Goal: Task Accomplishment & Management: Complete application form

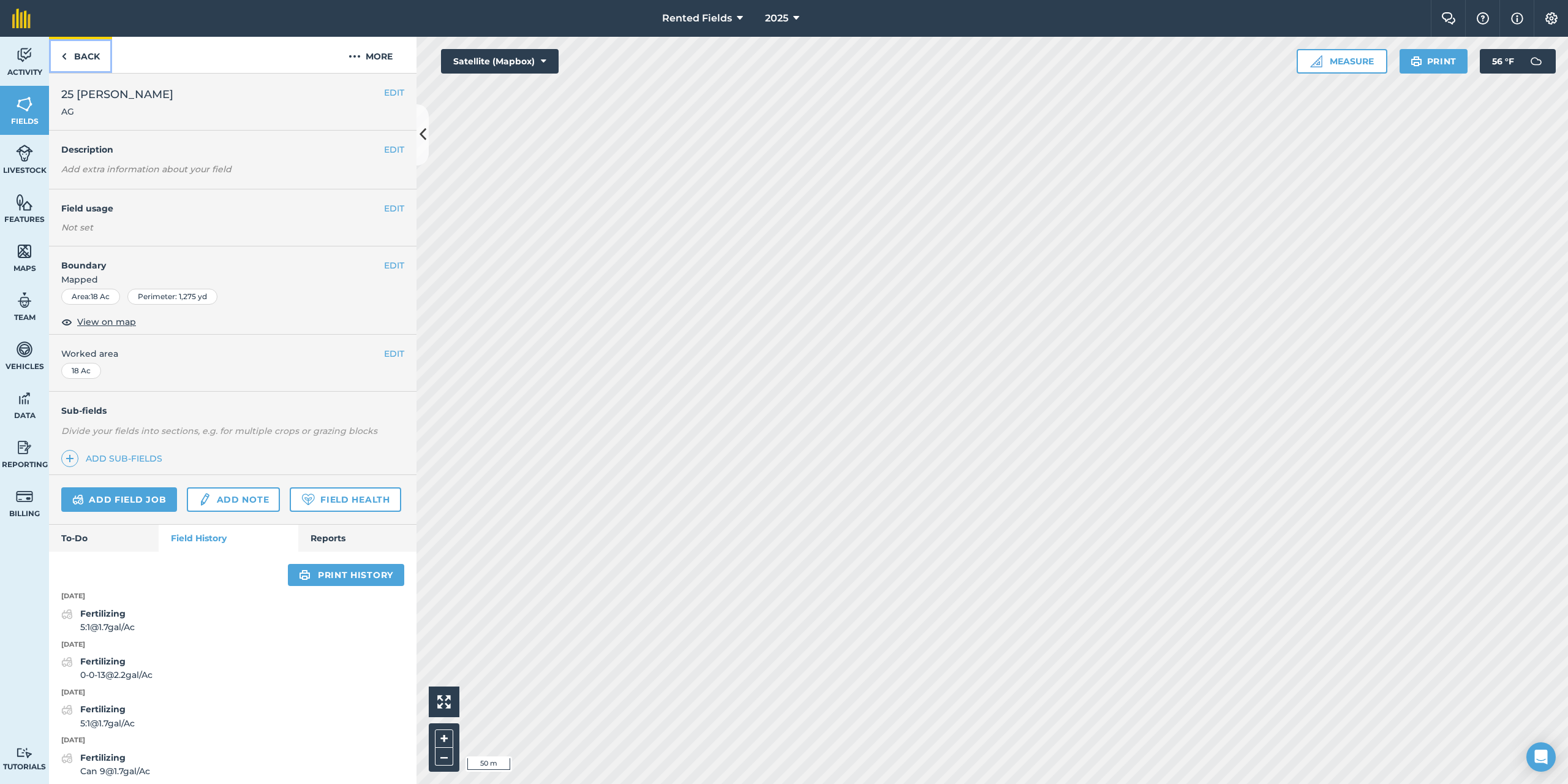
click at [85, 59] on link "Back" at bounding box center [80, 55] width 63 height 36
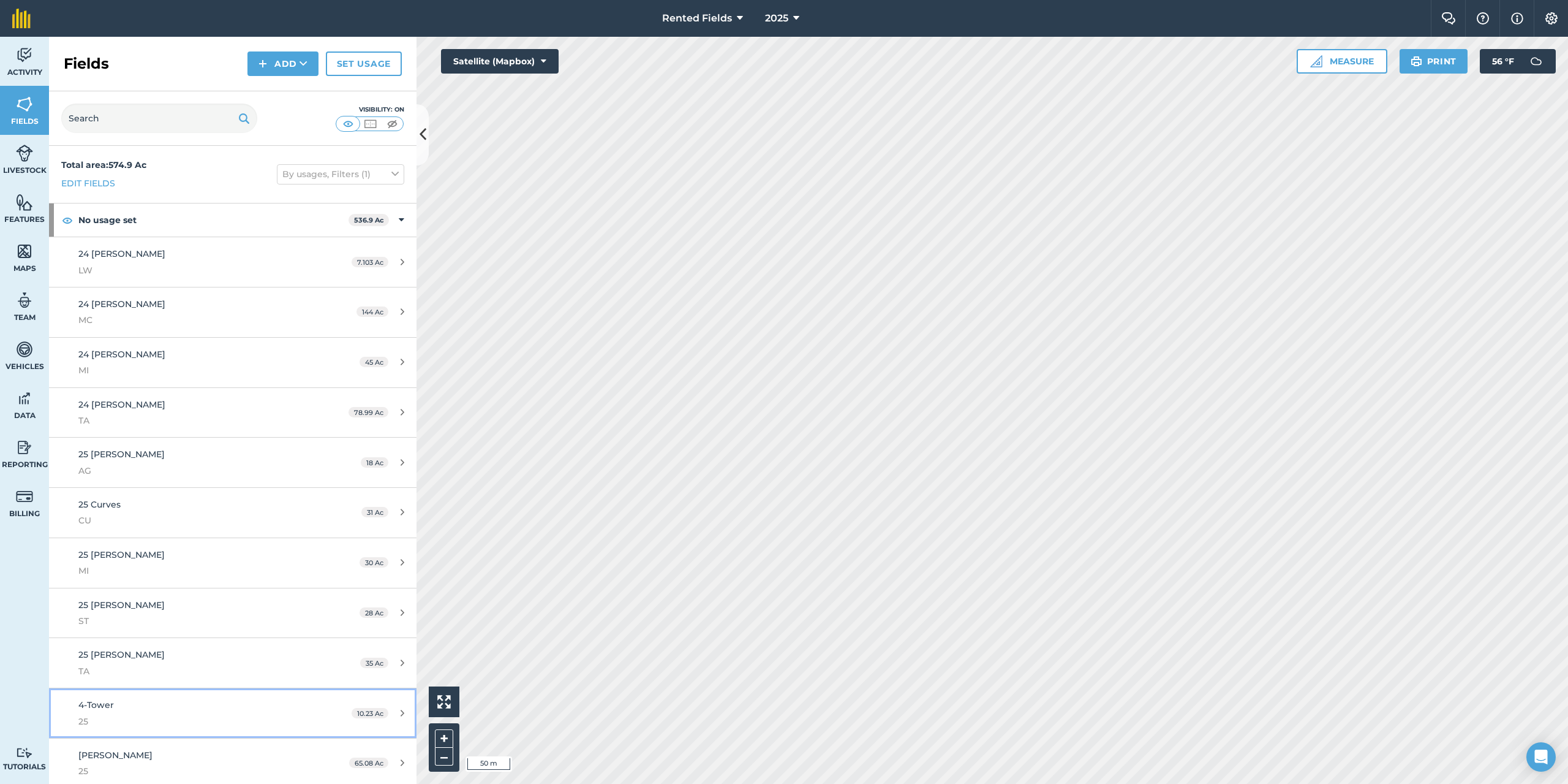
click at [83, 702] on span "4-Tower" at bounding box center [96, 704] width 35 height 11
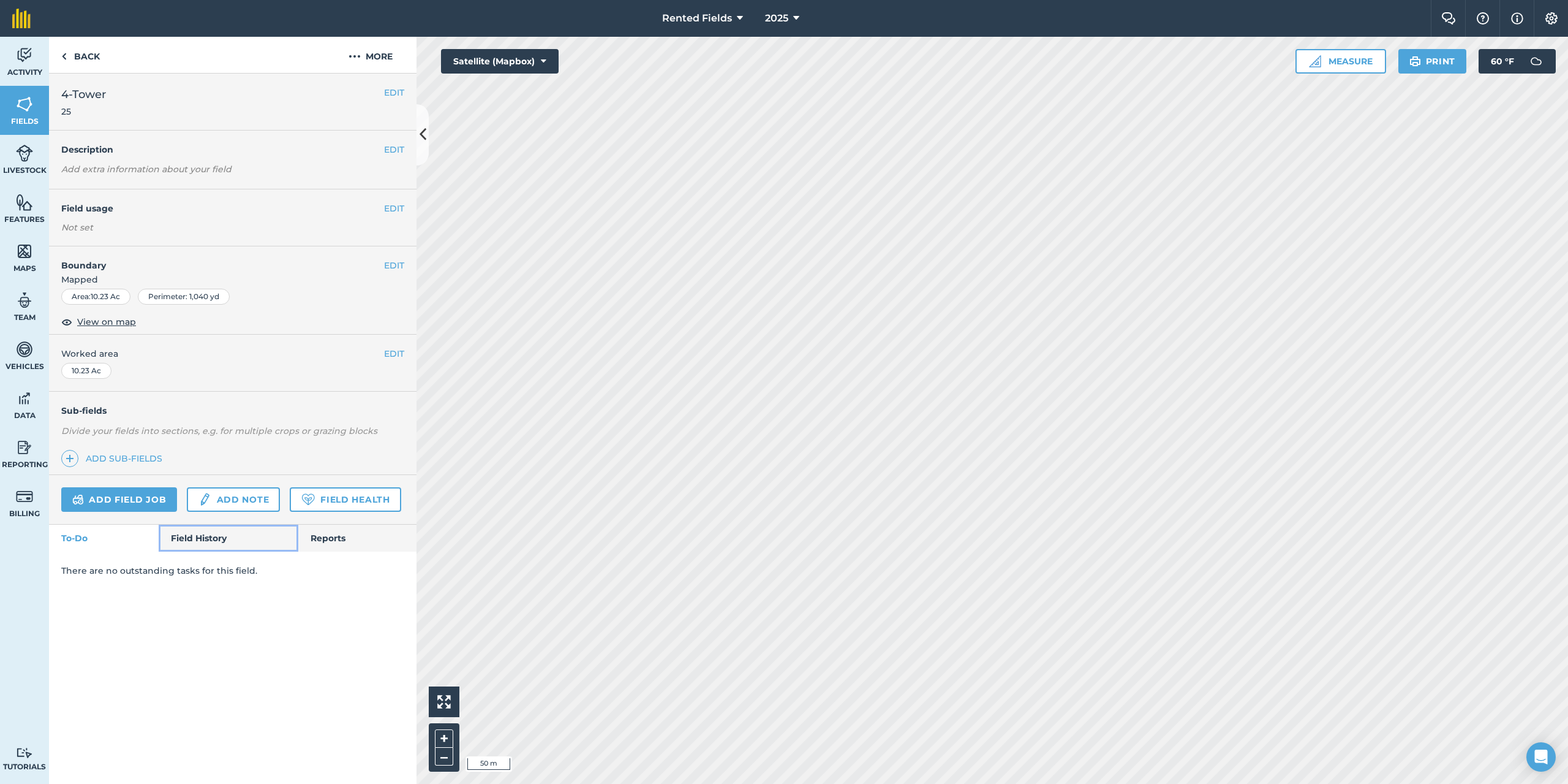
click at [221, 539] on link "Field History" at bounding box center [228, 538] width 139 height 27
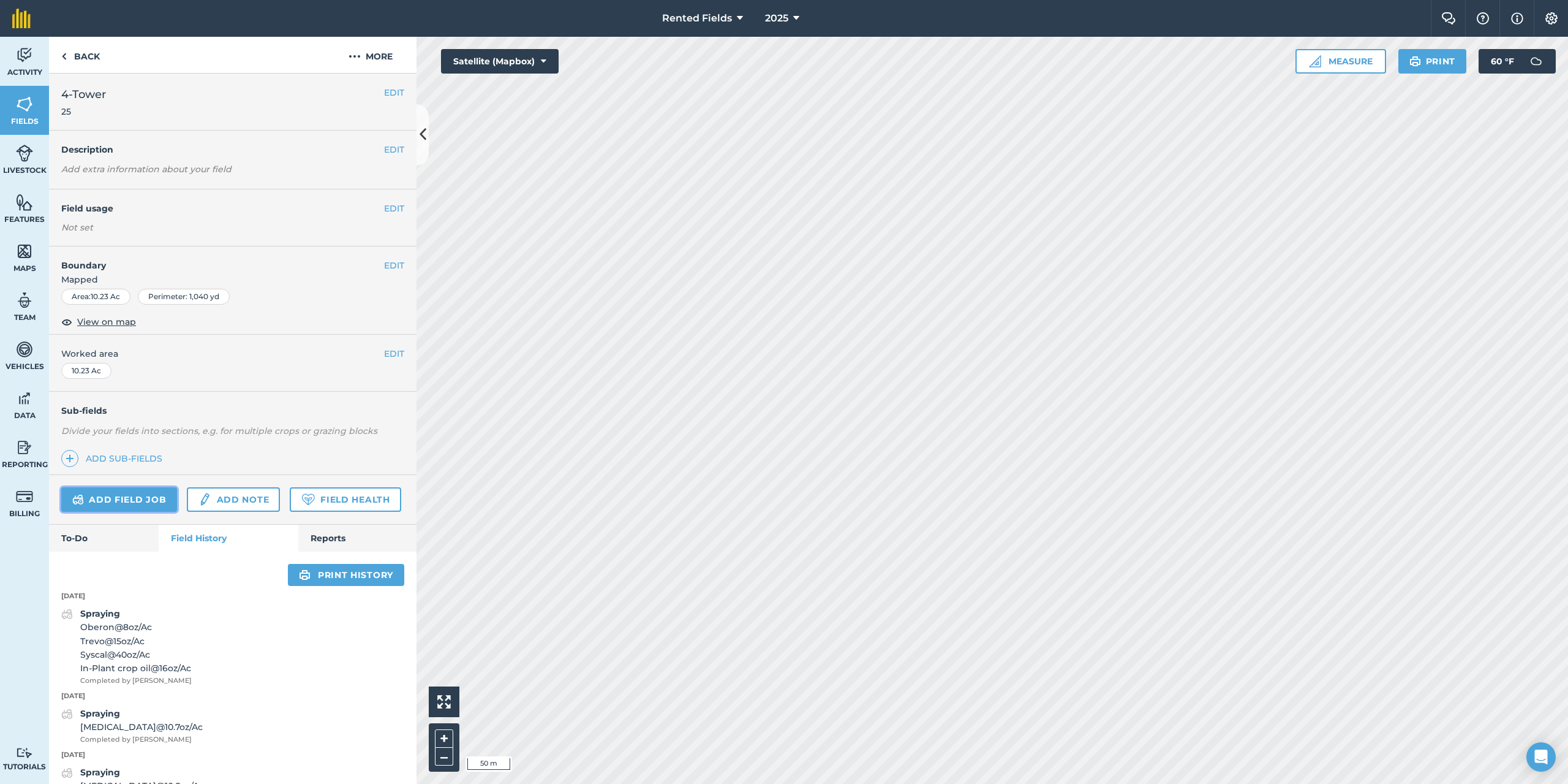
click at [138, 500] on link "Add field job" at bounding box center [119, 500] width 116 height 25
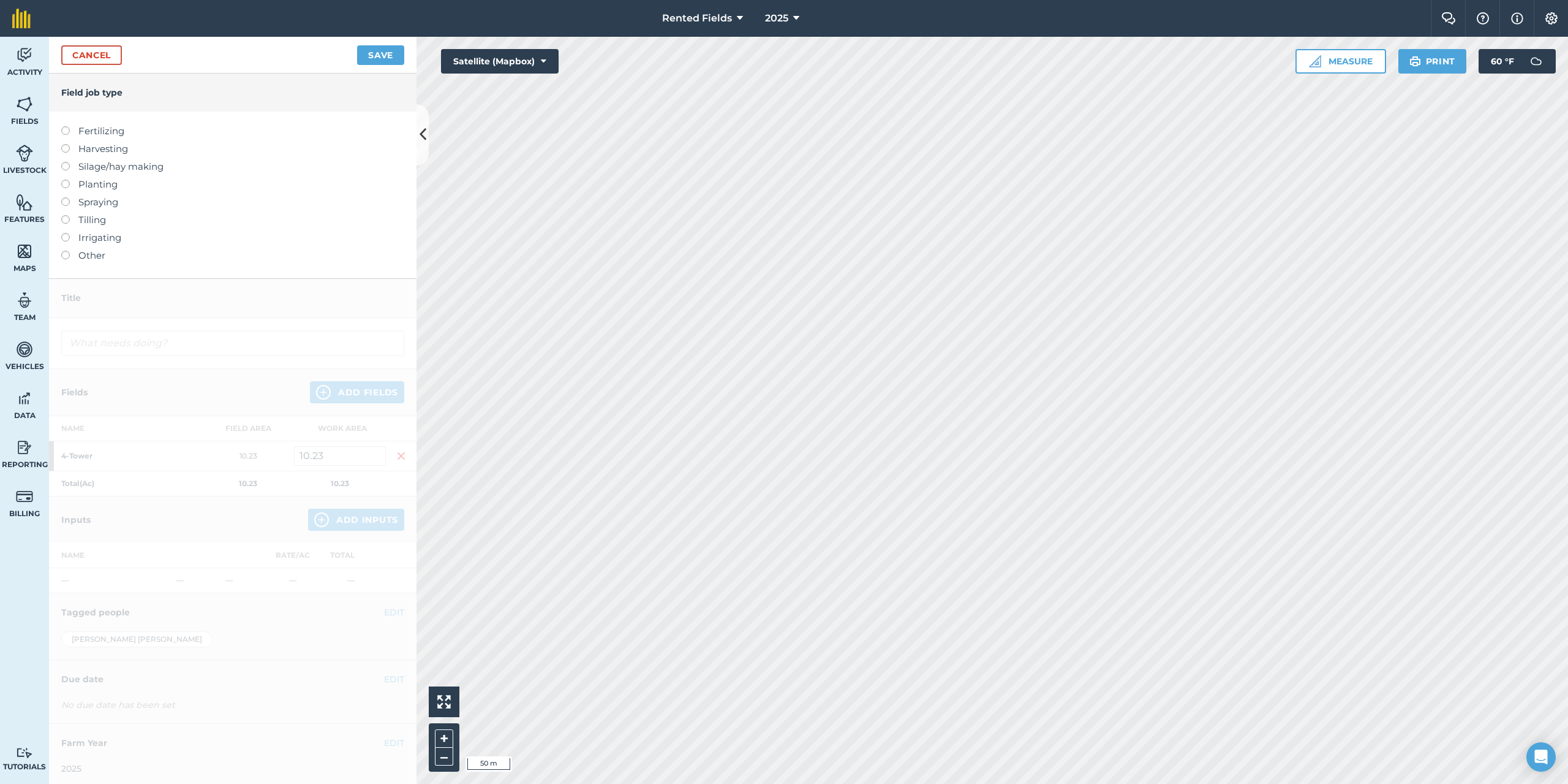
click at [65, 126] on label at bounding box center [69, 126] width 17 height 0
type input "Fertilizing"
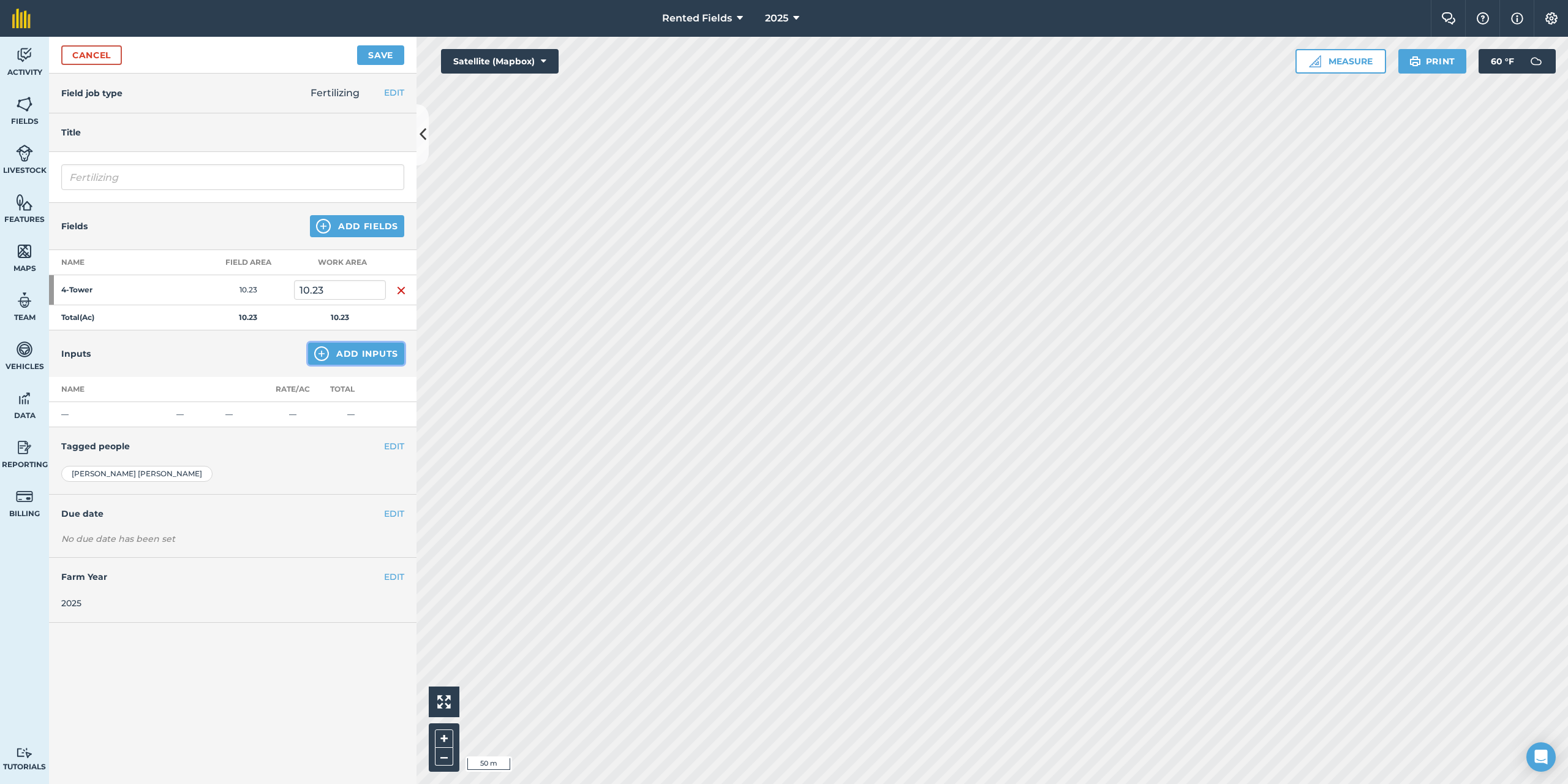
click at [349, 350] on button "Add Inputs" at bounding box center [356, 354] width 96 height 22
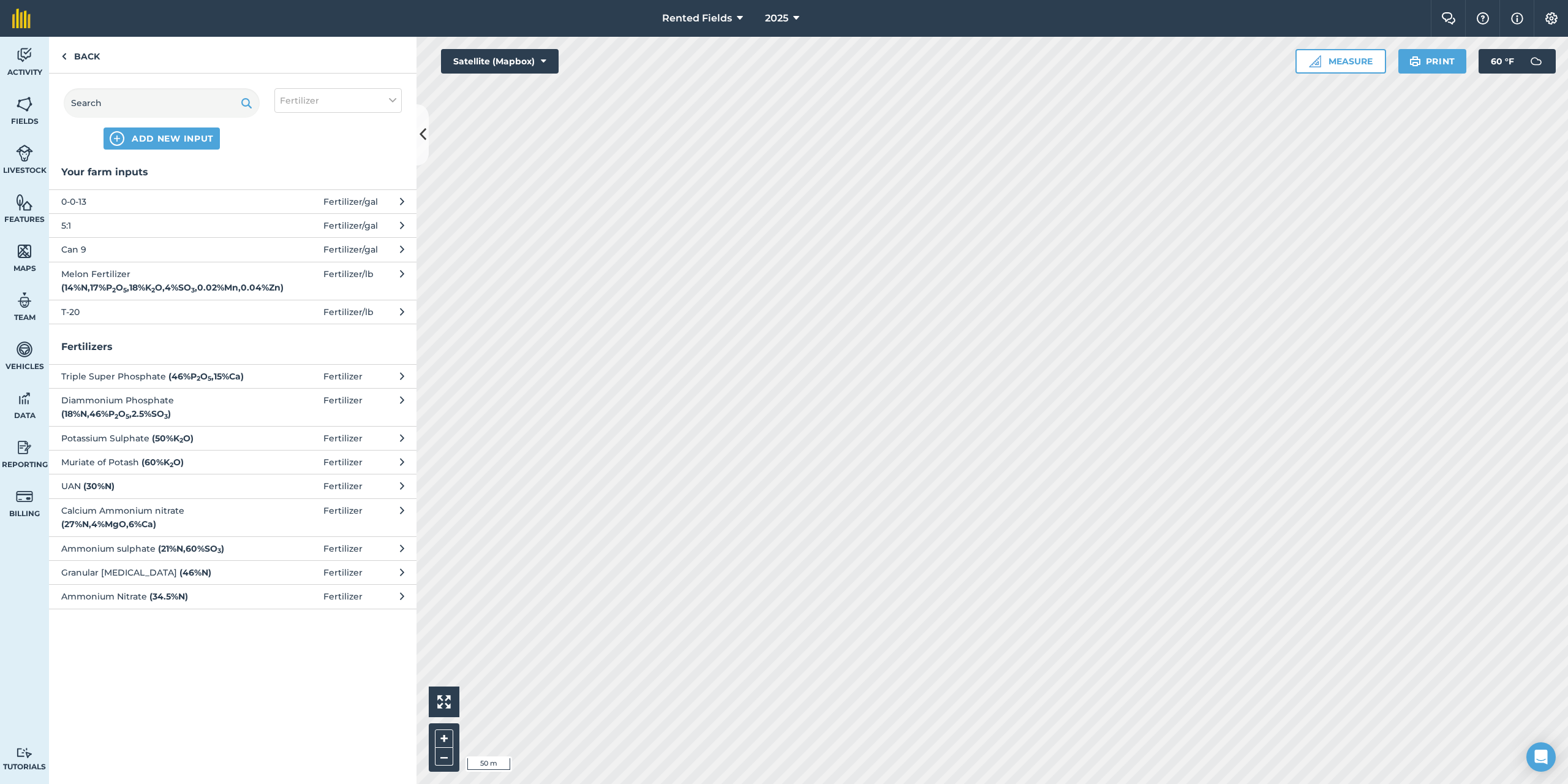
click at [74, 247] on span "Can 9" at bounding box center [161, 249] width 200 height 13
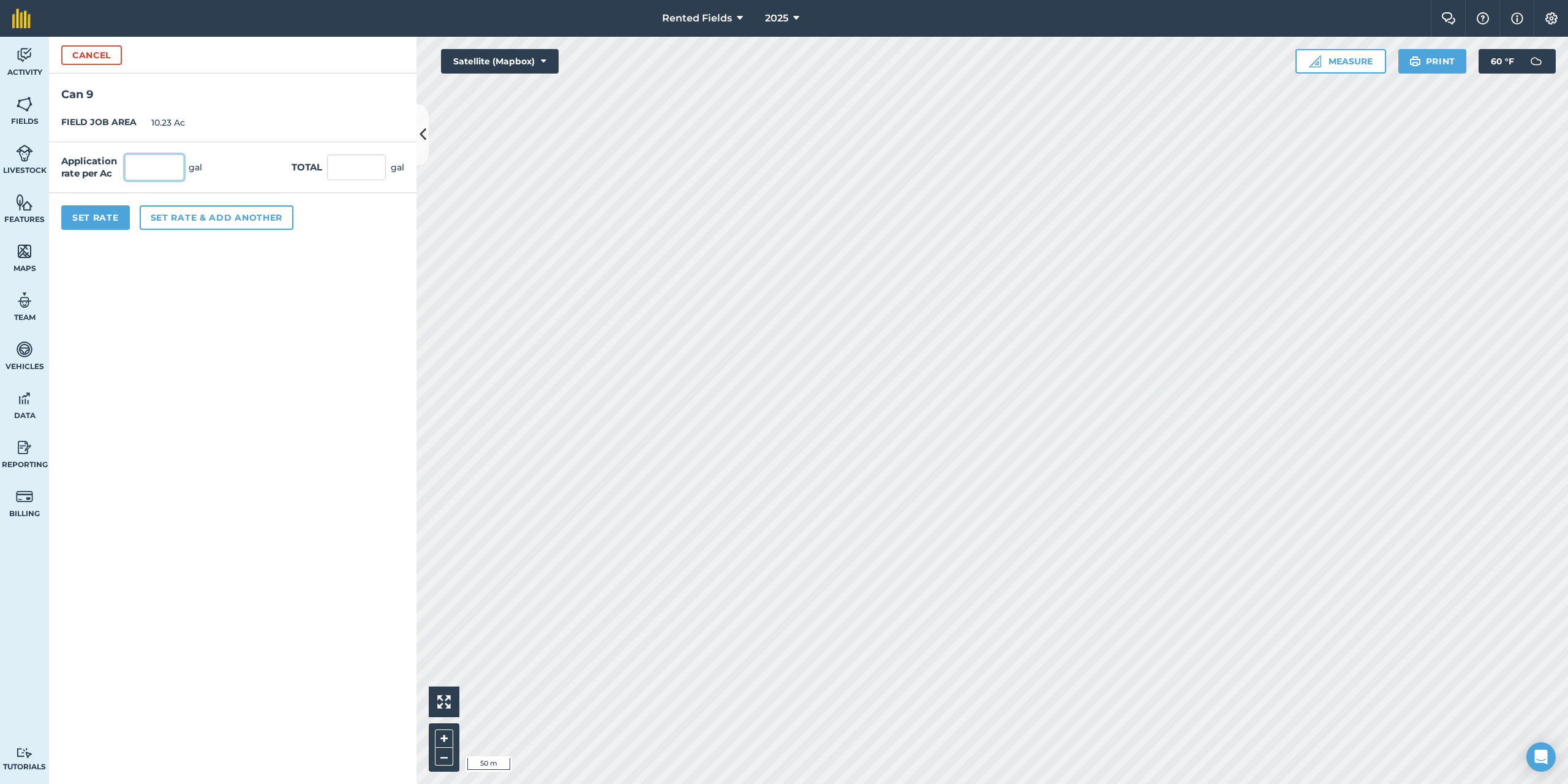
click at [141, 171] on input "text" at bounding box center [154, 167] width 59 height 26
type input "2.9"
type input "29.667"
click at [111, 218] on button "Set Rate" at bounding box center [95, 218] width 68 height 25
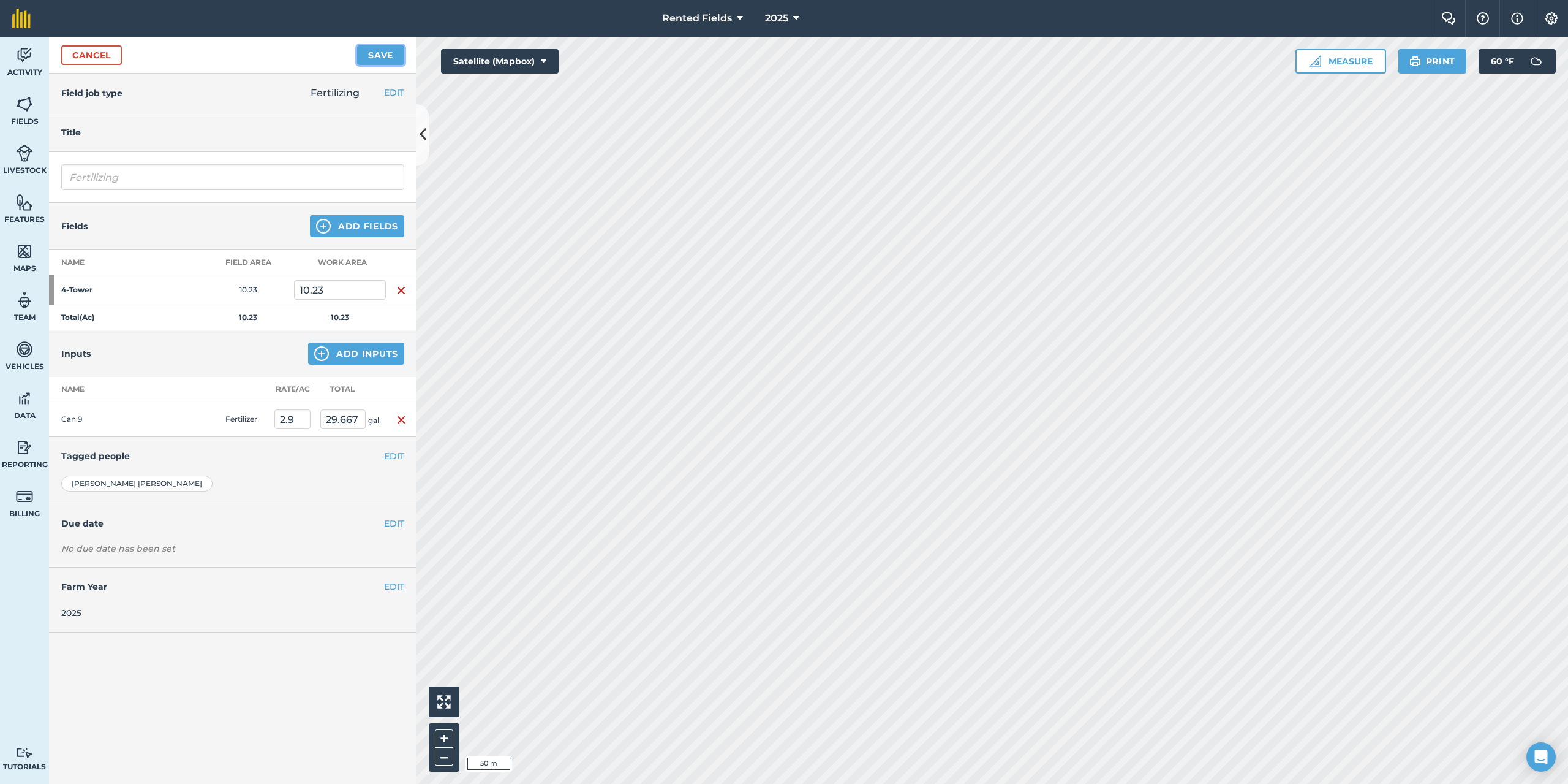
click at [395, 54] on button "Save" at bounding box center [380, 55] width 47 height 20
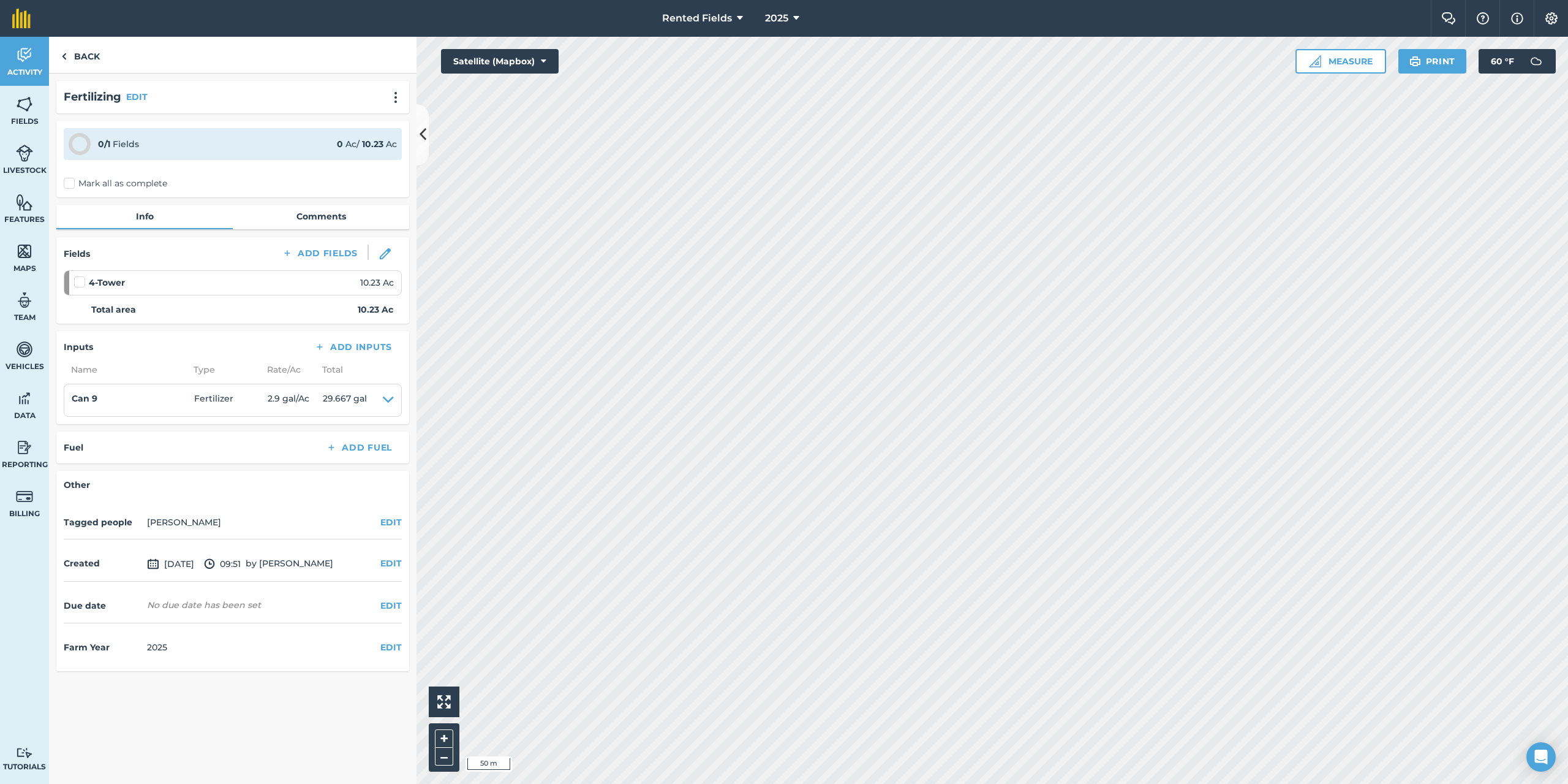
click at [71, 187] on label "Mark all as complete" at bounding box center [115, 184] width 104 height 13
click at [71, 185] on input "Mark all as complete" at bounding box center [68, 181] width 8 height 8
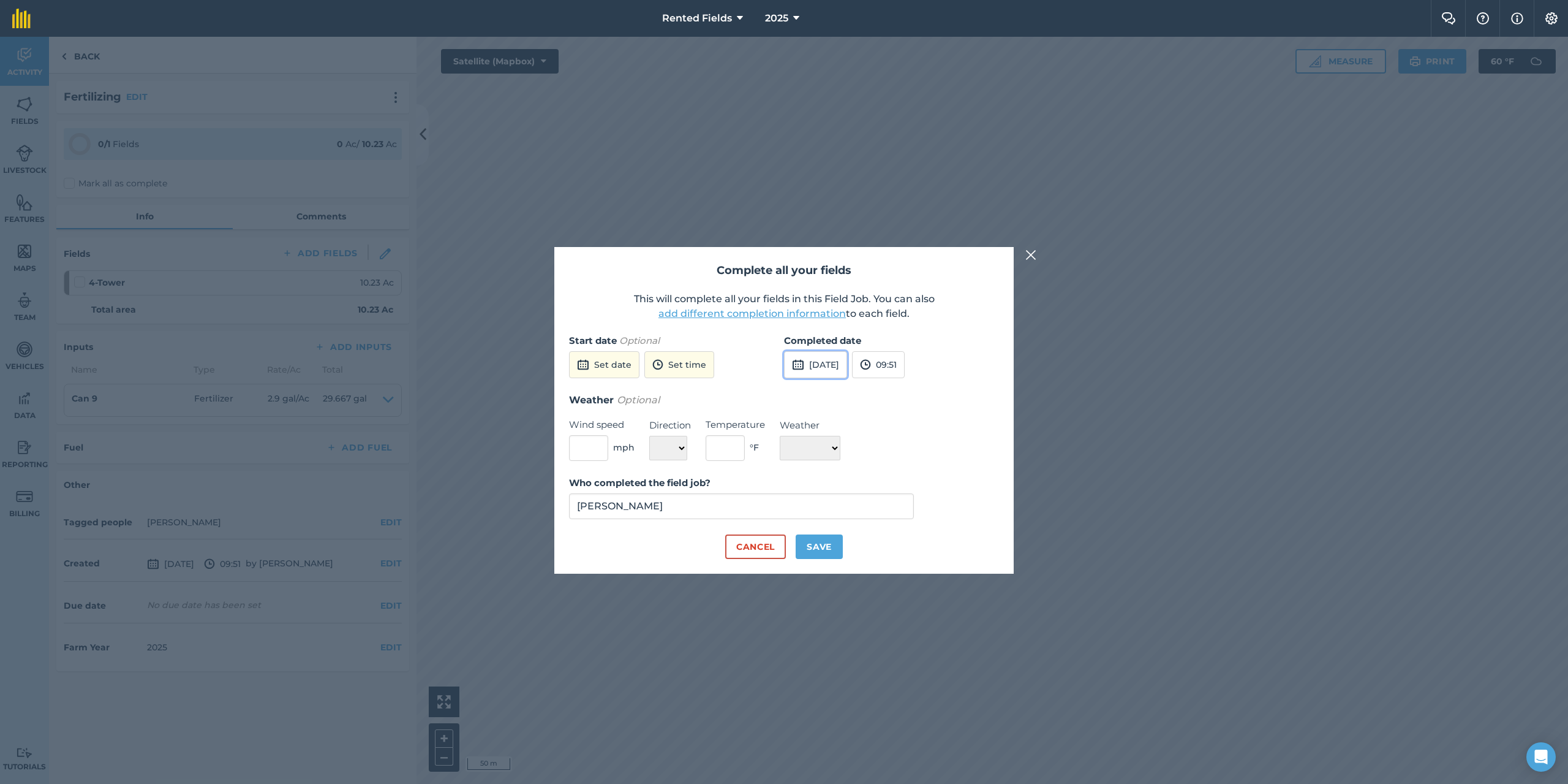
click at [845, 365] on button "[DATE]" at bounding box center [816, 364] width 63 height 27
click at [821, 387] on button "‹" at bounding box center [825, 392] width 27 height 27
click at [825, 395] on button "‹" at bounding box center [825, 392] width 27 height 27
click at [826, 395] on button "‹" at bounding box center [825, 392] width 27 height 27
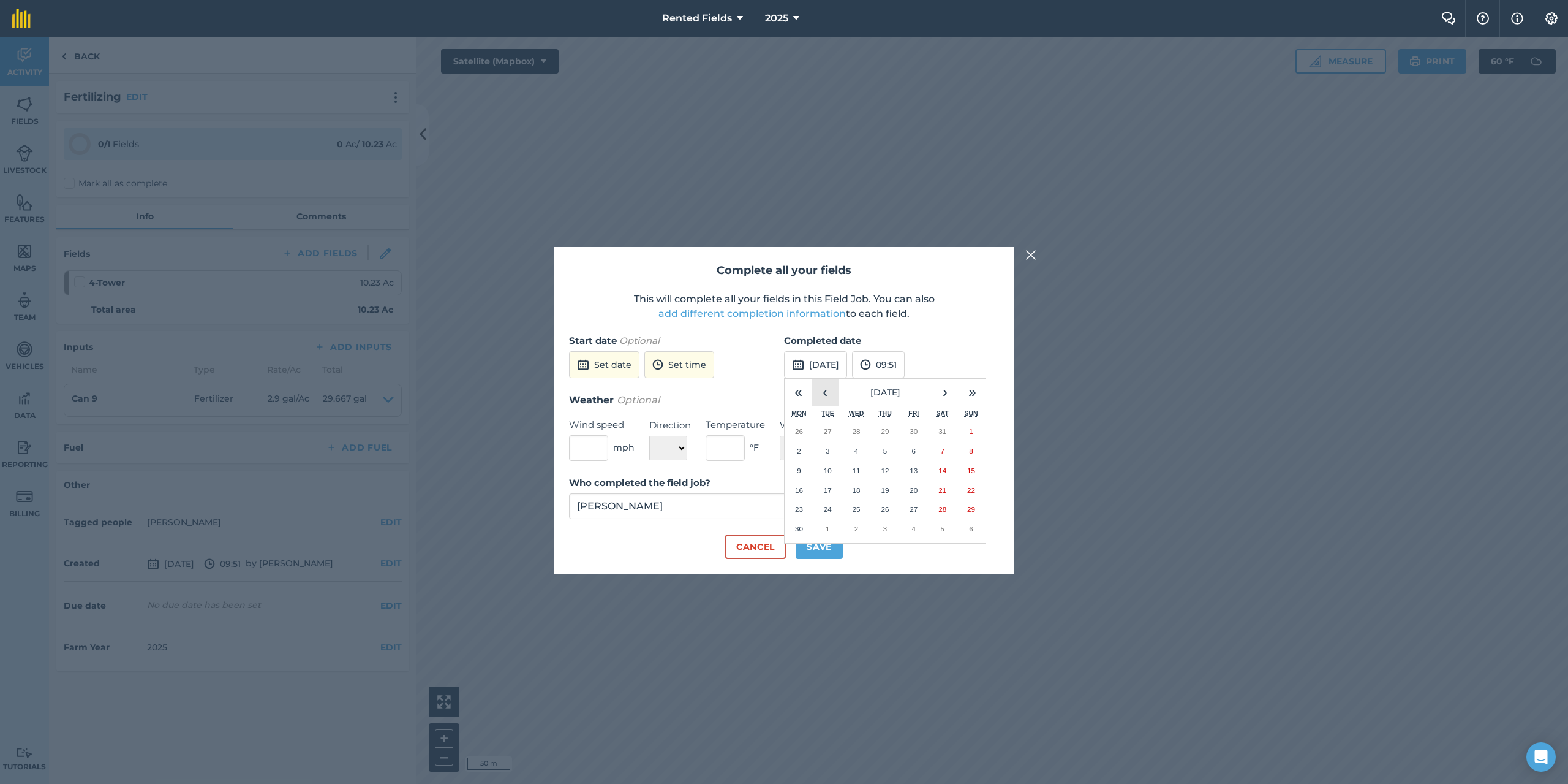
click at [826, 395] on button "‹" at bounding box center [825, 392] width 27 height 27
click at [803, 505] on button "26" at bounding box center [798, 509] width 29 height 20
click at [905, 364] on button "09:51" at bounding box center [878, 364] width 53 height 27
click at [906, 390] on button "00:00" at bounding box center [882, 388] width 58 height 20
click at [832, 556] on button "Save" at bounding box center [819, 547] width 47 height 25
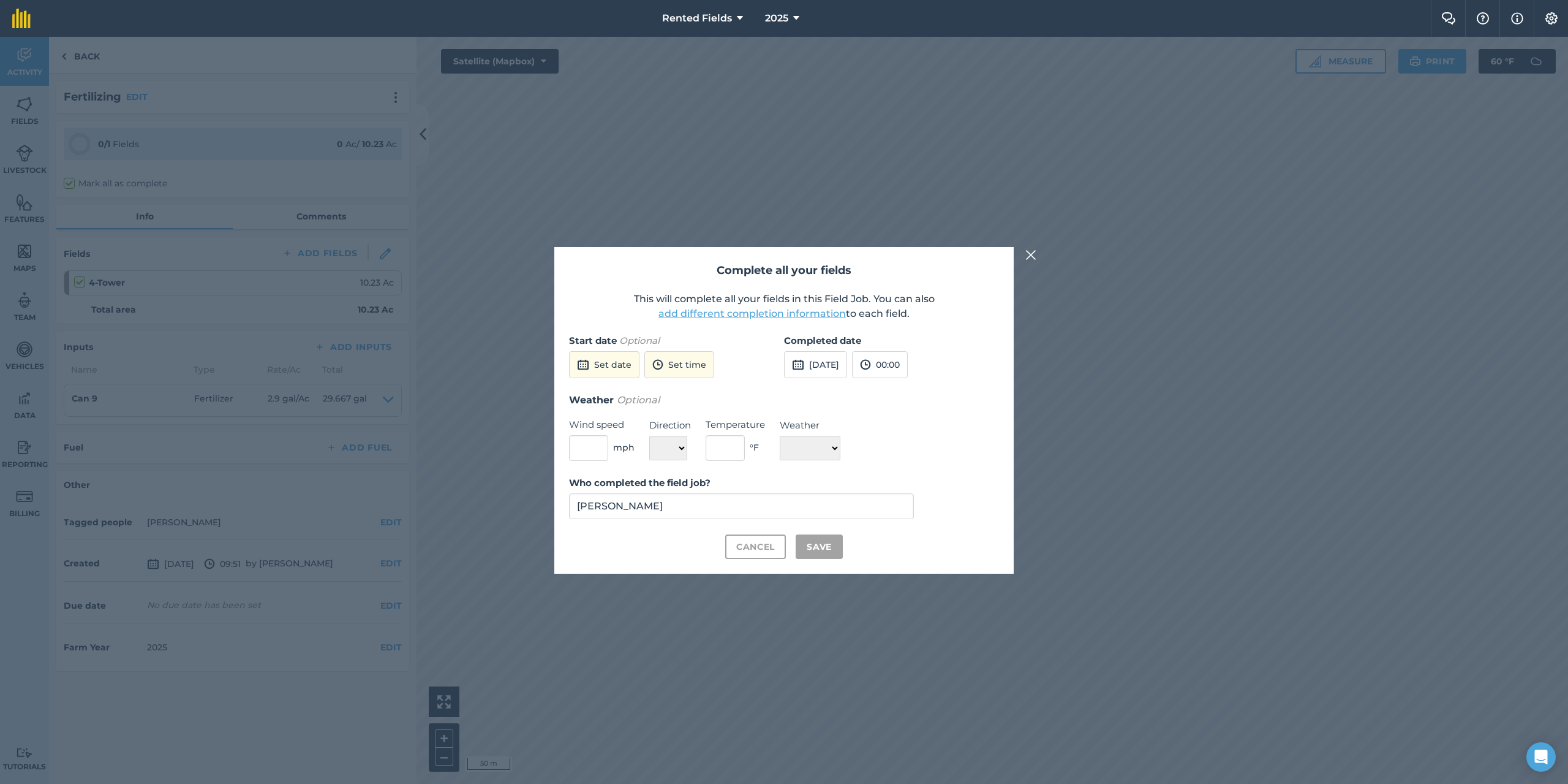
checkbox input "true"
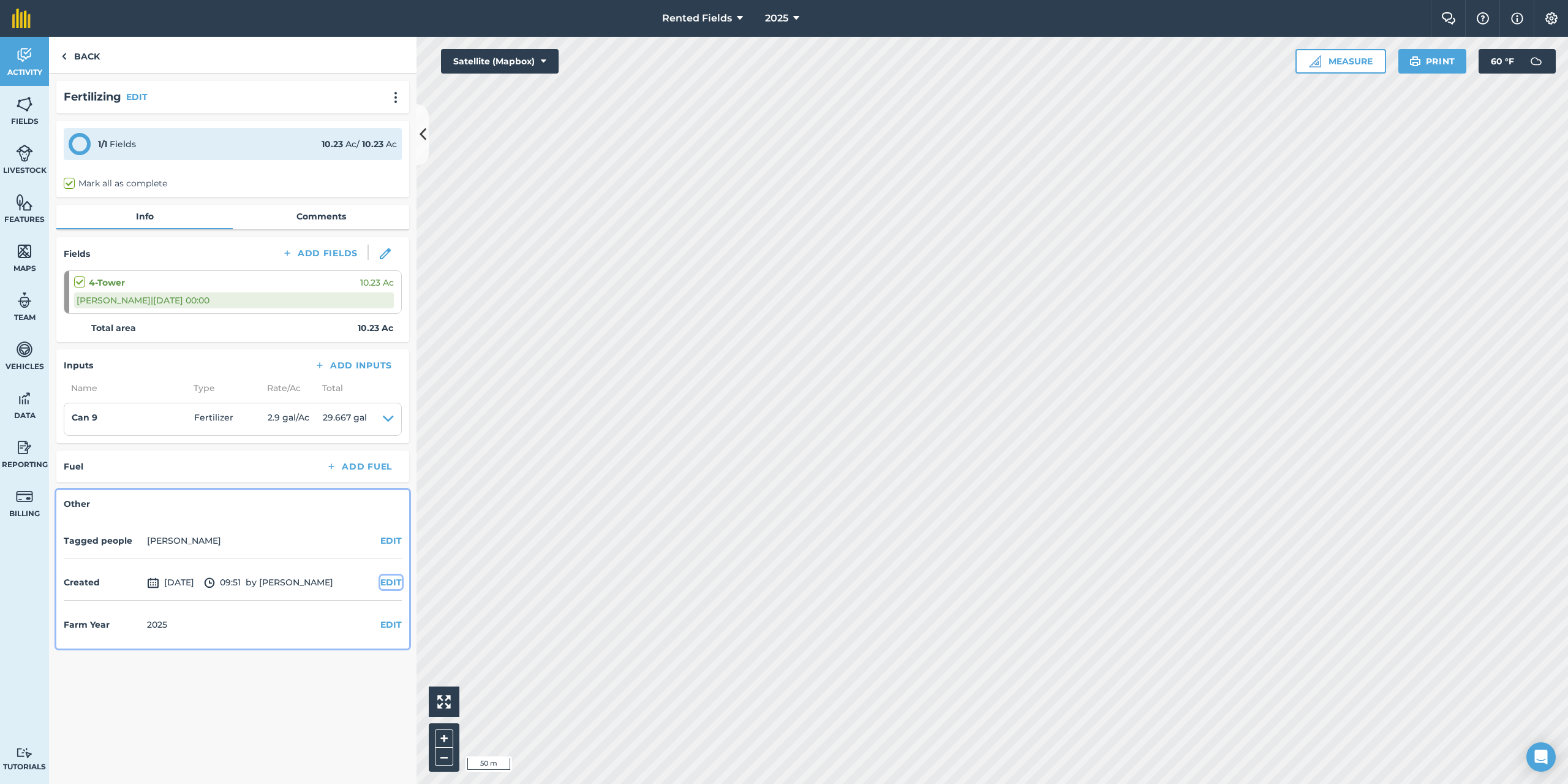
click at [391, 582] on button "EDIT" at bounding box center [391, 582] width 21 height 13
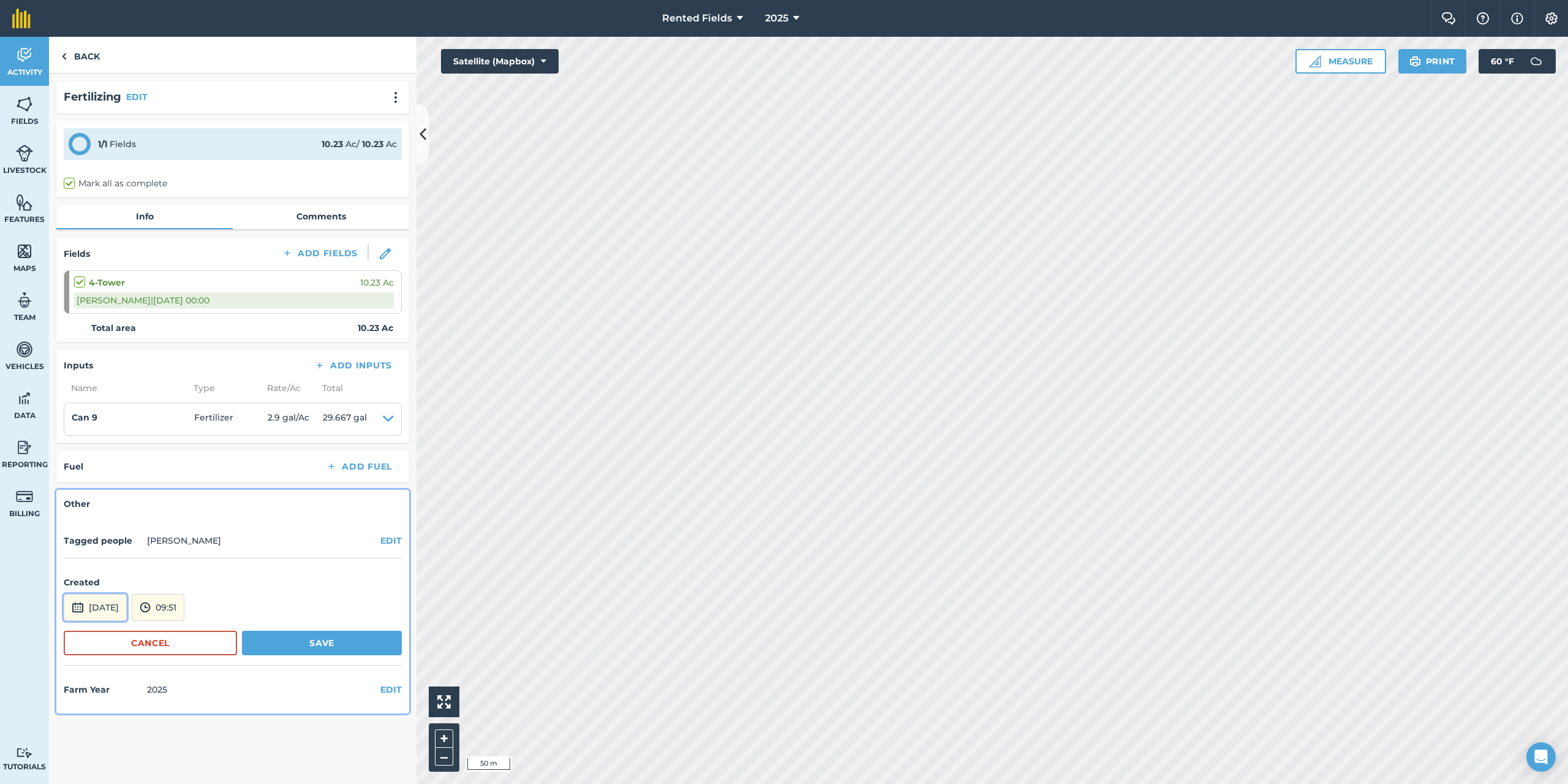
click at [125, 614] on button "[DATE]" at bounding box center [95, 607] width 63 height 27
click at [106, 444] on button "‹" at bounding box center [105, 442] width 27 height 27
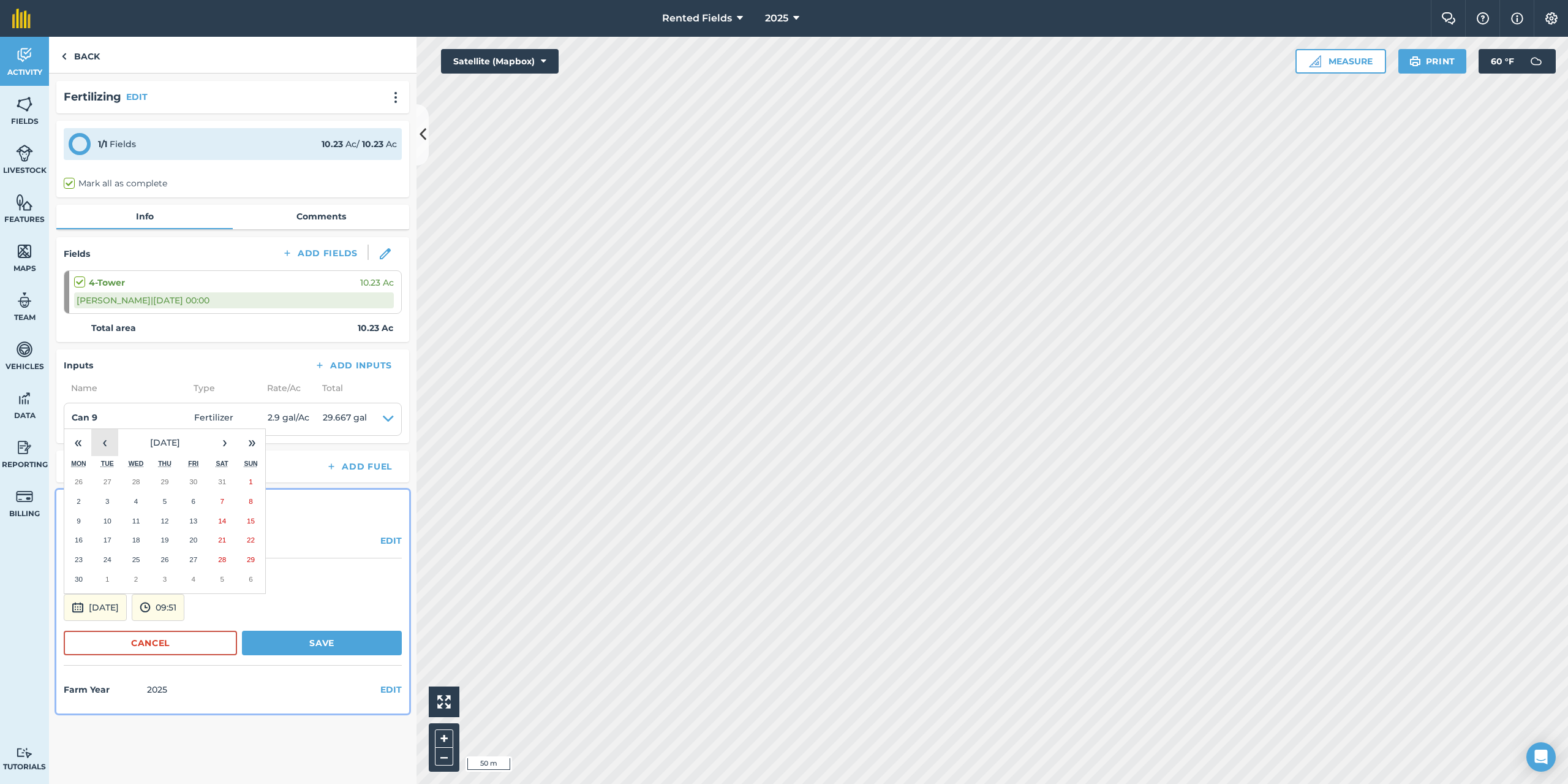
click at [106, 444] on button "‹" at bounding box center [105, 442] width 27 height 27
click at [80, 561] on abbr "26" at bounding box center [79, 560] width 8 height 8
click at [185, 601] on button "09:51" at bounding box center [158, 607] width 53 height 27
click at [190, 476] on button "00:00" at bounding box center [161, 477] width 58 height 20
click at [354, 651] on button "Save" at bounding box center [322, 643] width 160 height 25
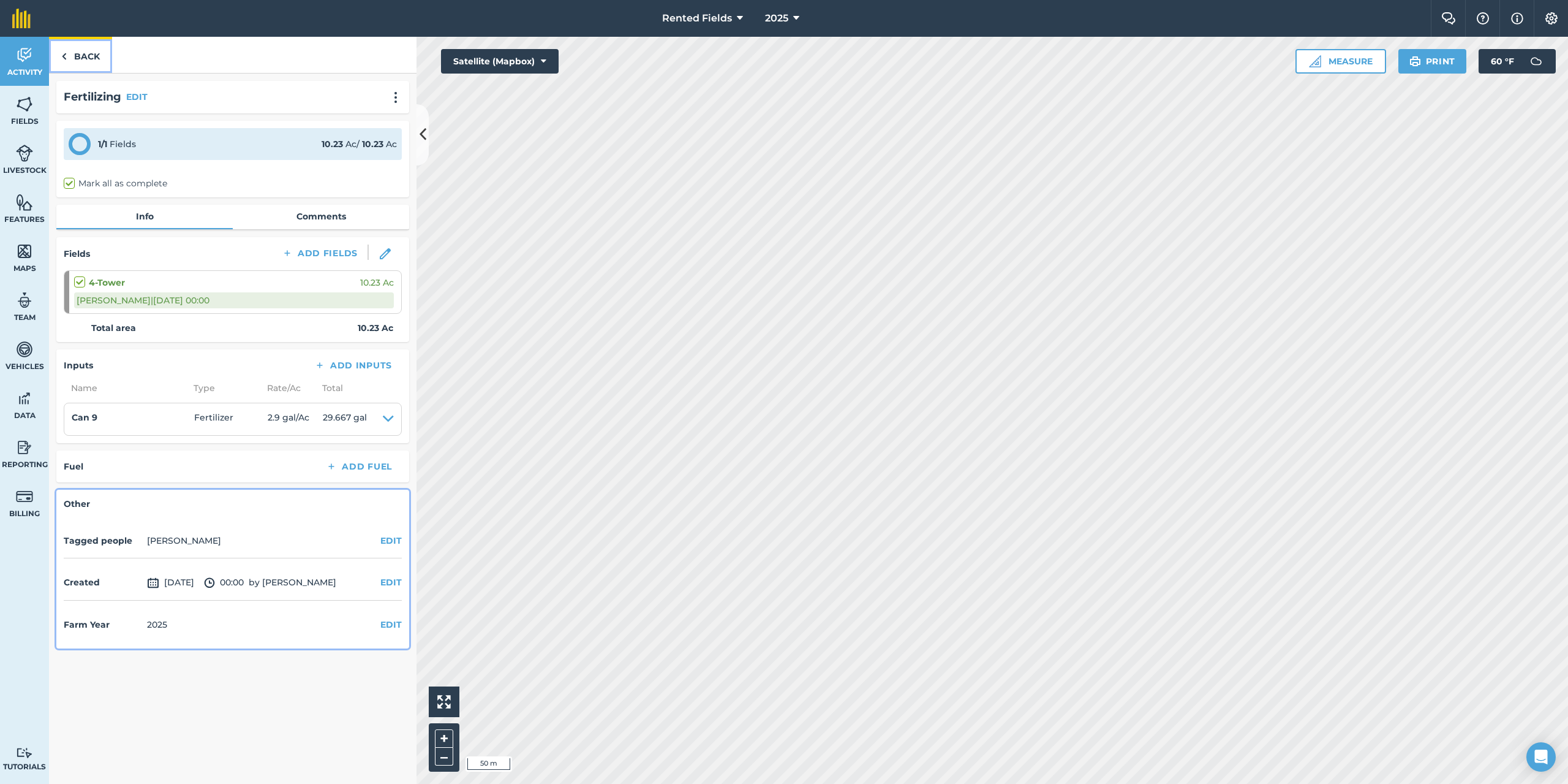
click at [74, 59] on link "Back" at bounding box center [80, 55] width 63 height 36
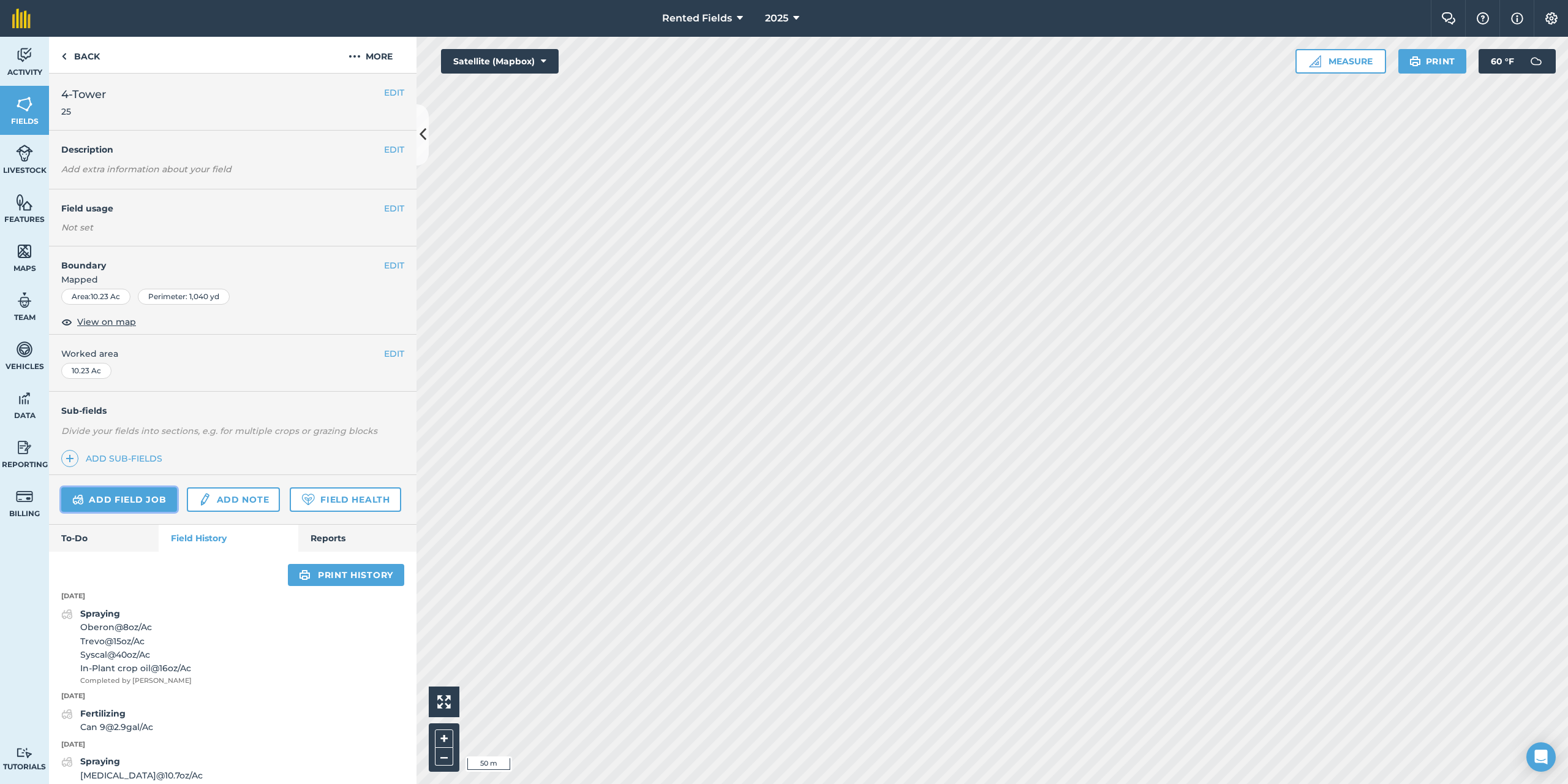
click at [152, 499] on link "Add field job" at bounding box center [119, 500] width 116 height 25
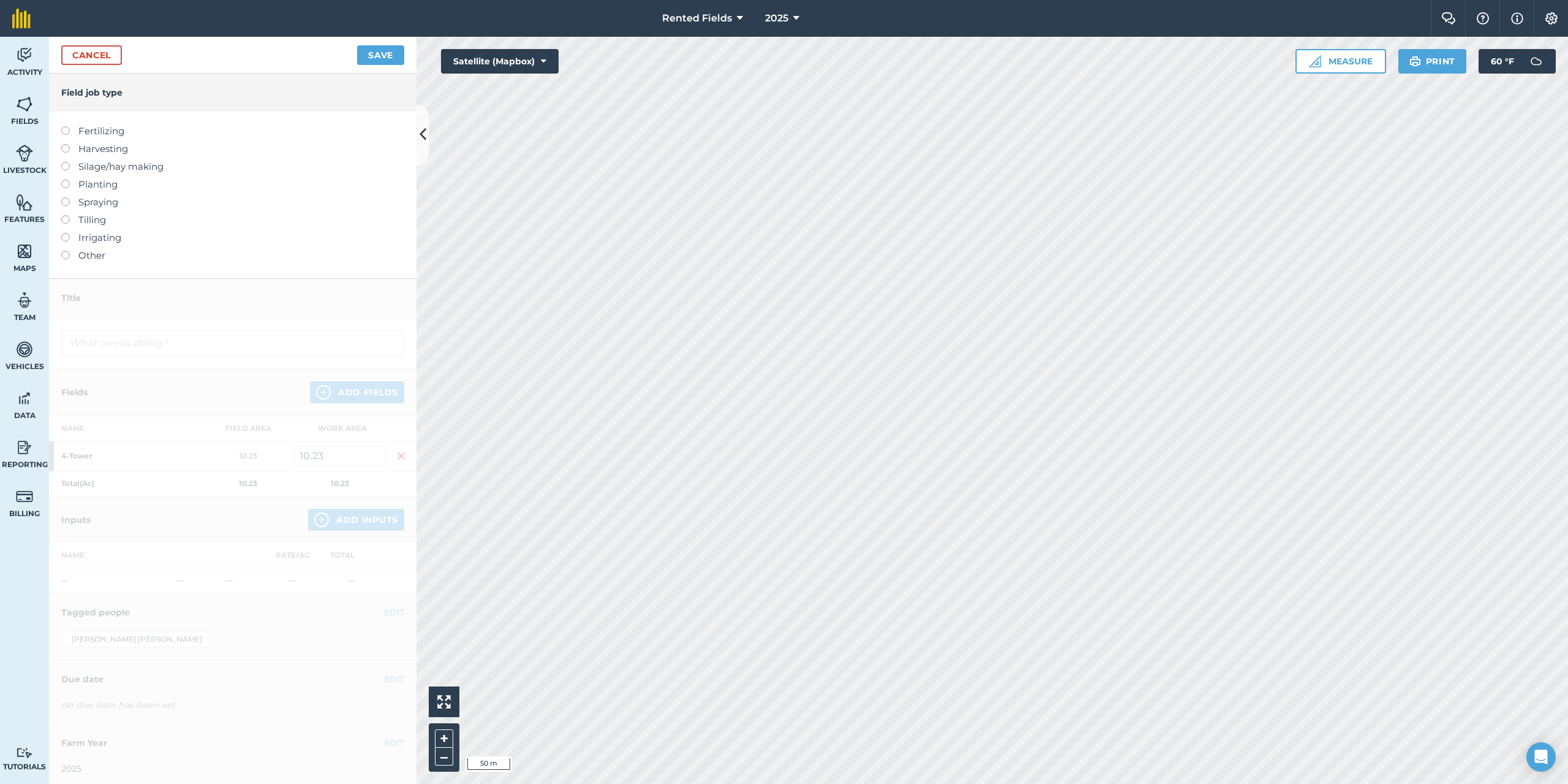
click at [68, 126] on label at bounding box center [69, 126] width 17 height 0
type input "Fertilizing"
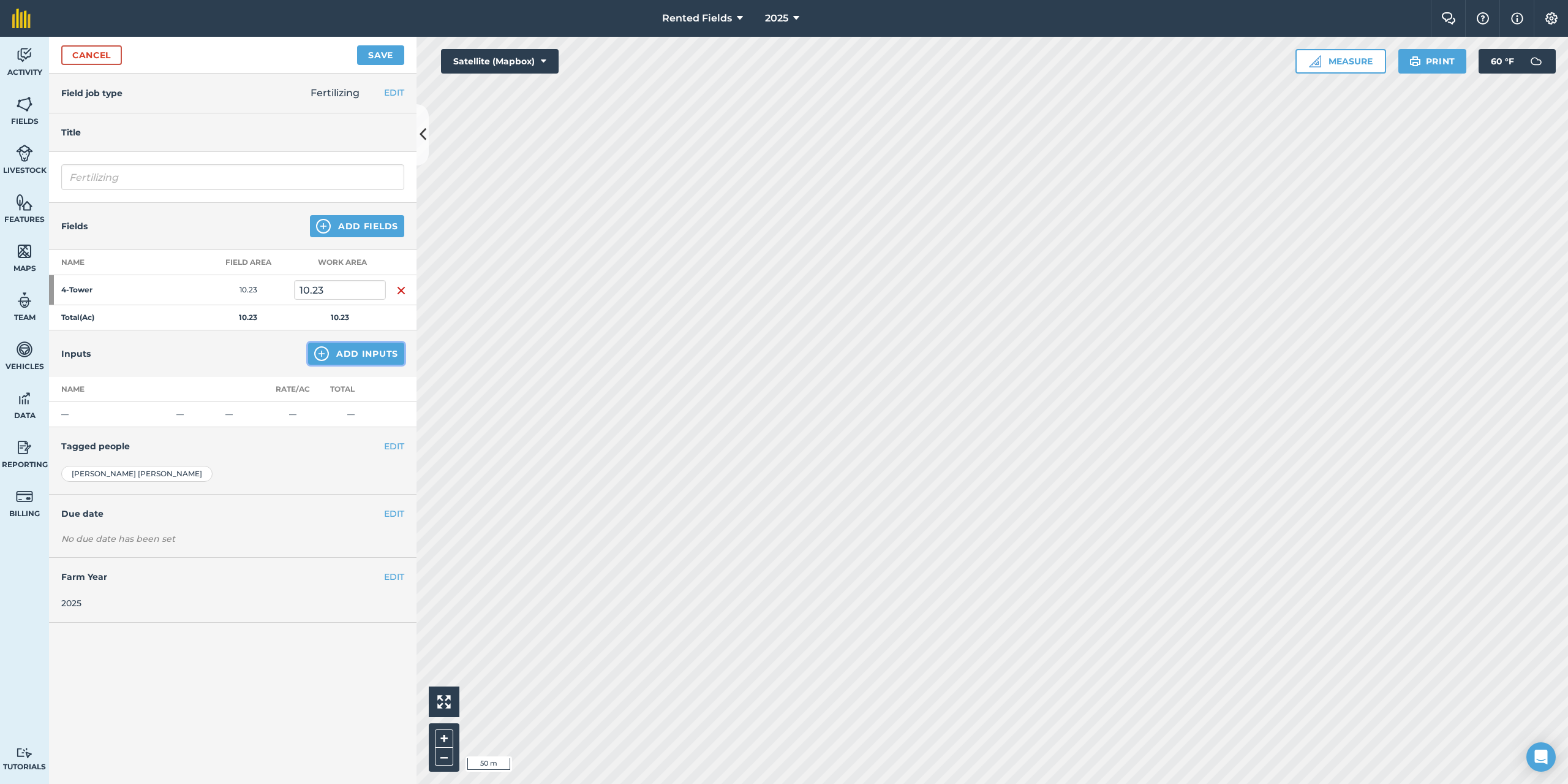
click at [388, 357] on button "Add Inputs" at bounding box center [356, 354] width 96 height 22
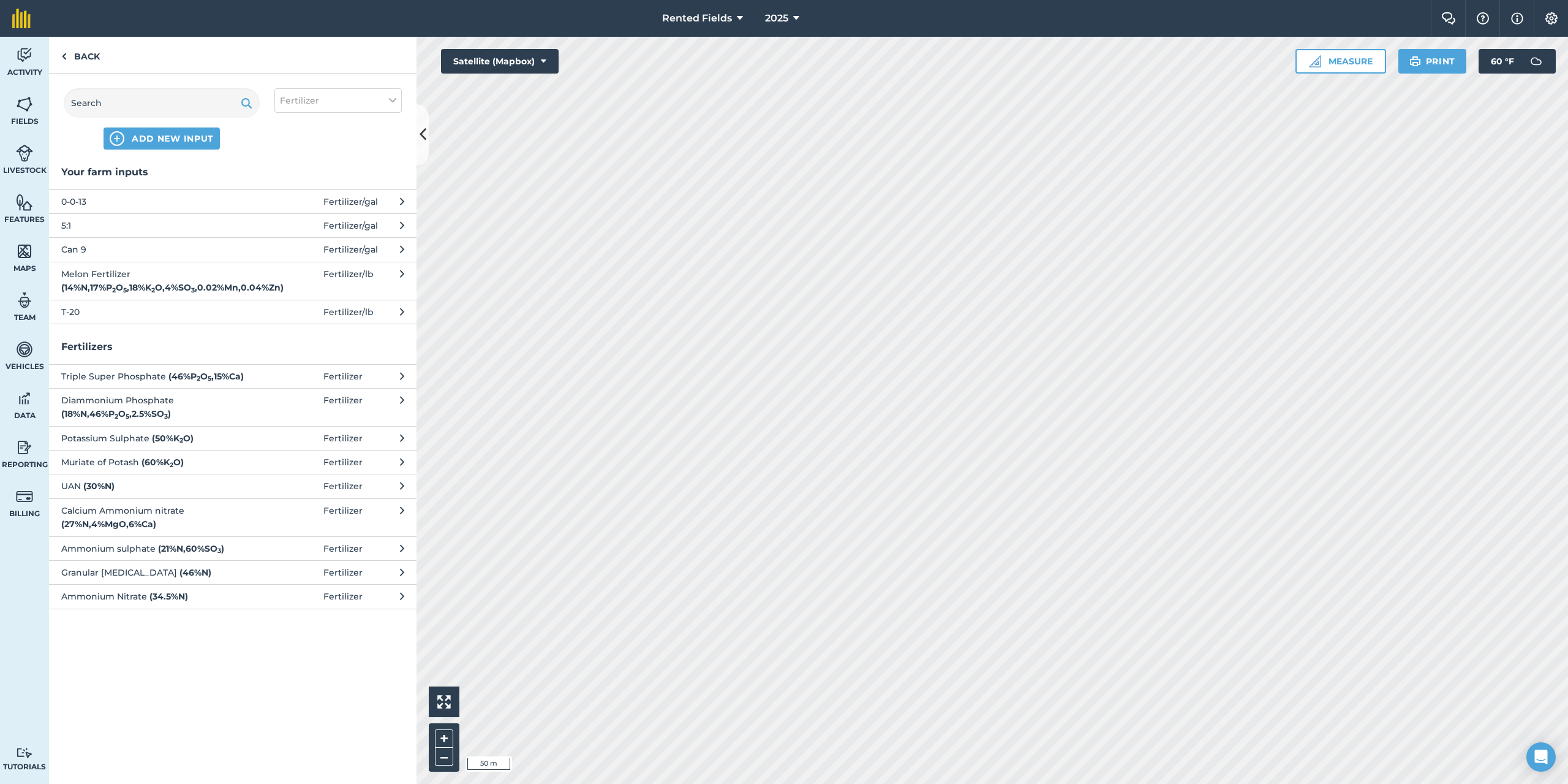
click at [80, 246] on span "Can 9" at bounding box center [161, 249] width 200 height 13
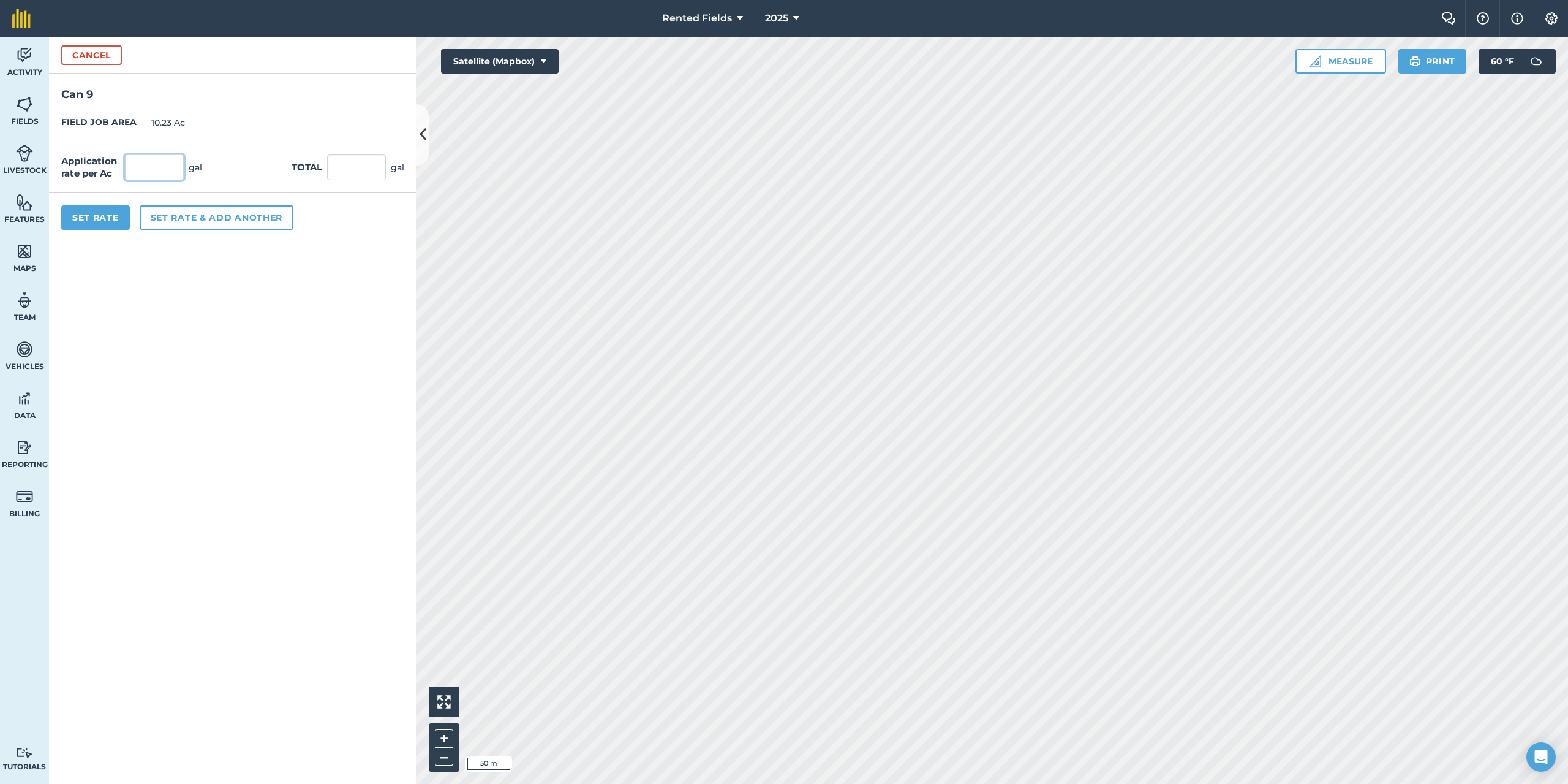
click at [140, 175] on input "text" at bounding box center [154, 167] width 59 height 26
type input "2.9"
type input "29.667"
click at [107, 216] on button "Set Rate" at bounding box center [95, 218] width 68 height 25
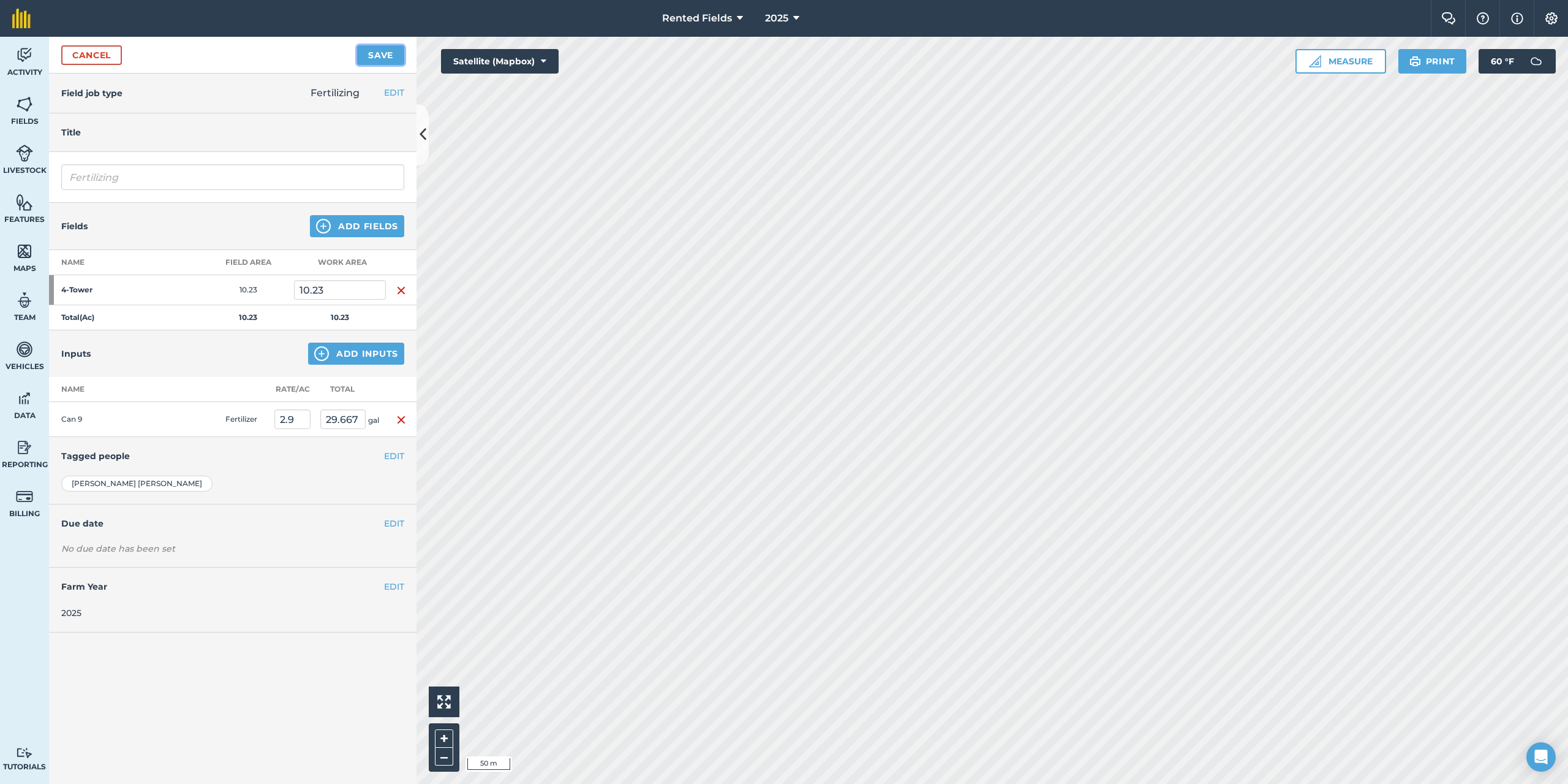
click at [384, 50] on button "Save" at bounding box center [380, 55] width 47 height 20
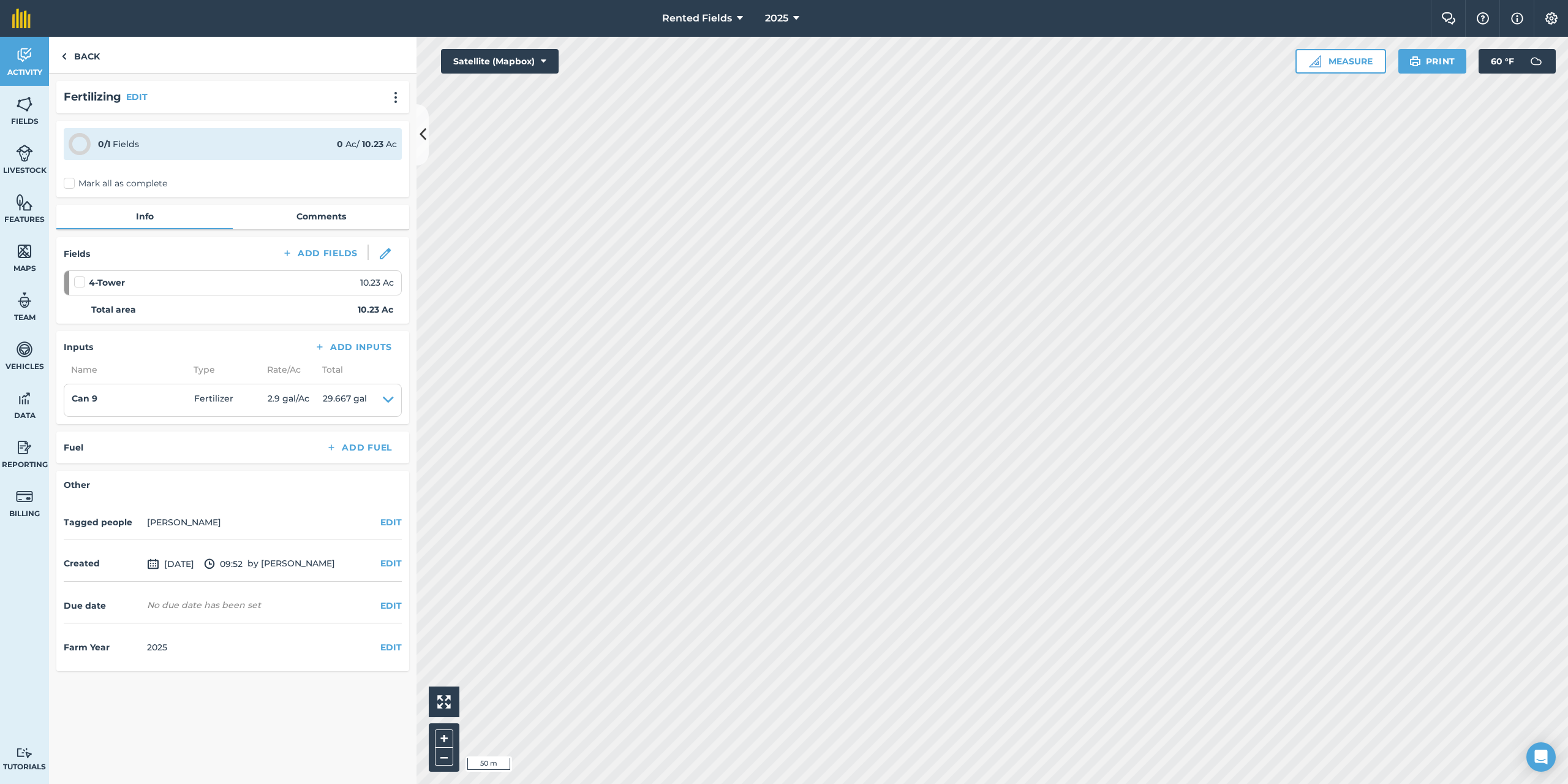
click at [67, 183] on label "Mark all as complete" at bounding box center [115, 184] width 104 height 13
click at [67, 183] on input "Mark all as complete" at bounding box center [68, 181] width 8 height 8
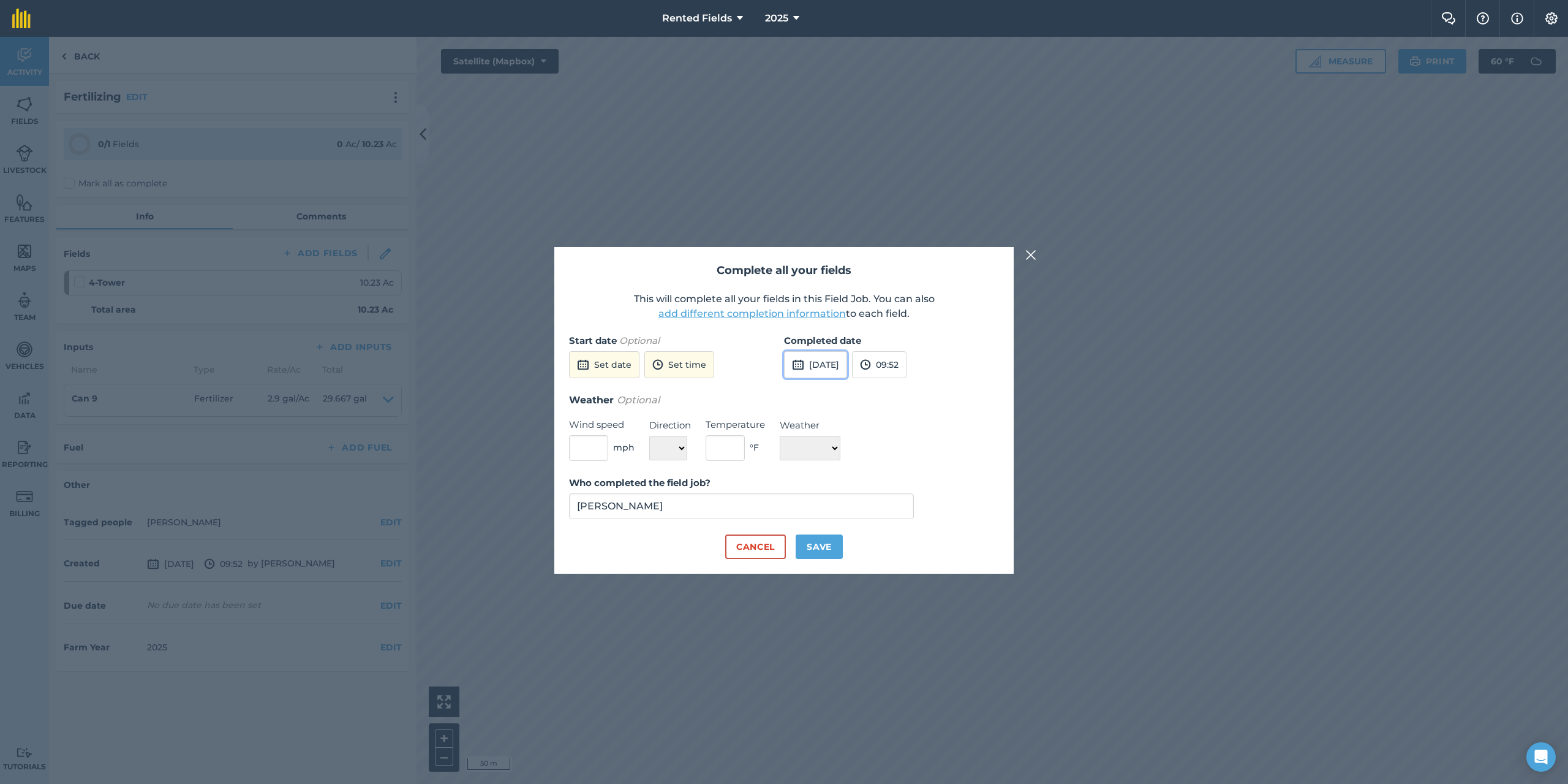
click at [842, 362] on button "[DATE]" at bounding box center [816, 364] width 63 height 27
click at [826, 389] on button "‹" at bounding box center [825, 392] width 27 height 27
click at [827, 389] on button "‹" at bounding box center [825, 392] width 27 height 27
click at [828, 389] on button "‹" at bounding box center [825, 392] width 27 height 27
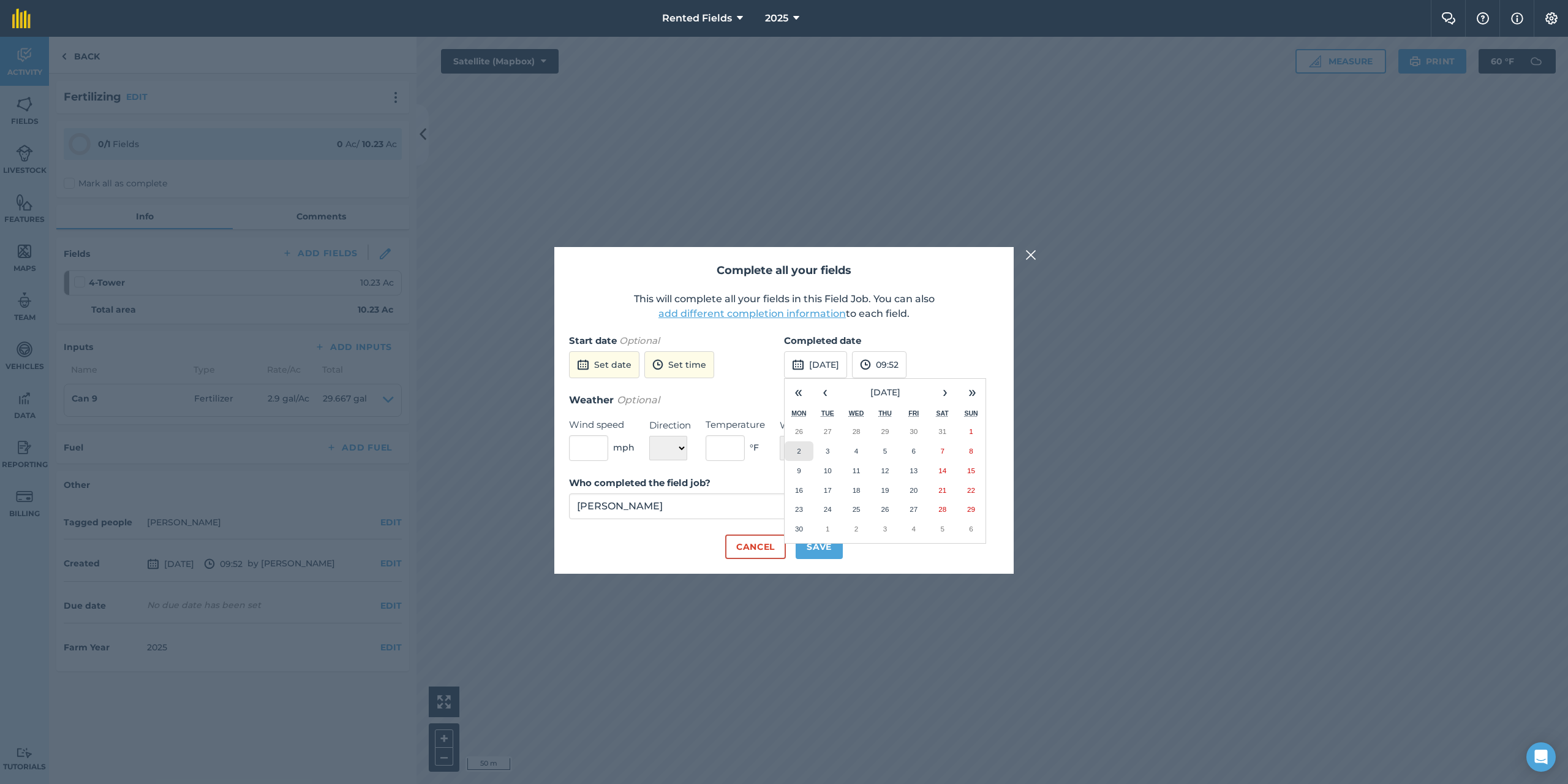
click at [798, 450] on abbr "2" at bounding box center [798, 451] width 3 height 8
click at [900, 368] on button "09:52" at bounding box center [879, 364] width 54 height 27
click at [898, 383] on button "00:00" at bounding box center [882, 388] width 58 height 20
click at [822, 547] on button "Save" at bounding box center [819, 547] width 47 height 25
checkbox input "true"
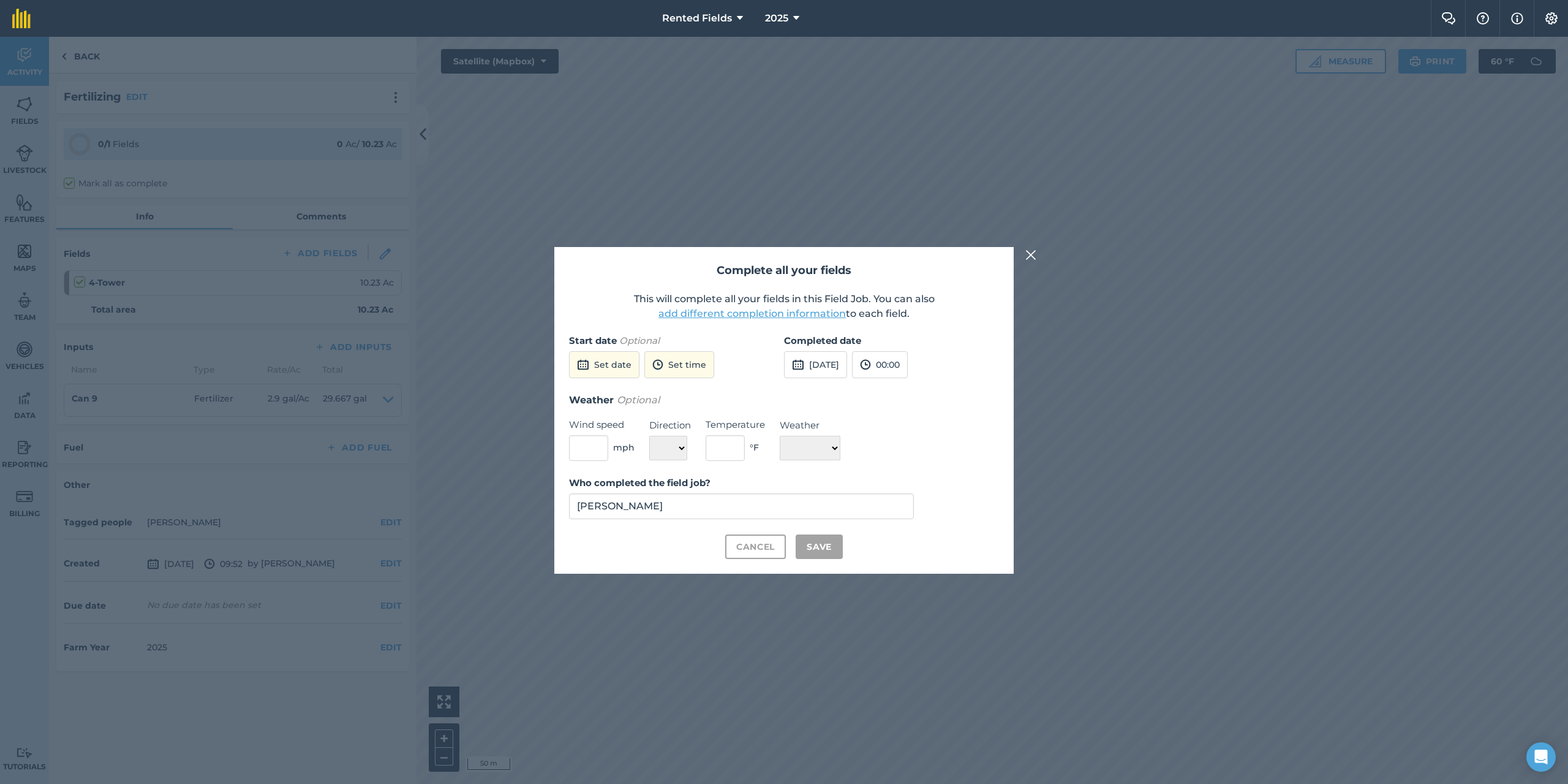
checkbox input "true"
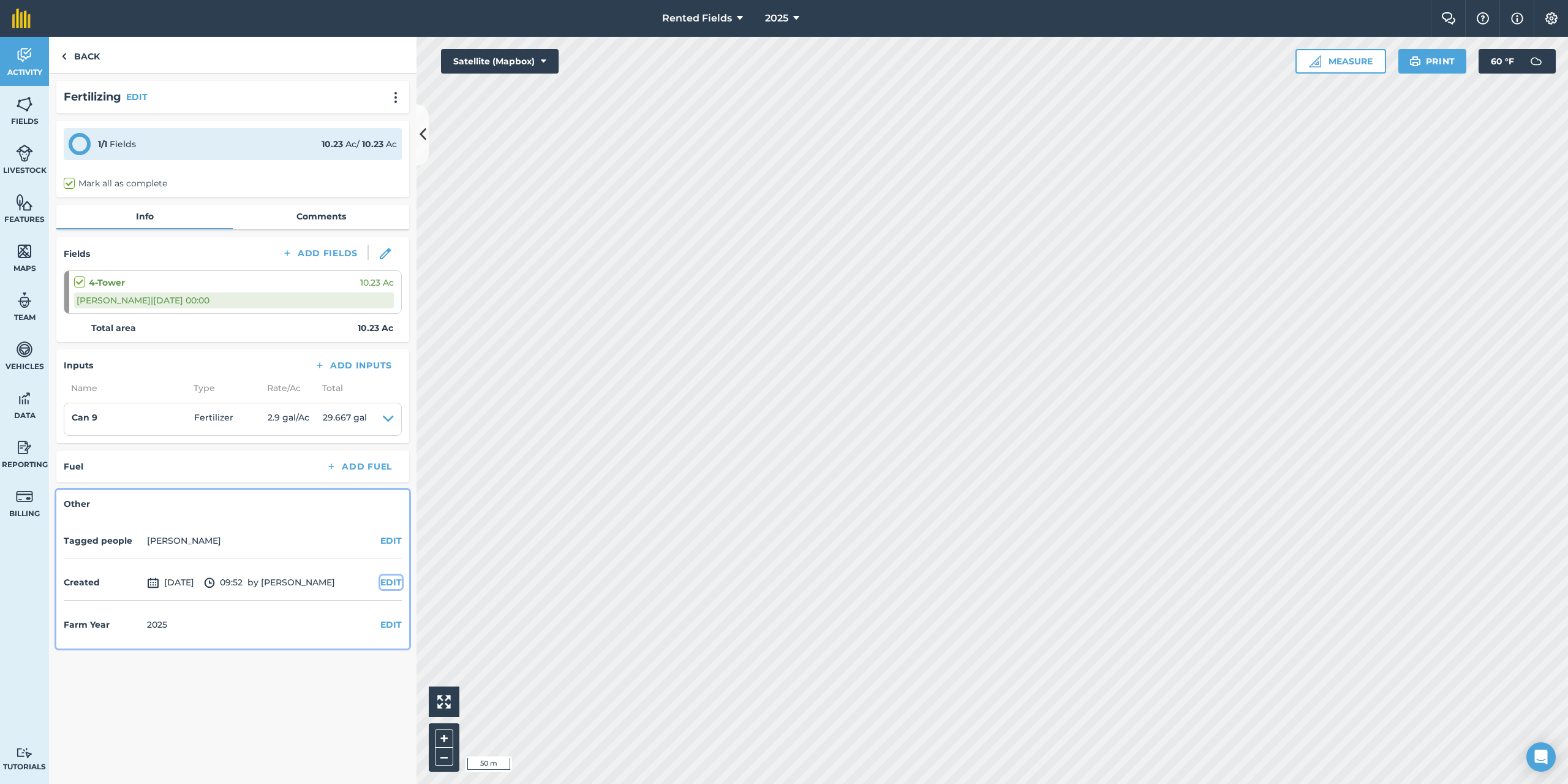
click at [385, 583] on button "EDIT" at bounding box center [391, 582] width 21 height 13
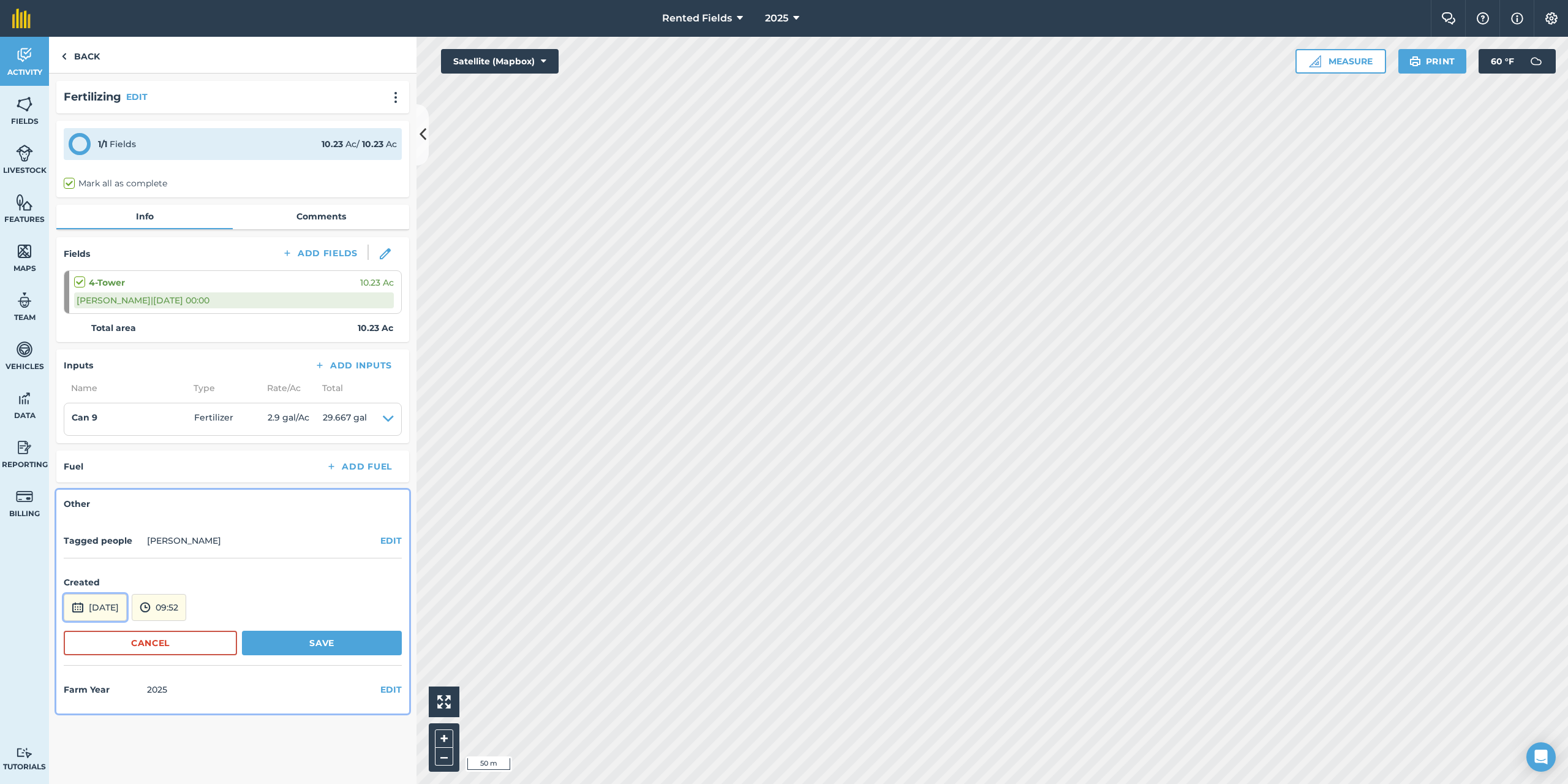
click at [109, 611] on button "[DATE]" at bounding box center [95, 607] width 63 height 27
click at [102, 444] on button "‹" at bounding box center [105, 442] width 27 height 27
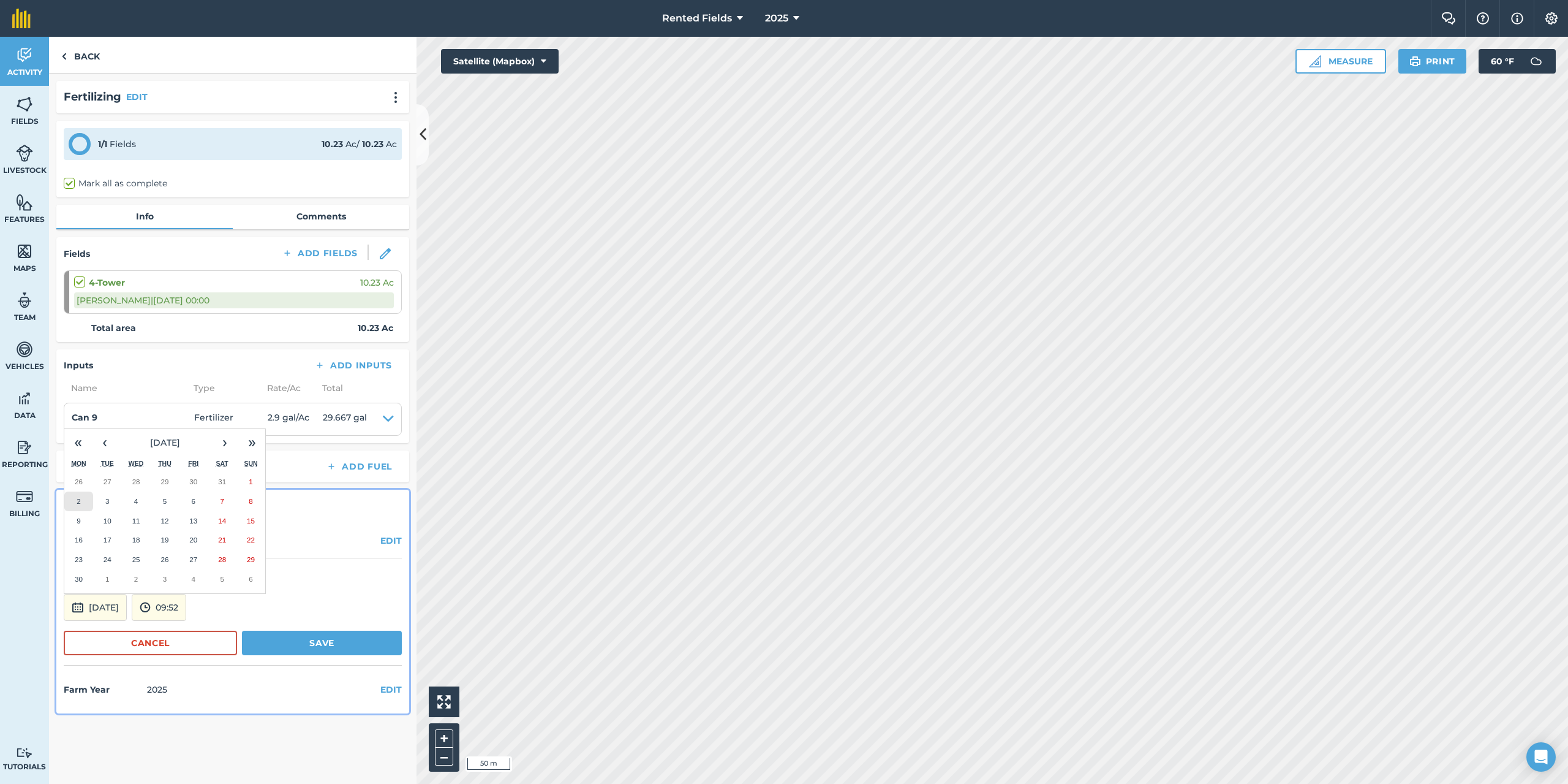
click at [79, 505] on button "2" at bounding box center [78, 501] width 29 height 20
click at [186, 604] on button "09:52" at bounding box center [159, 607] width 54 height 27
click at [183, 478] on button "00:00" at bounding box center [161, 477] width 58 height 20
click at [324, 639] on button "Save" at bounding box center [322, 643] width 160 height 25
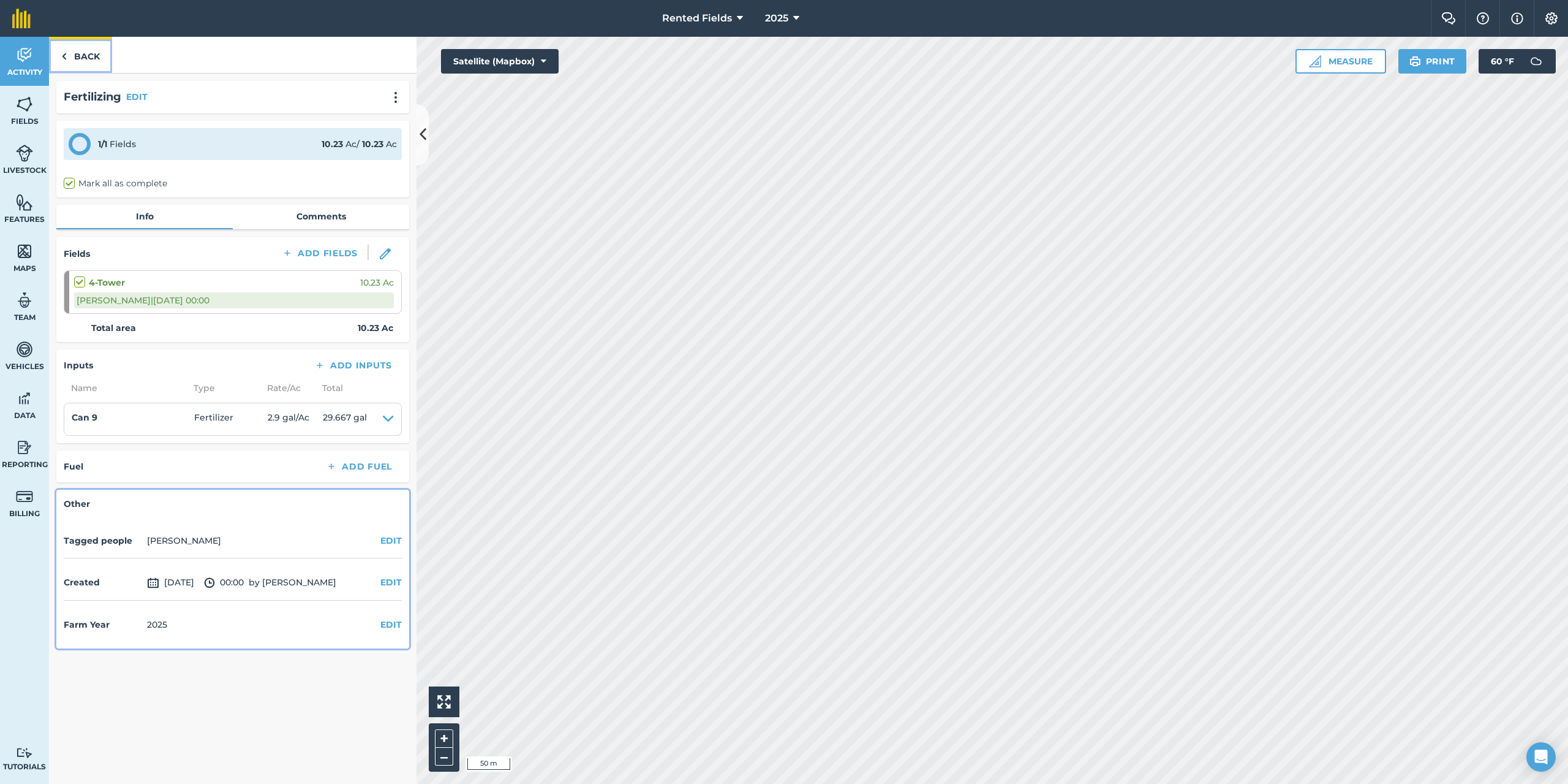
click at [74, 52] on link "Back" at bounding box center [80, 55] width 63 height 36
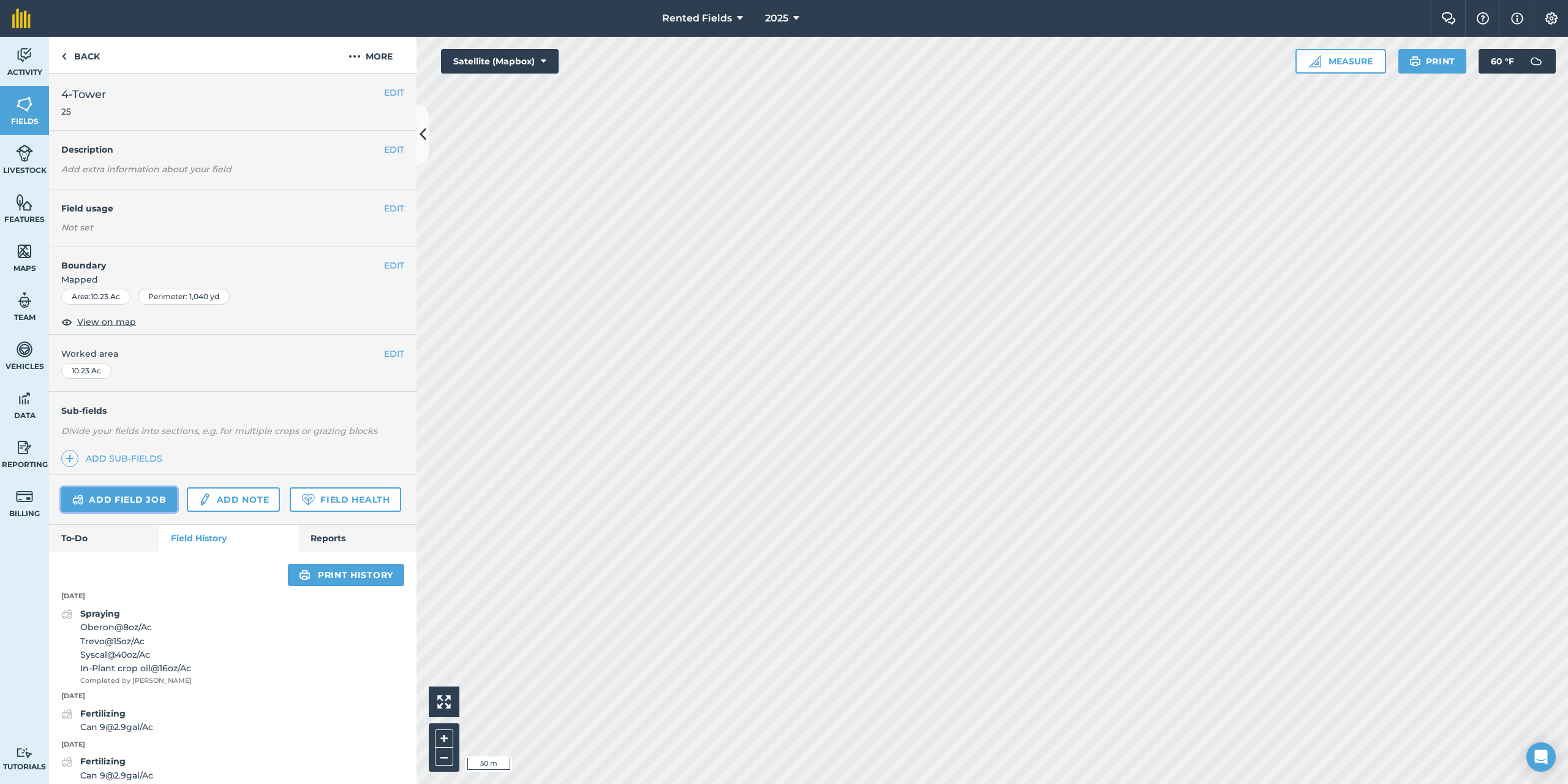
click at [157, 503] on link "Add field job" at bounding box center [119, 500] width 116 height 25
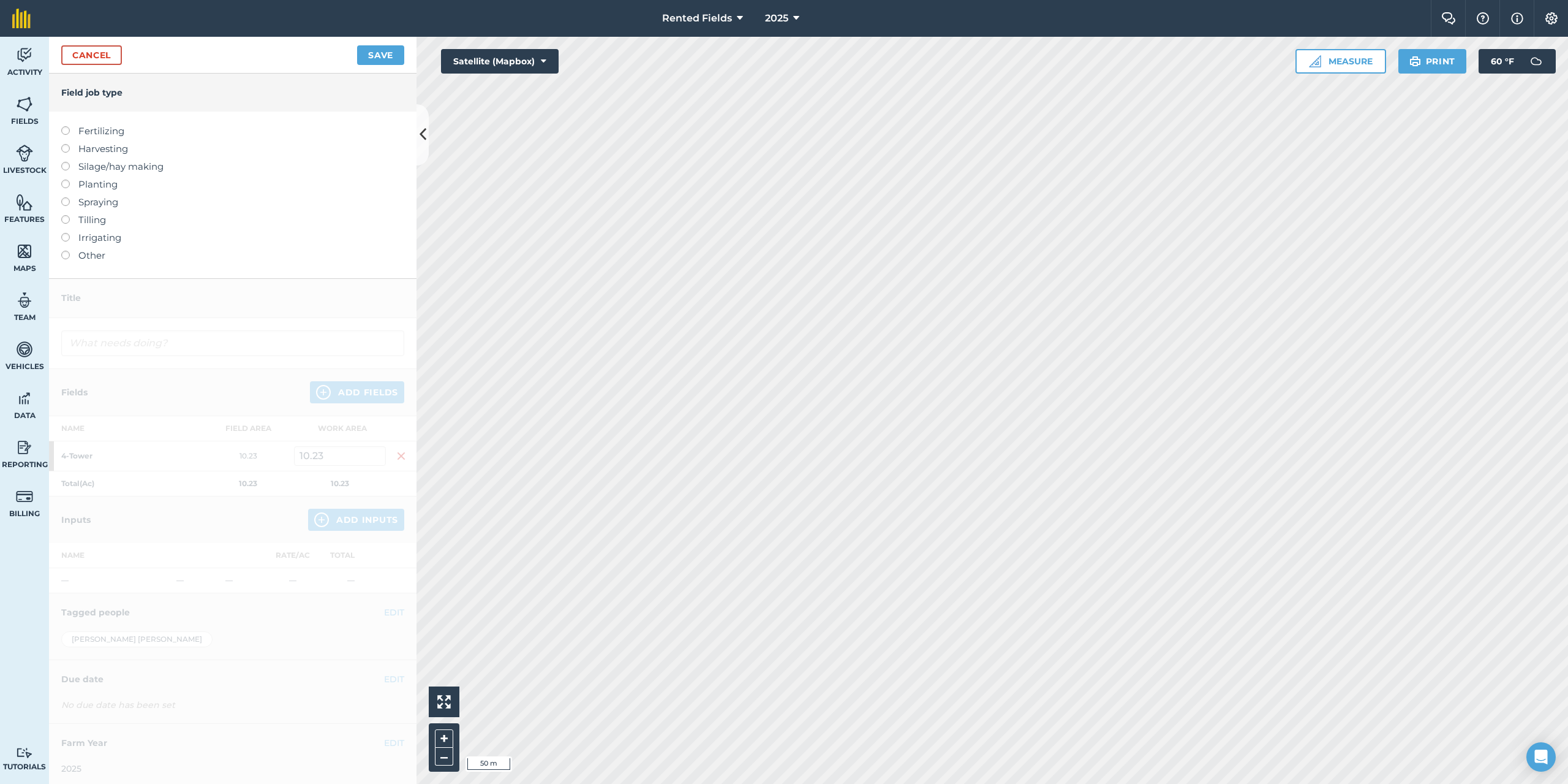
click at [65, 126] on label at bounding box center [69, 126] width 17 height 0
type input "Fertilizing"
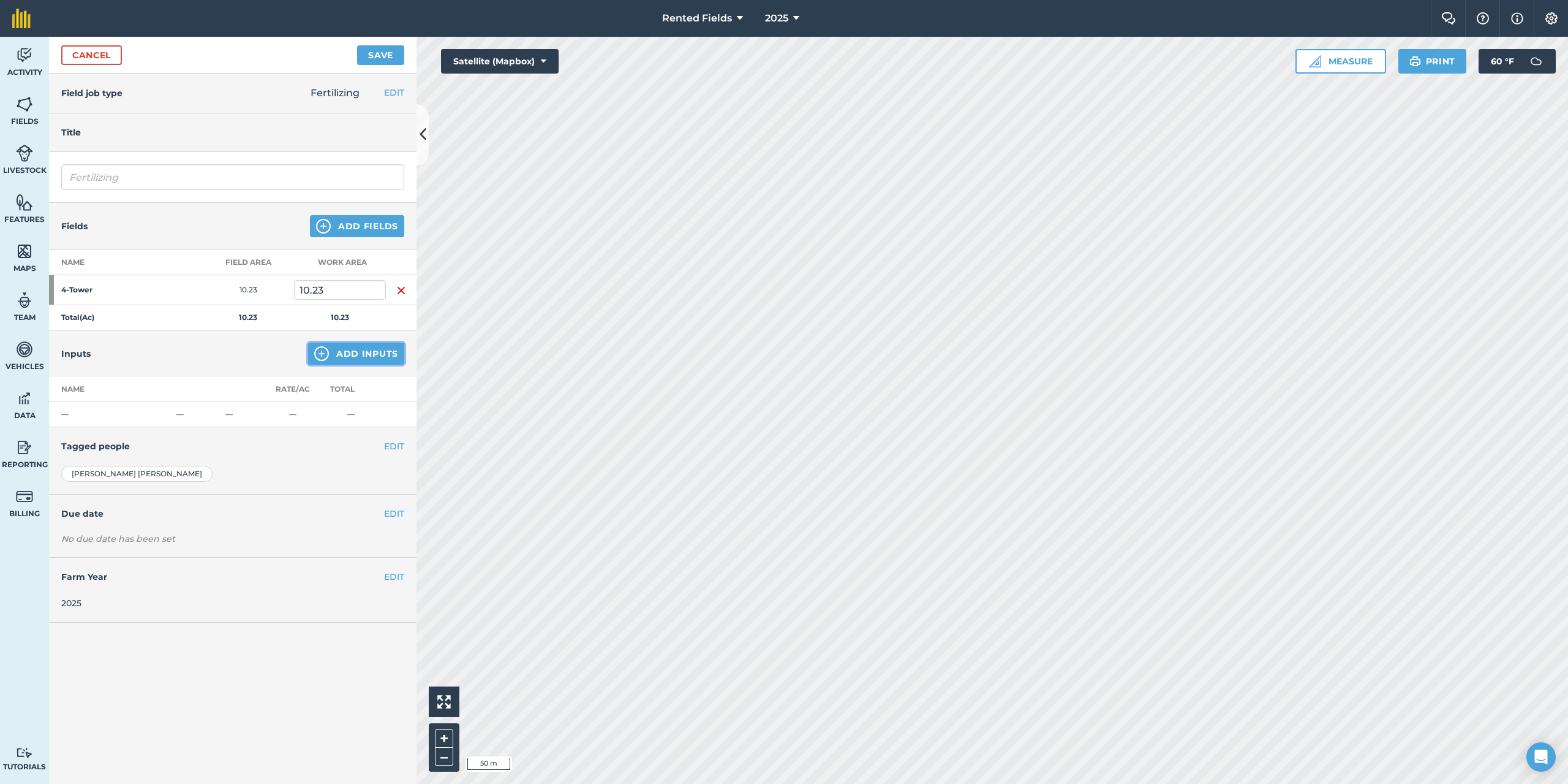
click at [380, 359] on button "Add Inputs" at bounding box center [356, 354] width 96 height 22
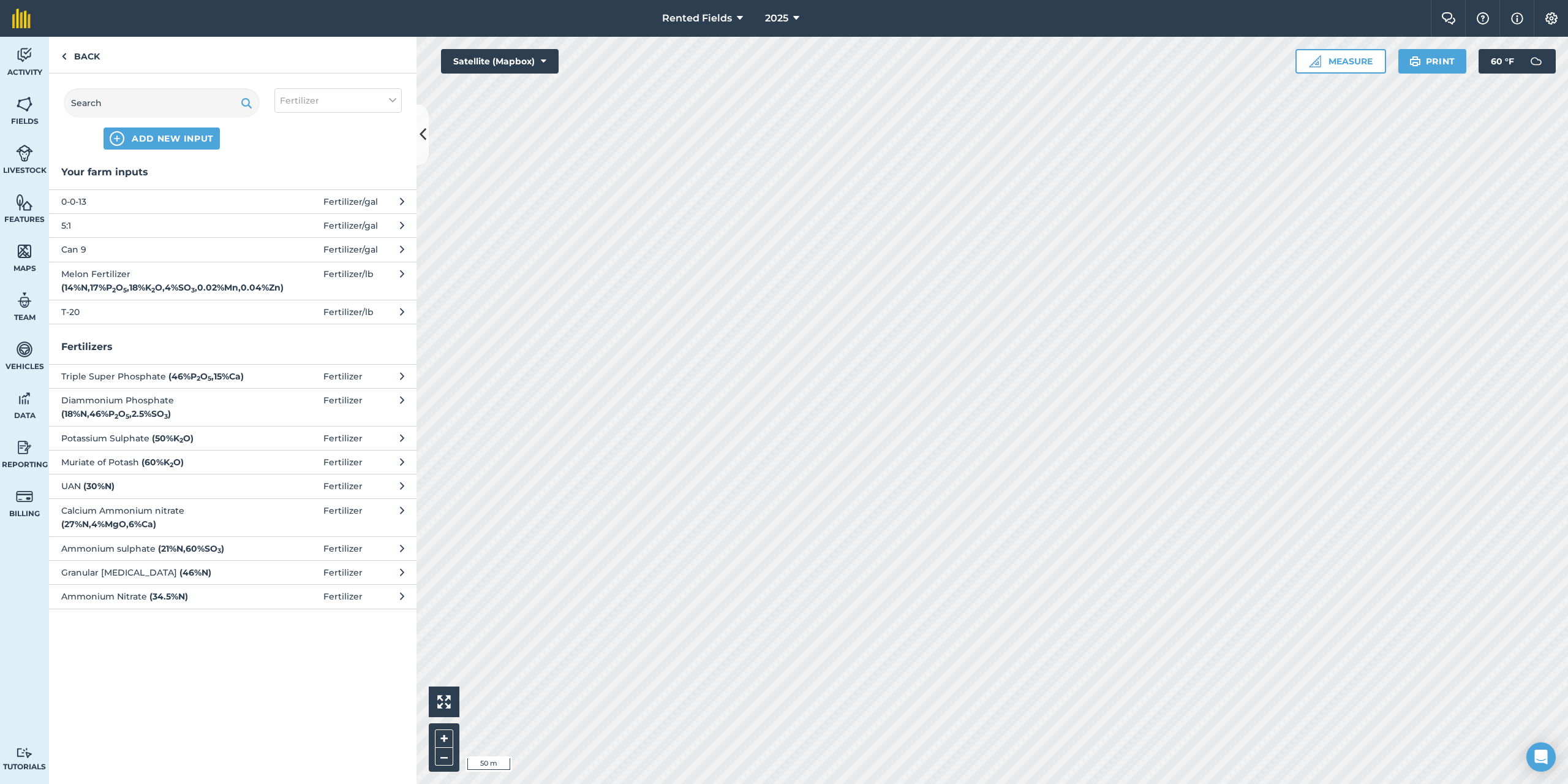
click at [87, 248] on span "Can 9" at bounding box center [161, 249] width 200 height 13
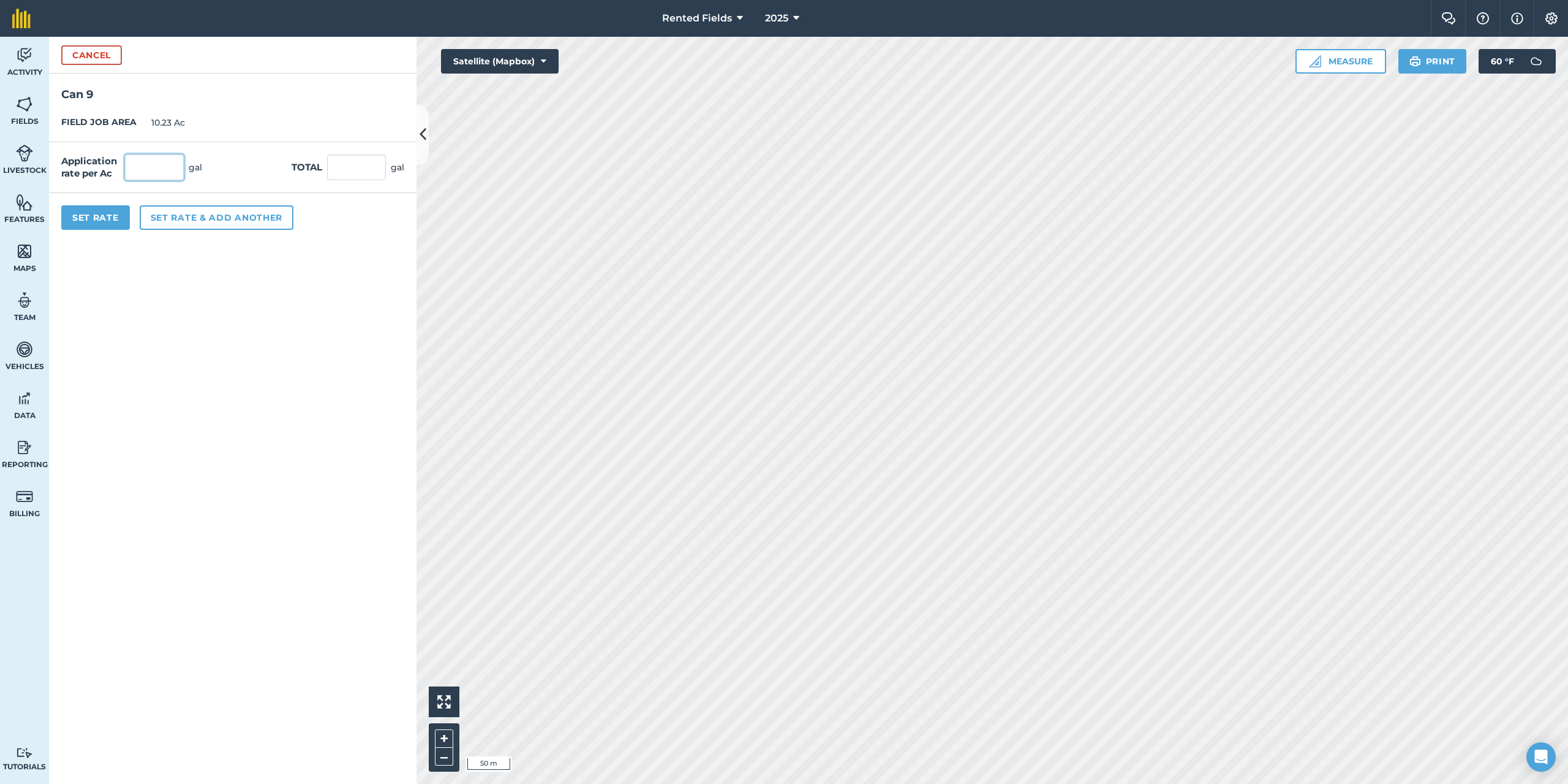
click at [147, 171] on input "text" at bounding box center [154, 167] width 59 height 26
type input "2.9"
type input "29.667"
click at [105, 227] on button "Set Rate" at bounding box center [95, 218] width 68 height 25
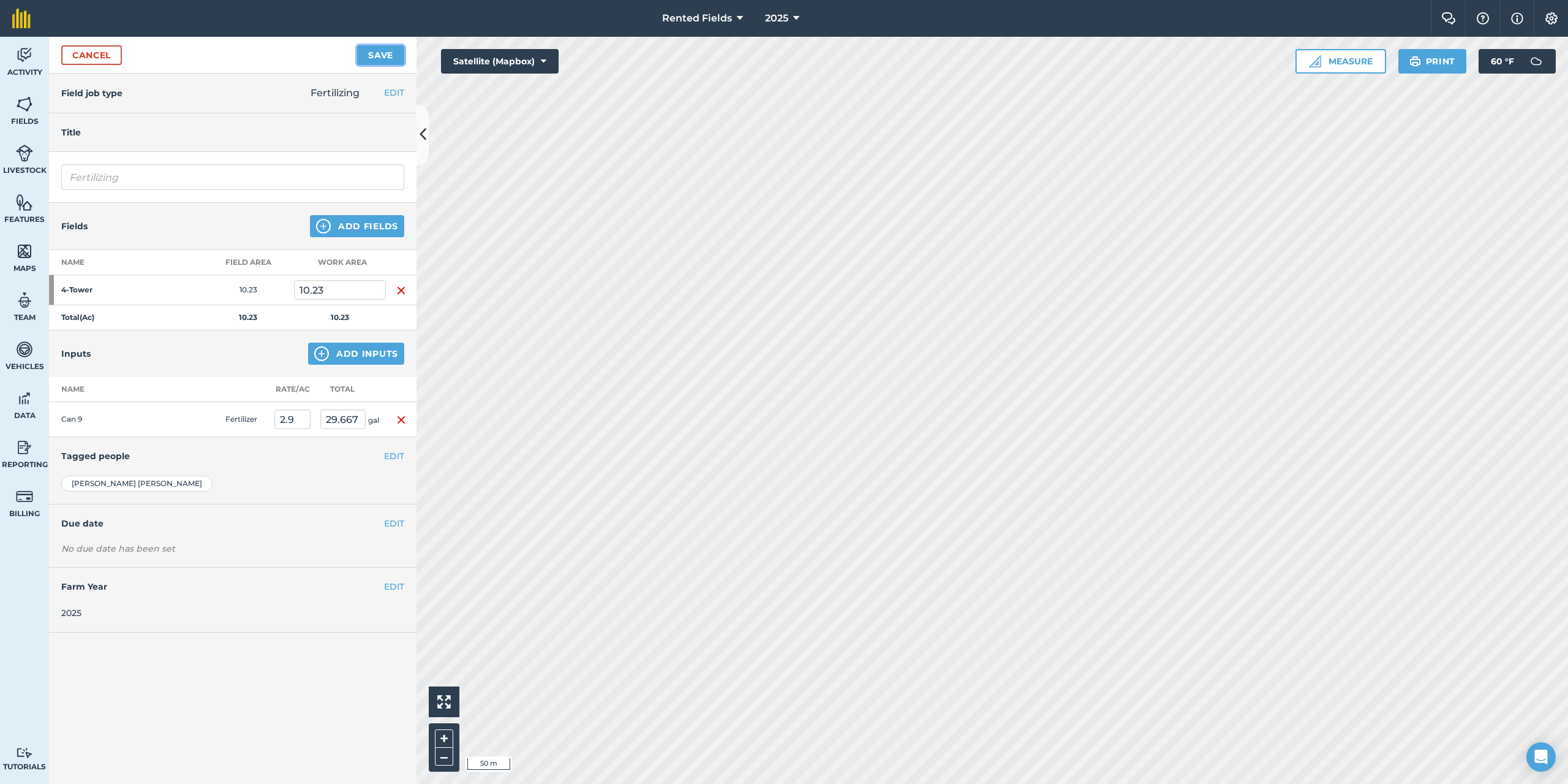
click at [364, 54] on button "Save" at bounding box center [380, 55] width 47 height 20
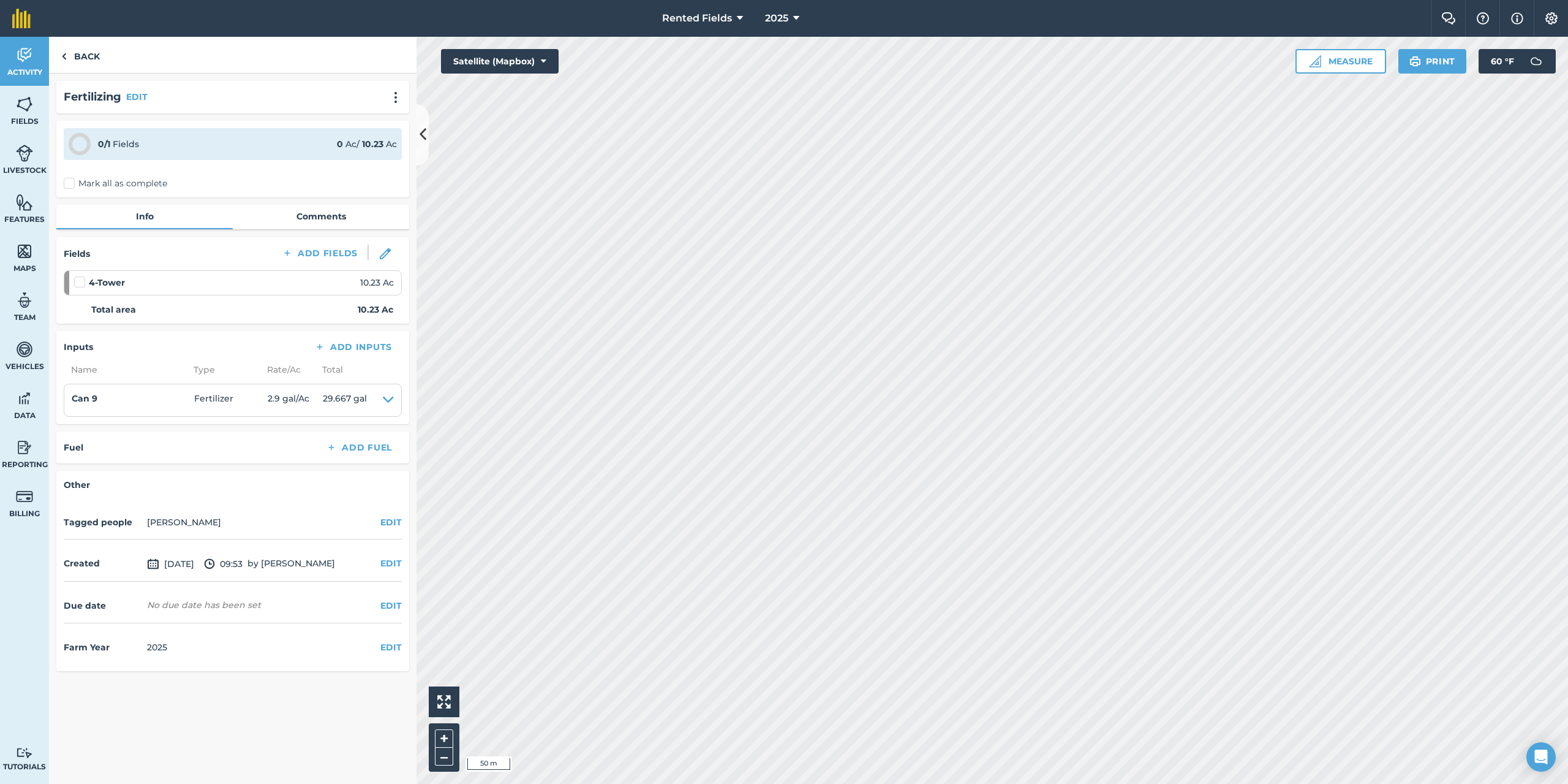
click at [72, 185] on label "Mark all as complete" at bounding box center [115, 184] width 104 height 13
click at [72, 185] on input "Mark all as complete" at bounding box center [68, 181] width 8 height 8
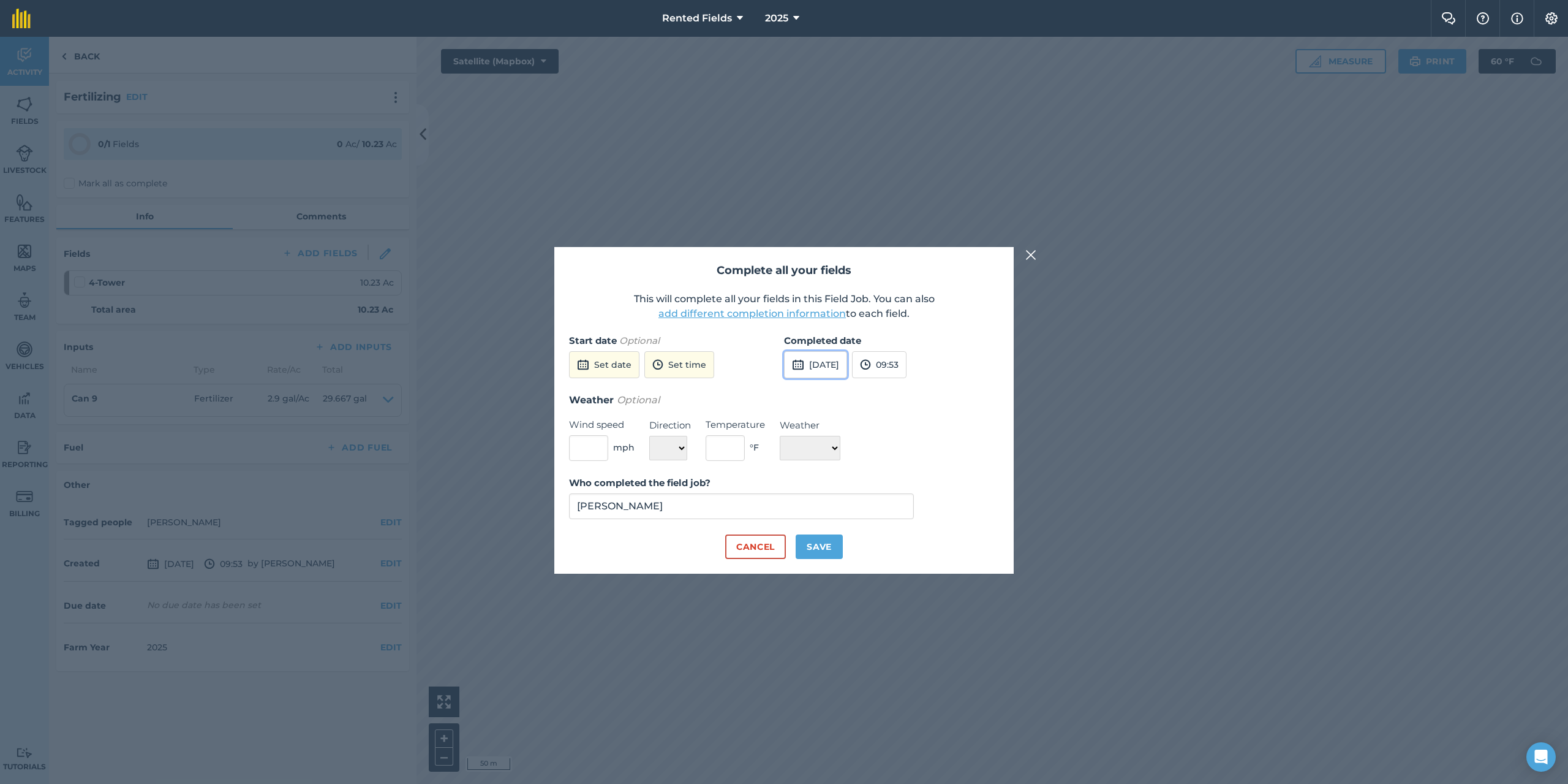
click at [835, 361] on button "[DATE]" at bounding box center [816, 364] width 63 height 27
click at [825, 394] on button "‹" at bounding box center [825, 392] width 27 height 27
click at [825, 393] on button "‹" at bounding box center [825, 392] width 27 height 27
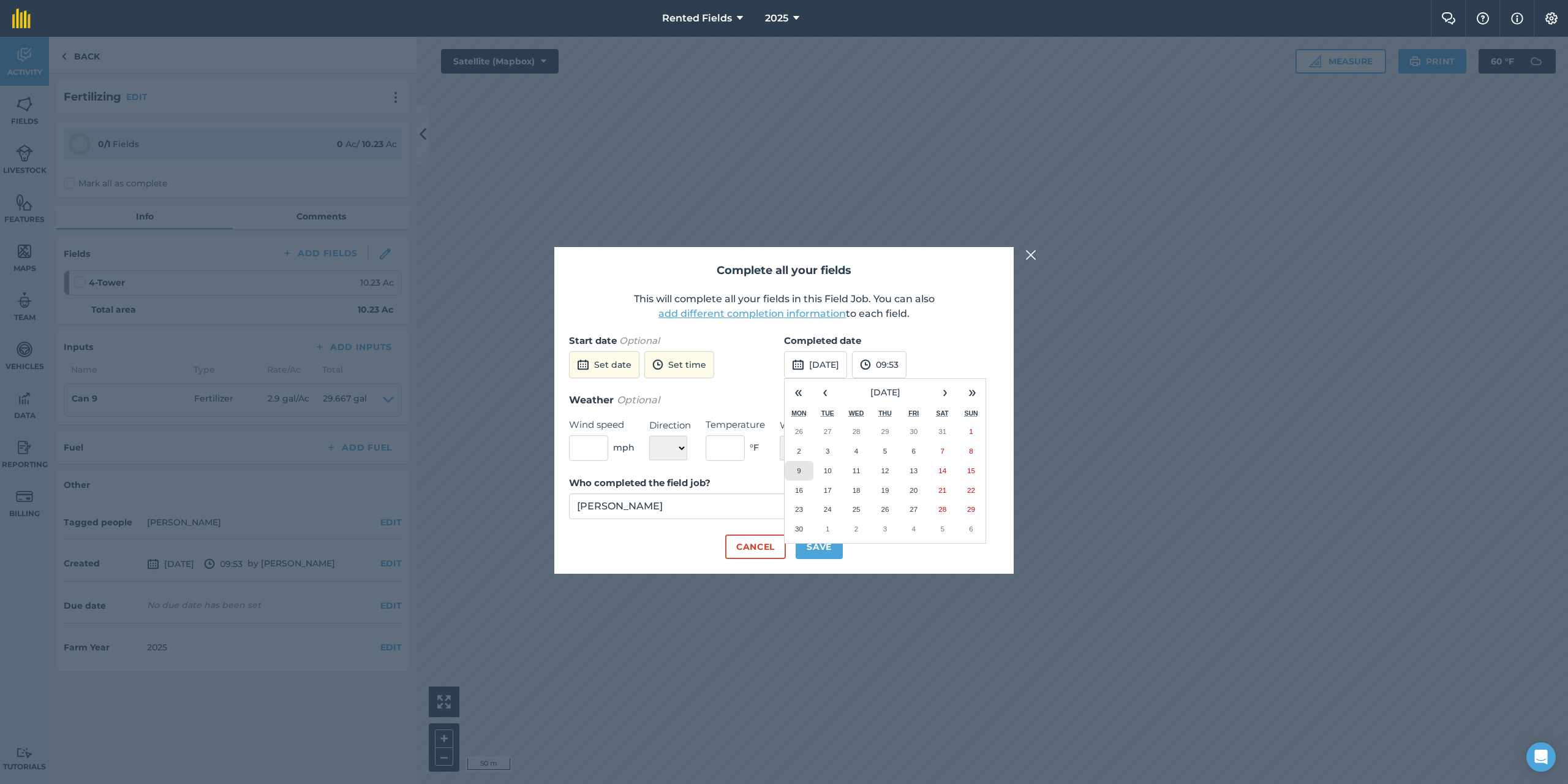
click at [797, 467] on abbr "9" at bounding box center [798, 471] width 3 height 8
click at [906, 369] on button "09:53" at bounding box center [879, 364] width 54 height 27
click at [906, 384] on button "00:00" at bounding box center [882, 388] width 58 height 20
click at [830, 547] on button "Save" at bounding box center [819, 547] width 47 height 25
checkbox input "true"
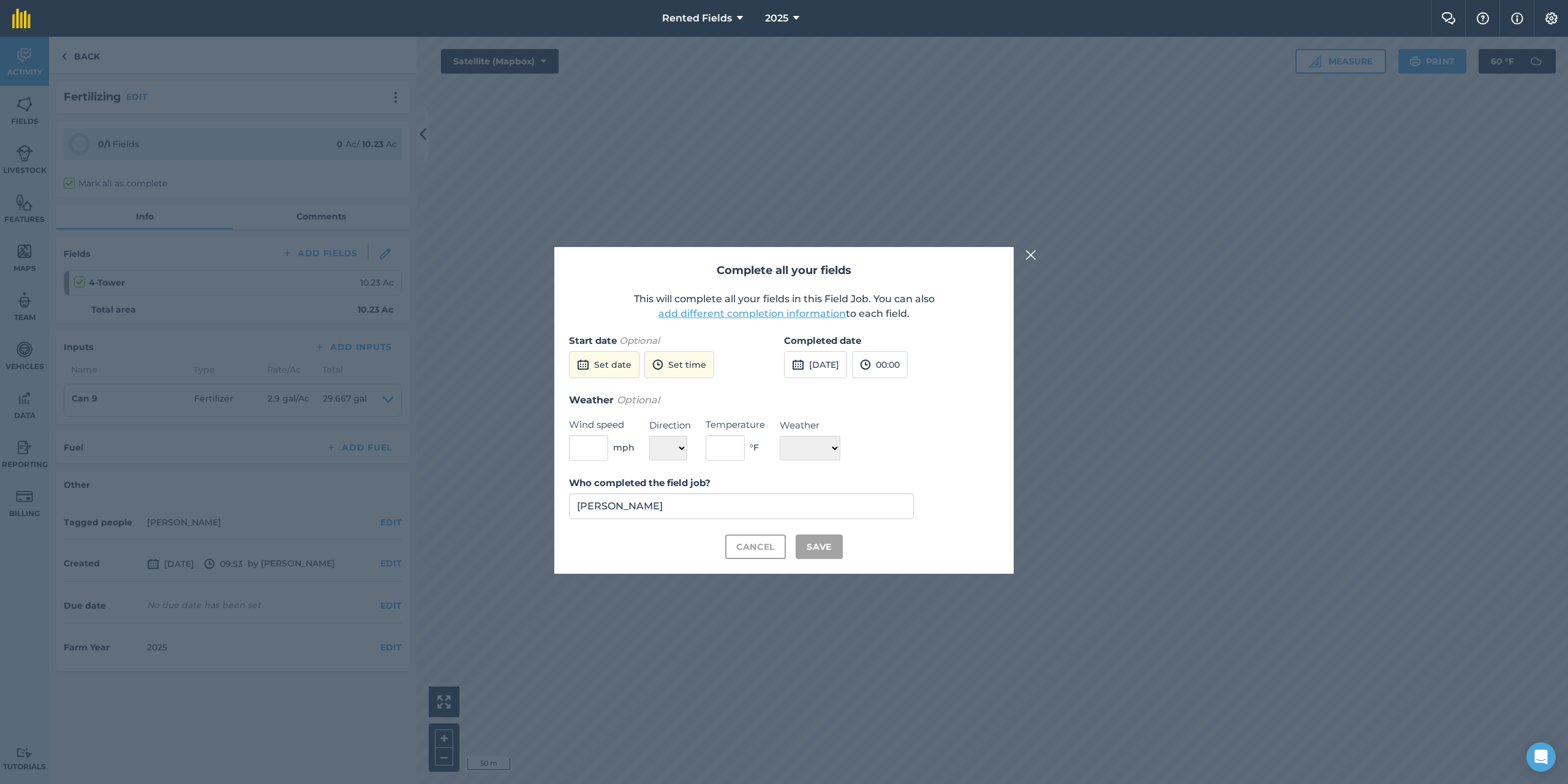
checkbox input "true"
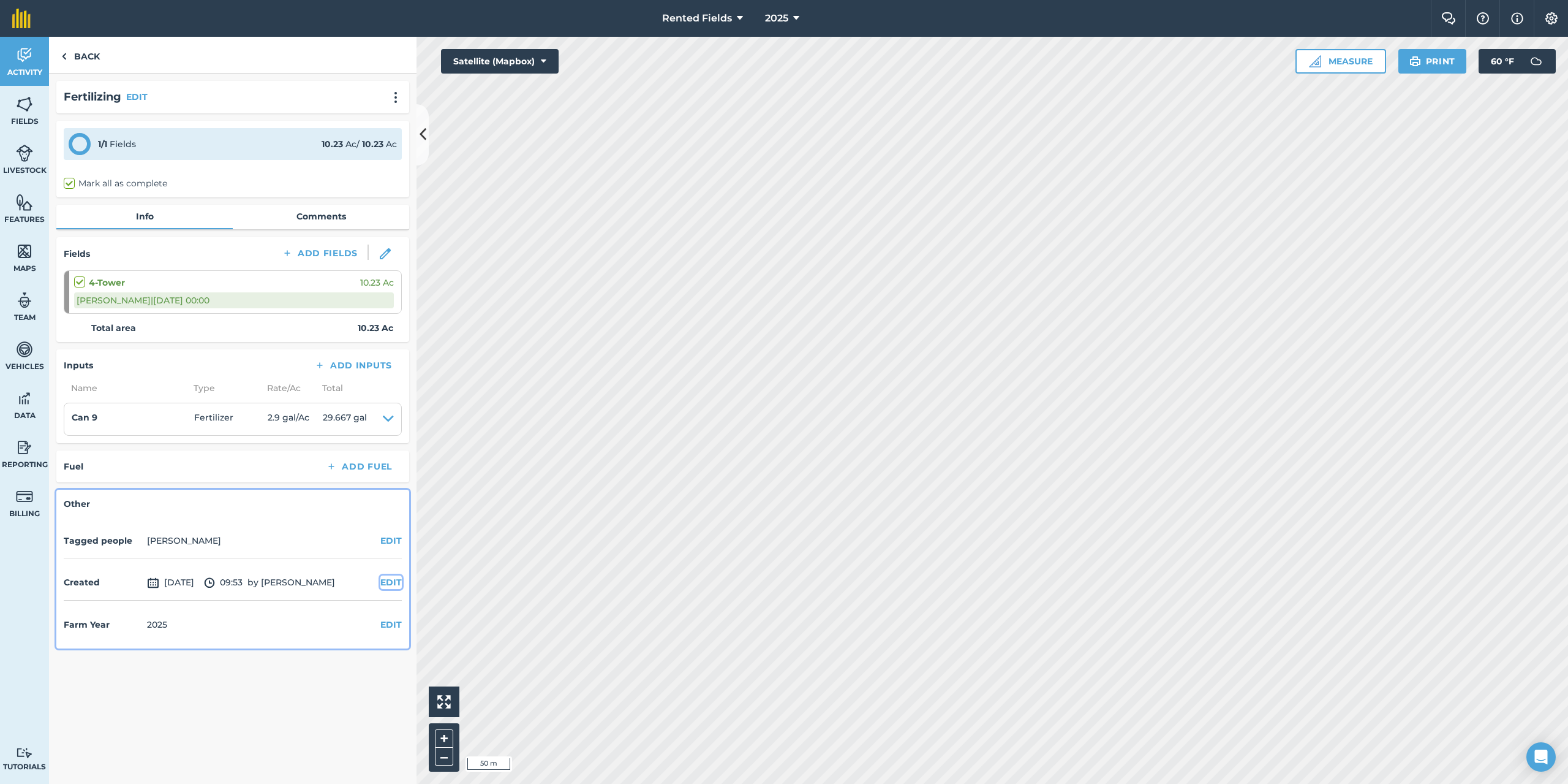
click at [394, 580] on button "EDIT" at bounding box center [391, 582] width 21 height 13
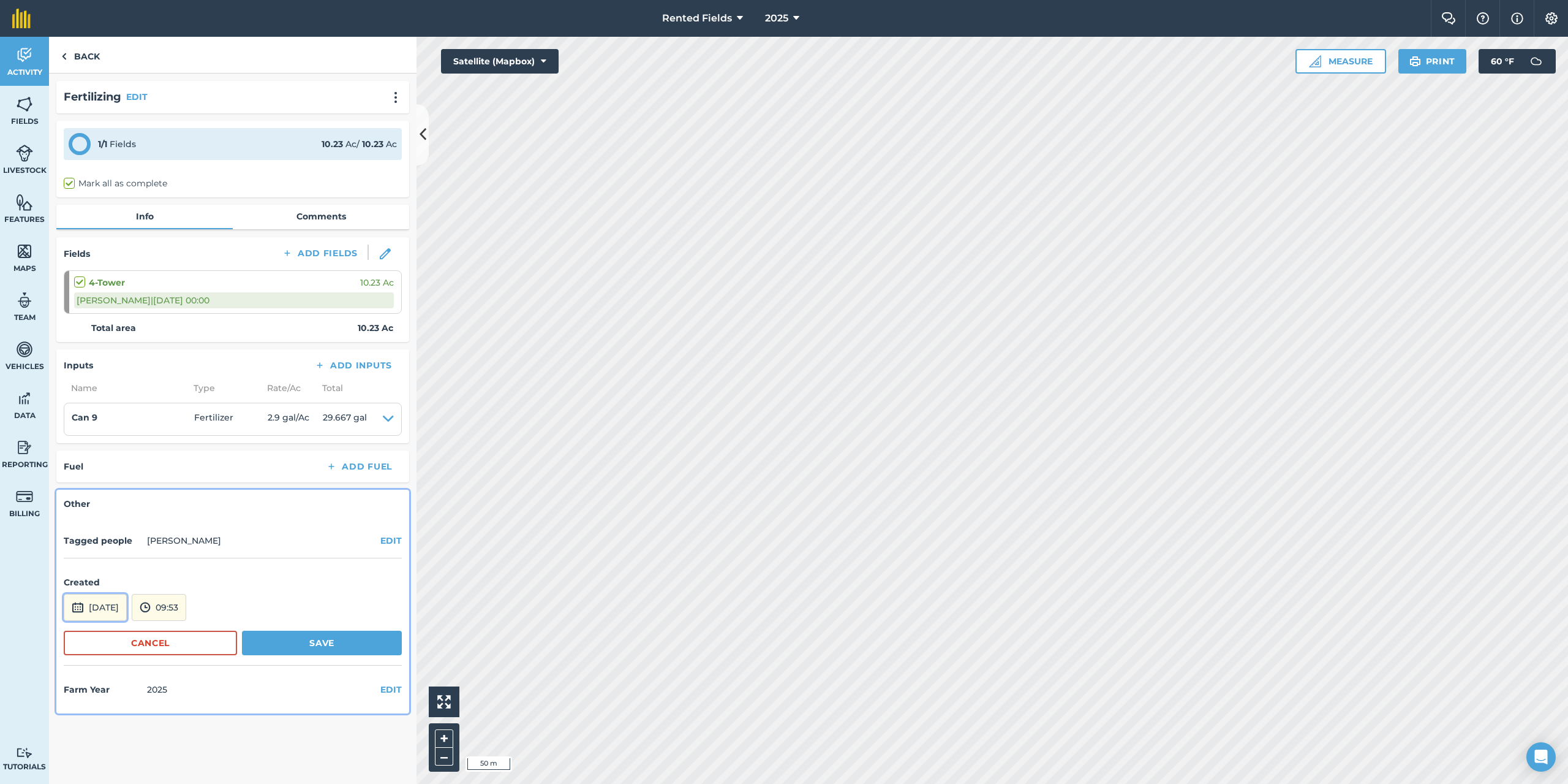
click at [108, 607] on button "[DATE]" at bounding box center [95, 607] width 63 height 27
click at [104, 445] on button "‹" at bounding box center [105, 442] width 27 height 27
click at [104, 444] on button "‹" at bounding box center [105, 442] width 27 height 27
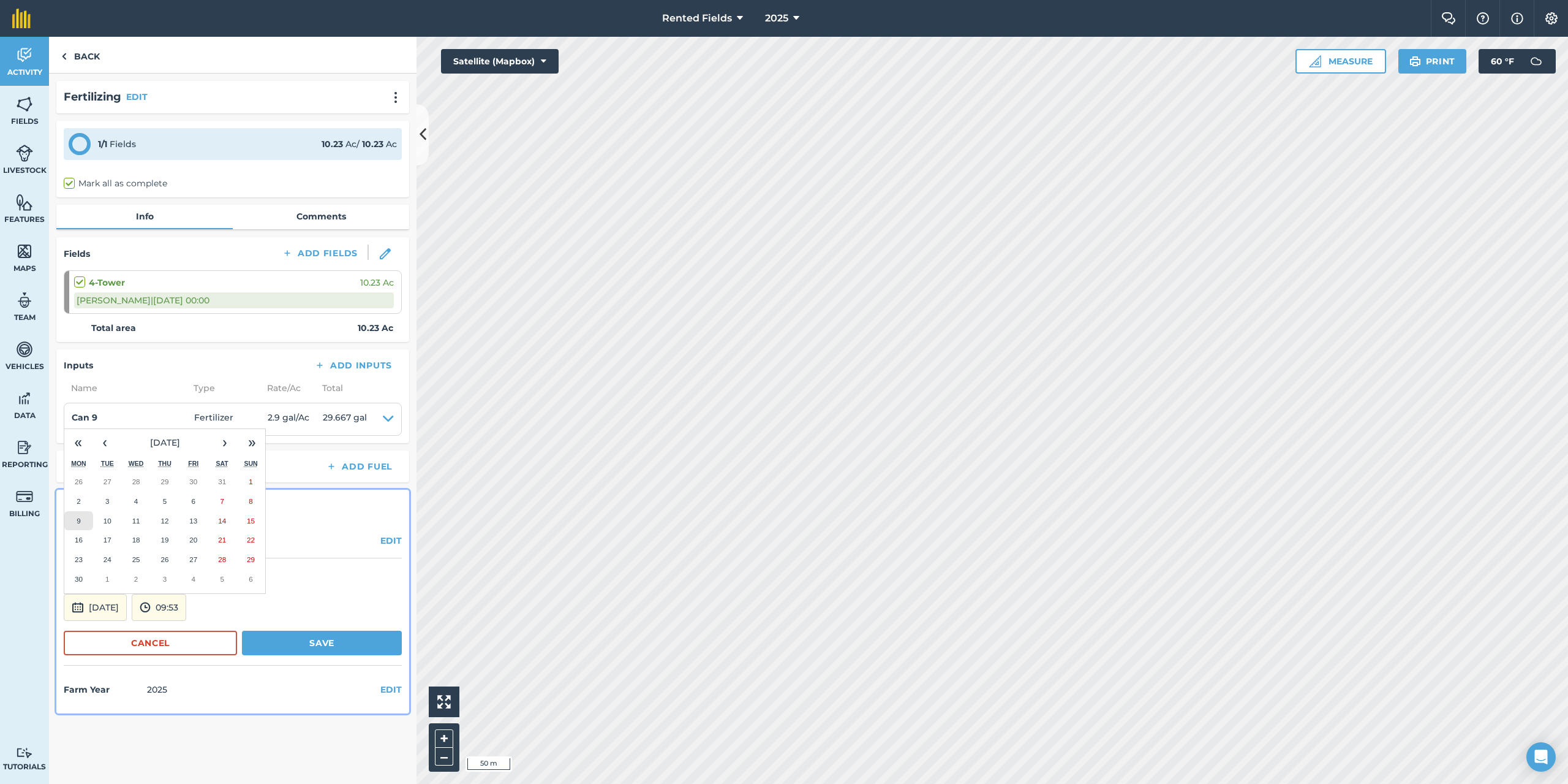
click at [77, 520] on abbr "9" at bounding box center [78, 521] width 3 height 8
click at [186, 613] on button "09:53" at bounding box center [159, 607] width 54 height 27
click at [180, 477] on button "00:00" at bounding box center [161, 477] width 58 height 20
click at [345, 646] on button "Save" at bounding box center [322, 643] width 160 height 25
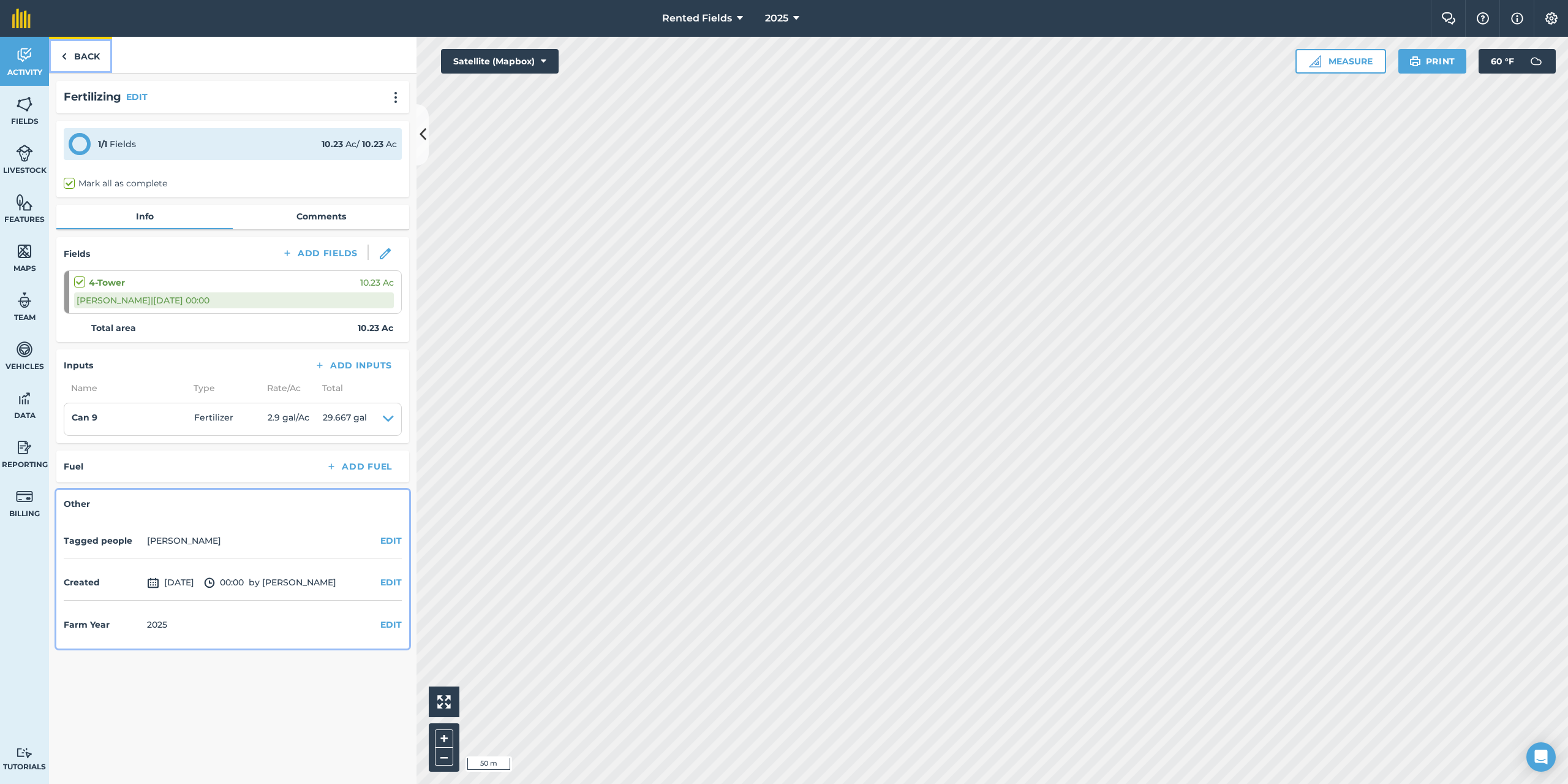
click at [83, 54] on link "Back" at bounding box center [80, 55] width 63 height 36
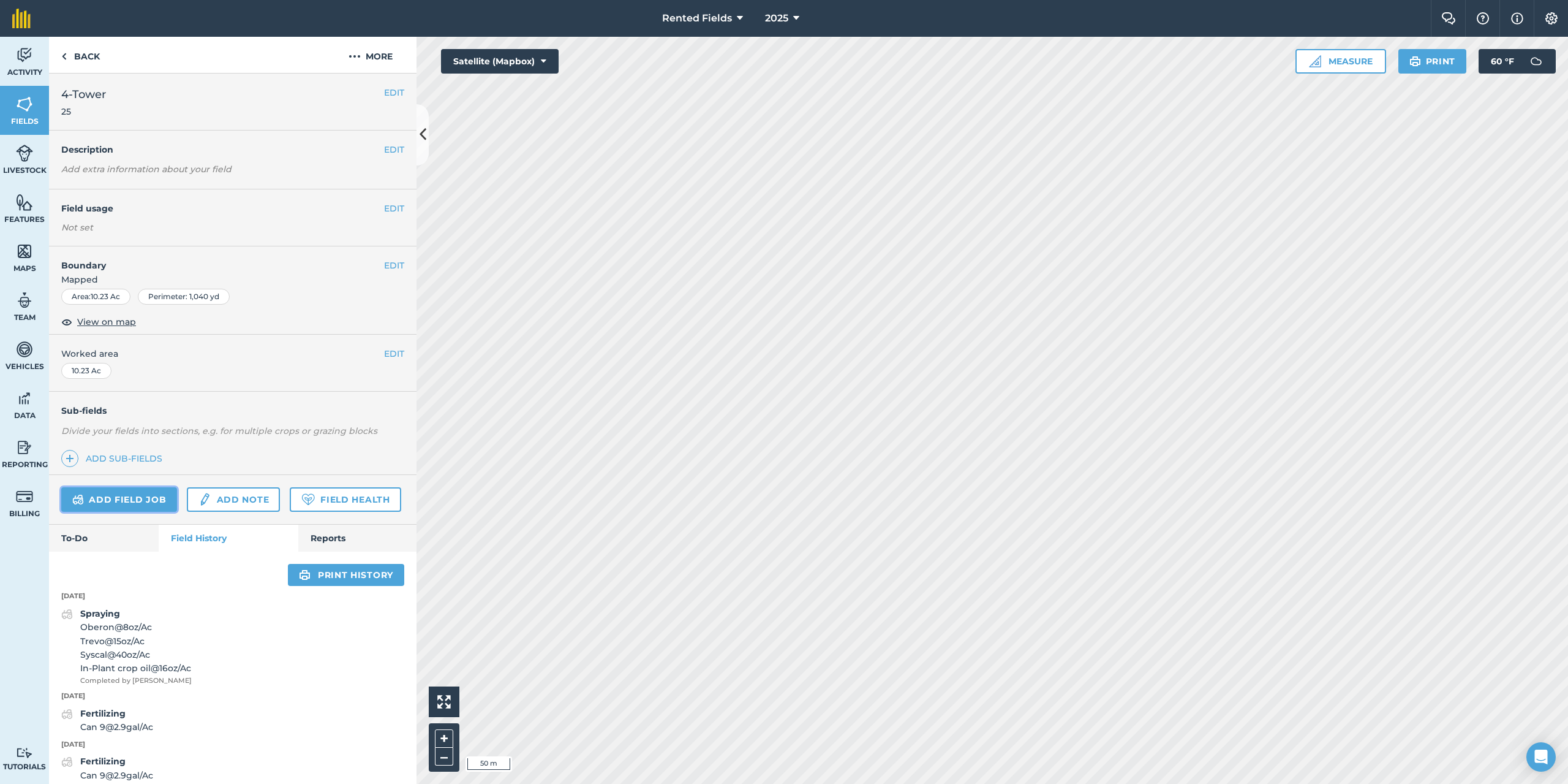
click at [157, 502] on link "Add field job" at bounding box center [119, 500] width 116 height 25
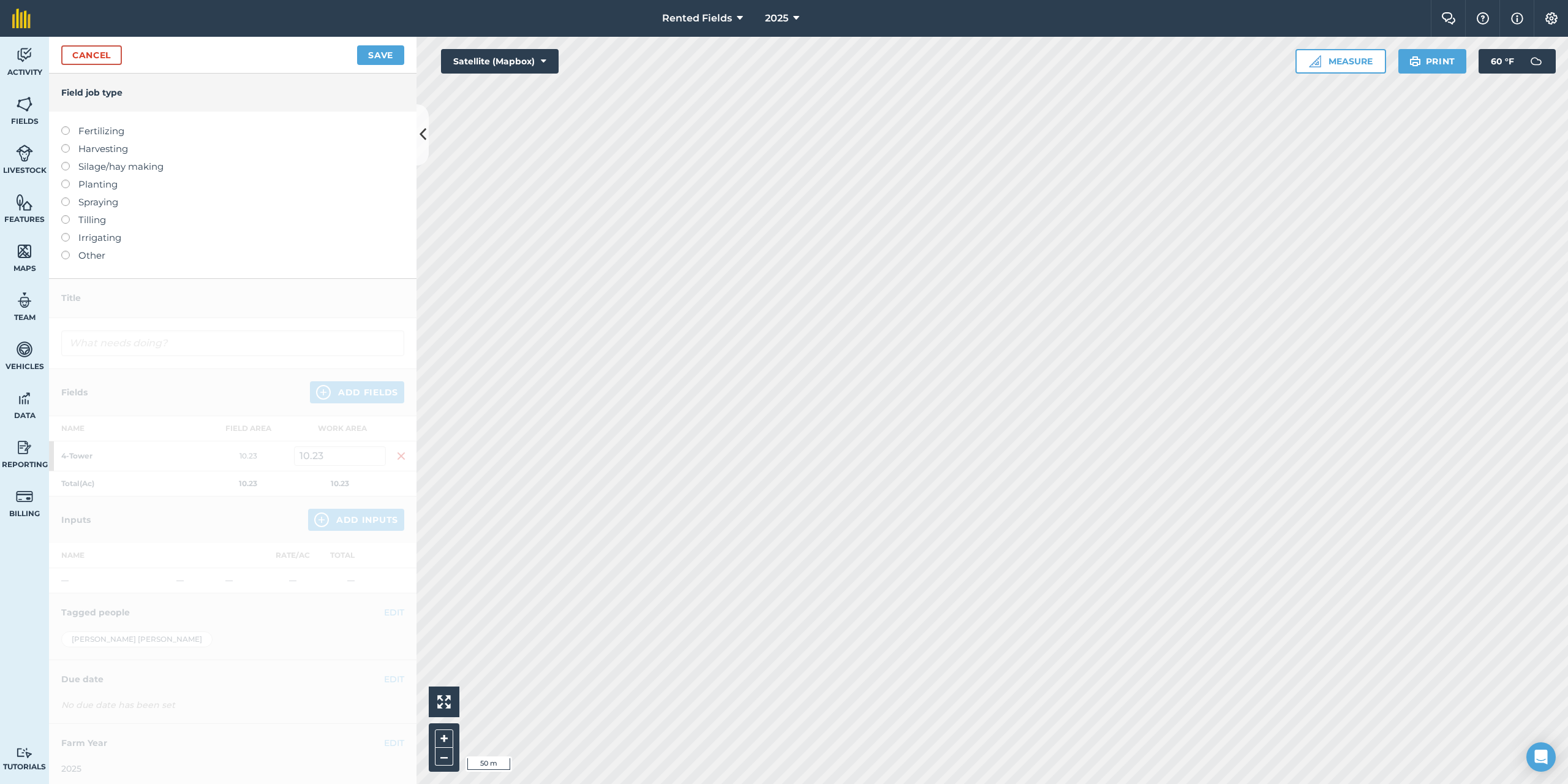
click at [62, 126] on label at bounding box center [69, 126] width 17 height 0
type input "Fertilizing"
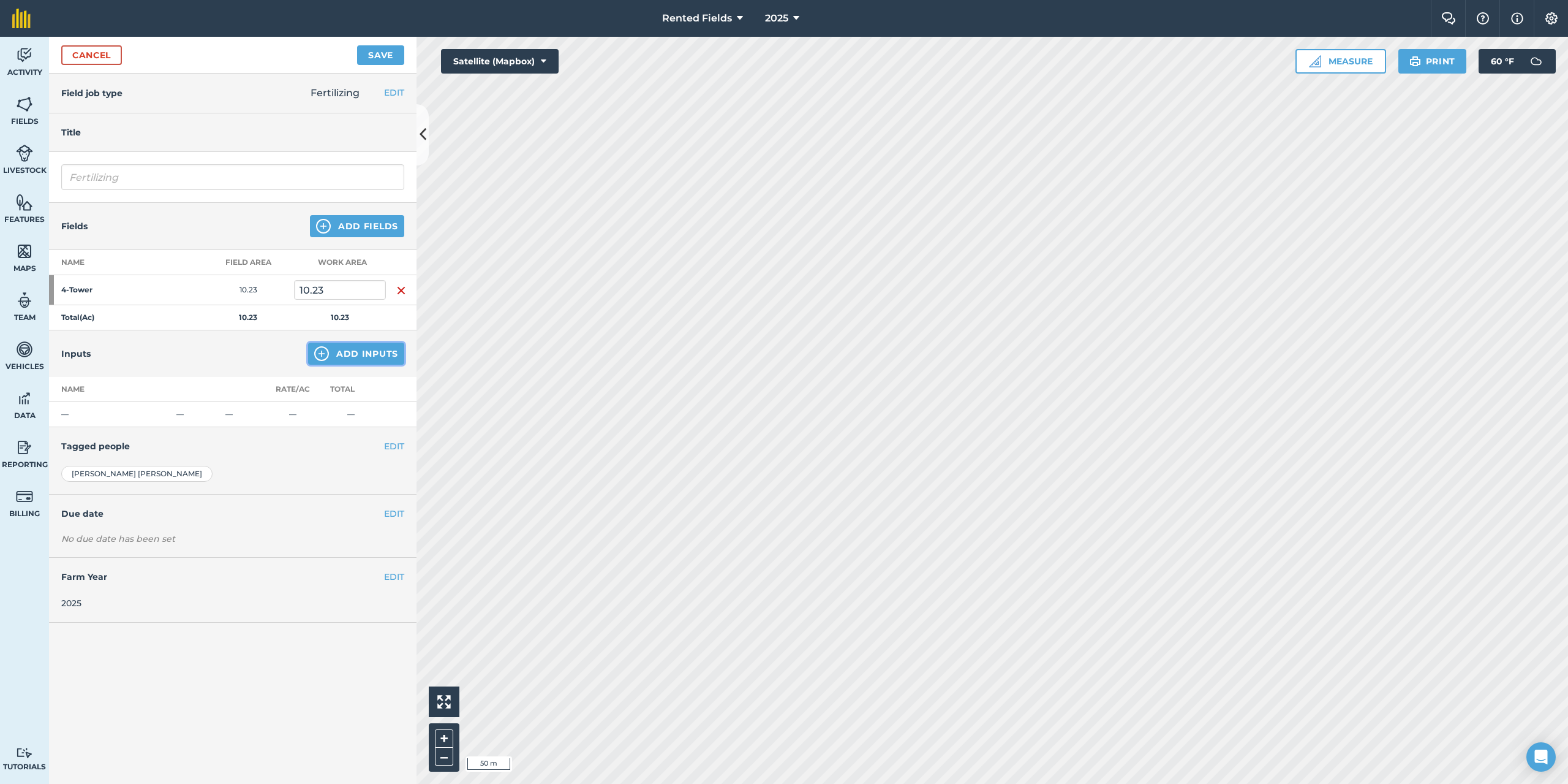
click at [377, 357] on button "Add Inputs" at bounding box center [356, 354] width 96 height 22
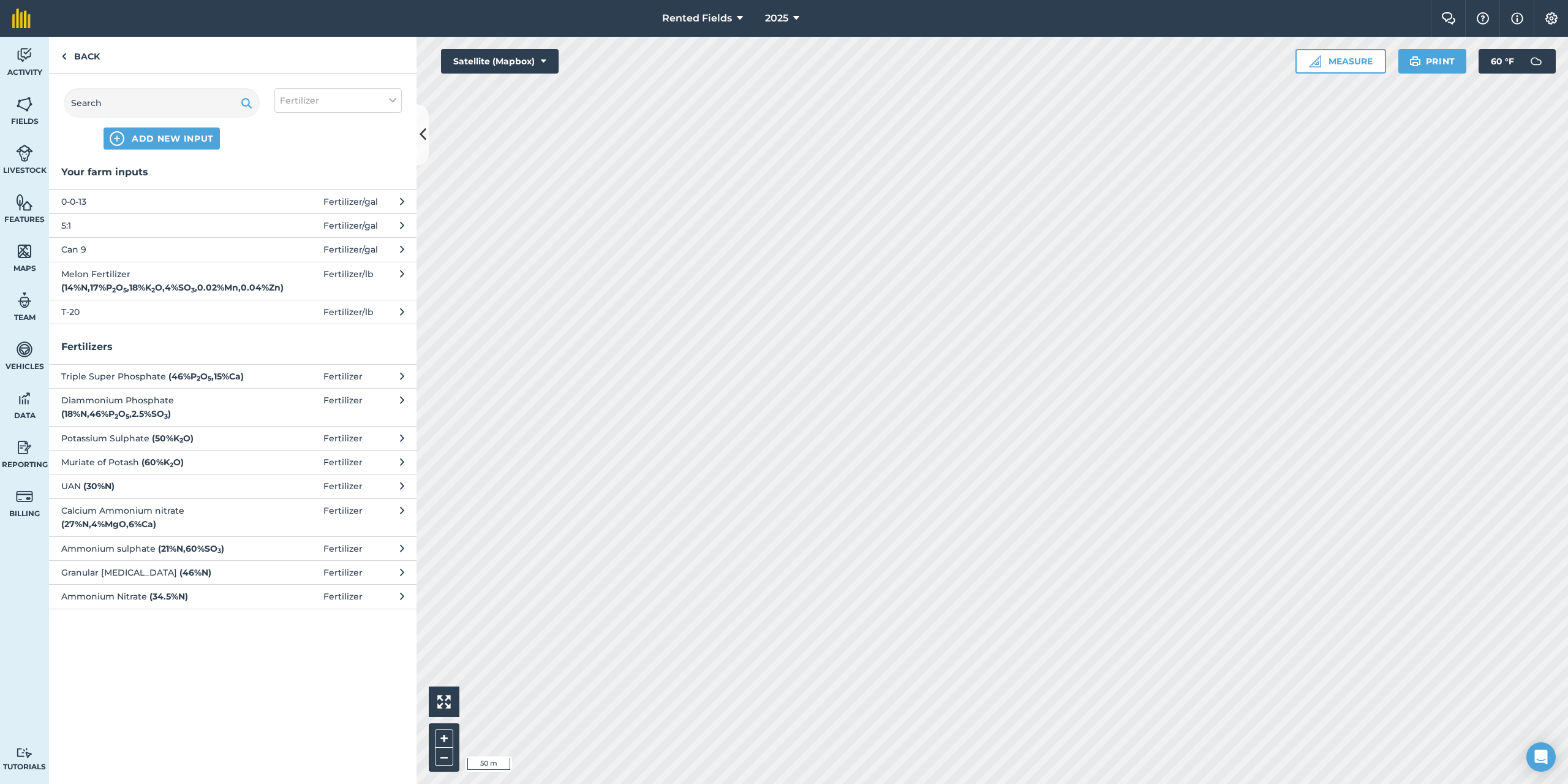
click at [76, 246] on span "Can 9" at bounding box center [161, 249] width 200 height 13
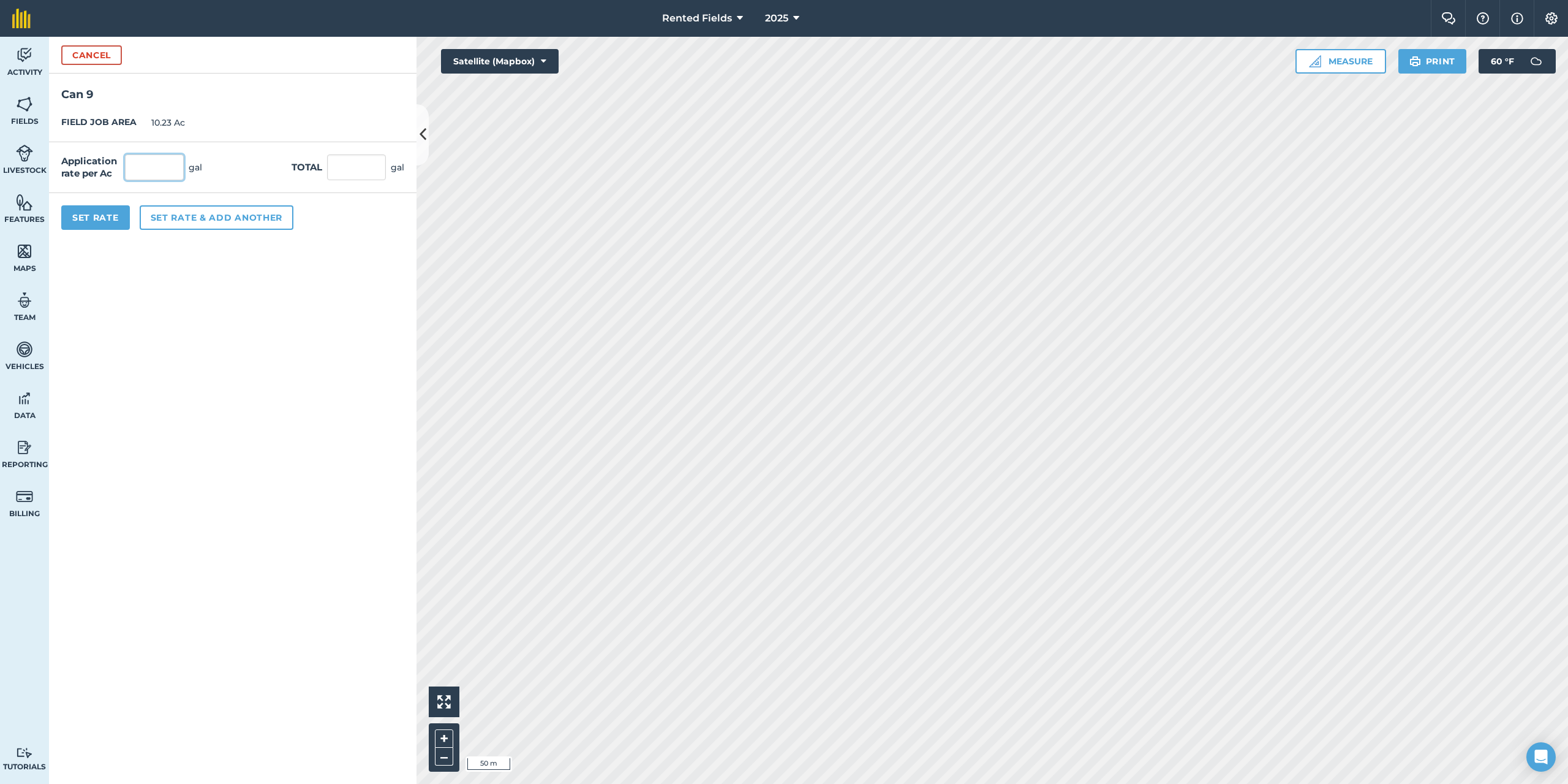
click at [144, 164] on input "text" at bounding box center [154, 167] width 59 height 26
type input "2.9"
type input "29.667"
click at [86, 216] on button "Set Rate" at bounding box center [95, 218] width 68 height 25
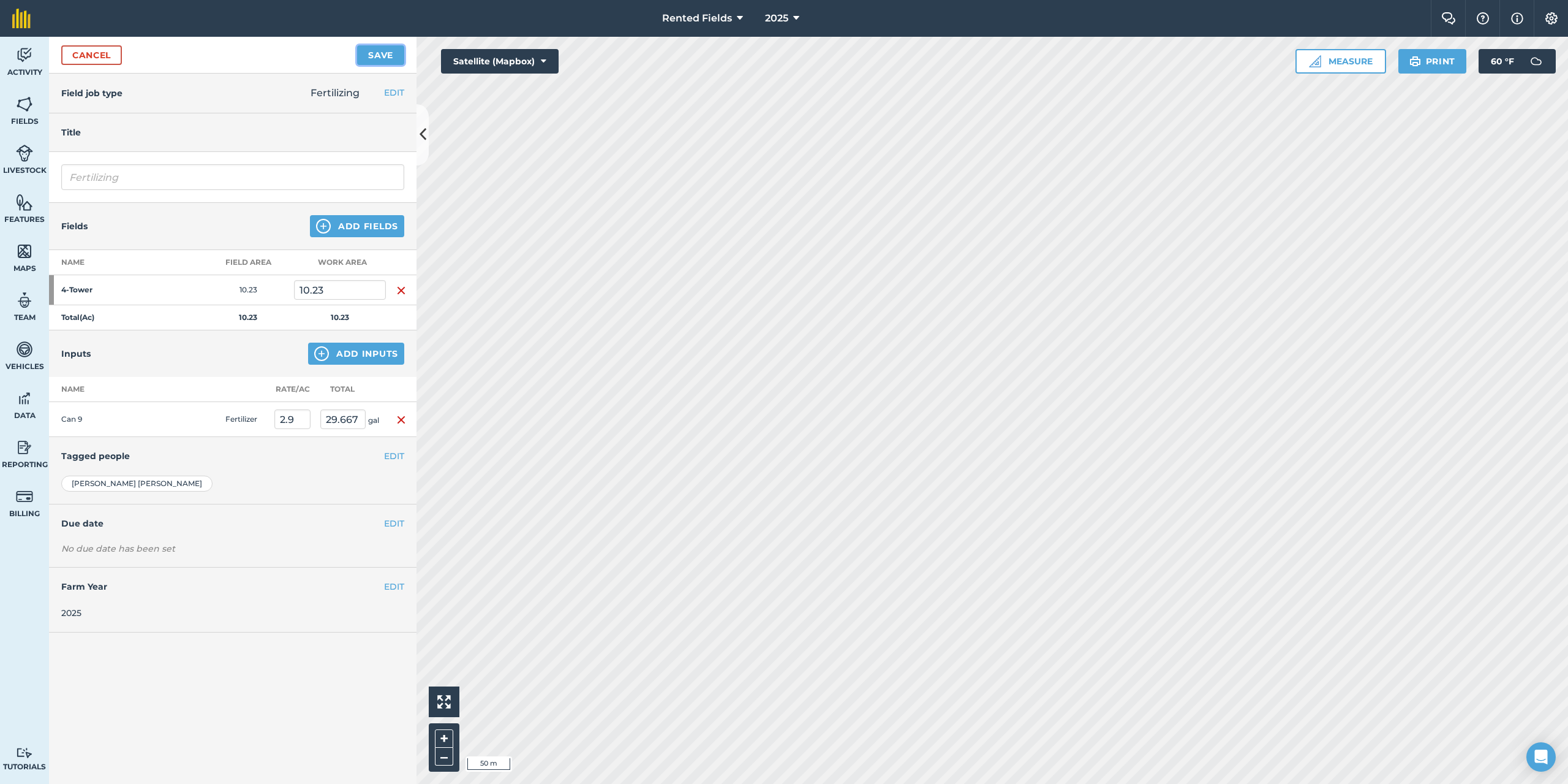
click at [362, 57] on button "Save" at bounding box center [380, 55] width 47 height 20
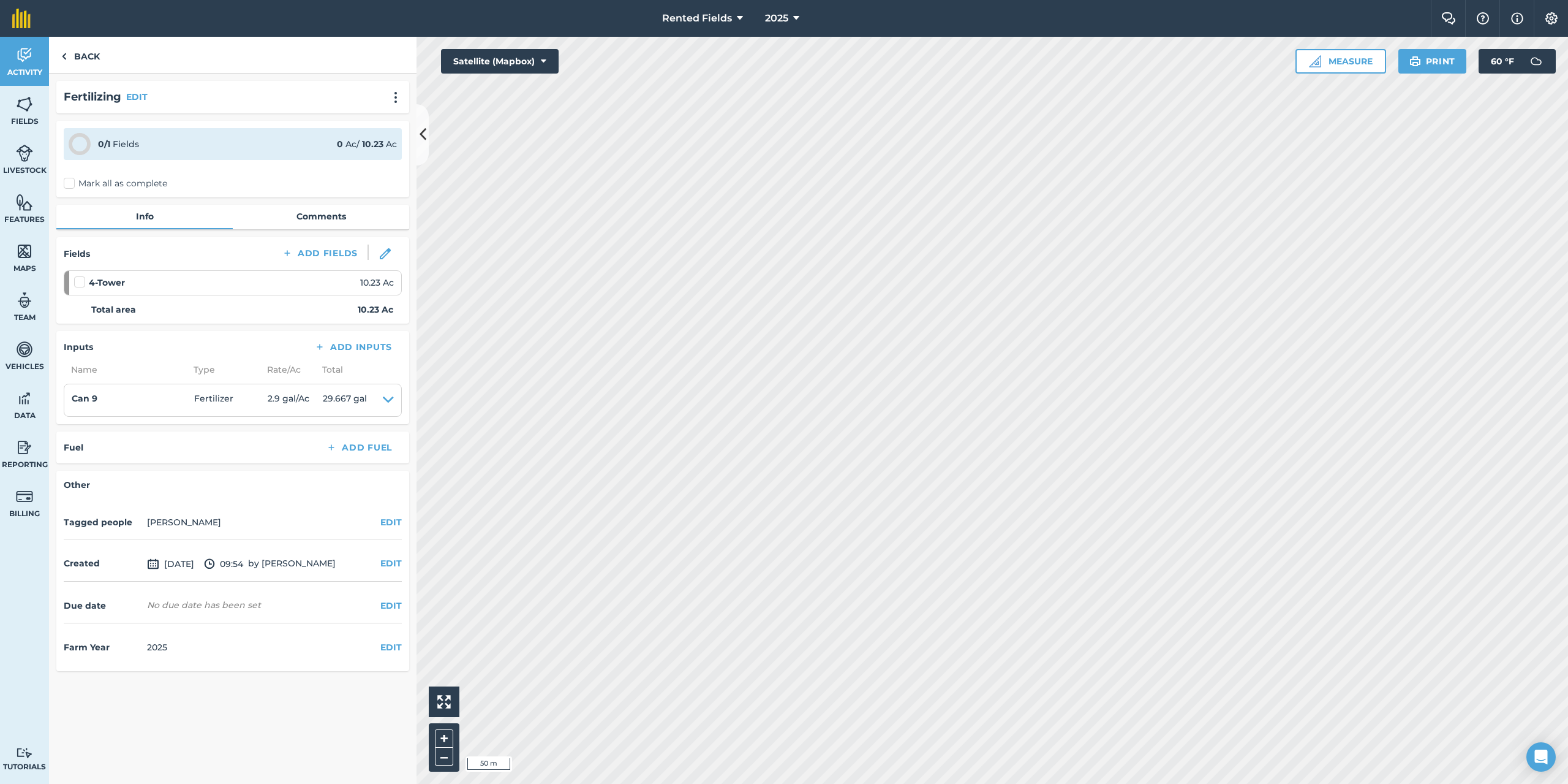
click at [65, 181] on label "Mark all as complete" at bounding box center [115, 184] width 104 height 13
click at [65, 181] on input "Mark all as complete" at bounding box center [68, 181] width 8 height 8
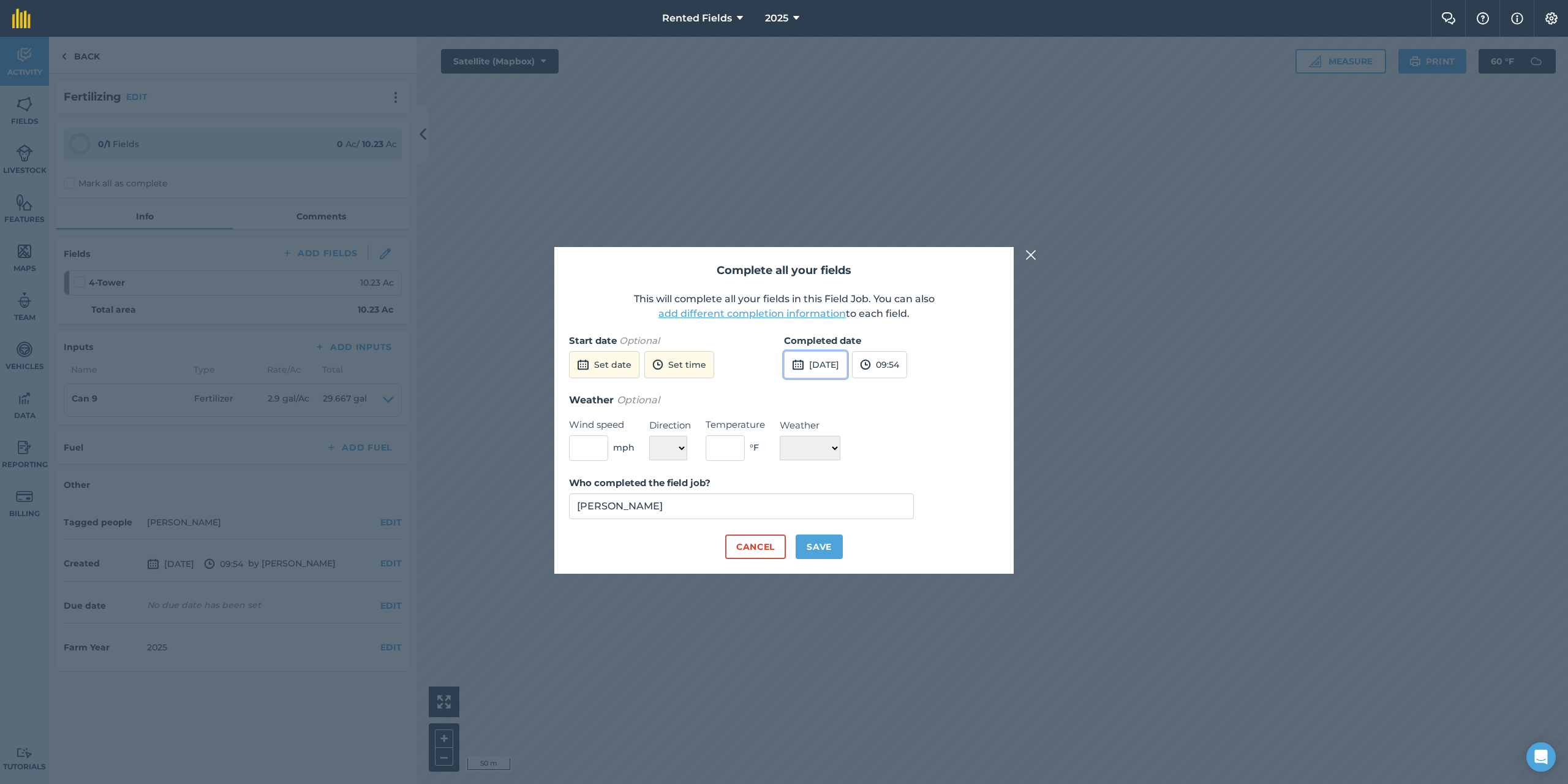
click at [814, 359] on button "[DATE]" at bounding box center [816, 364] width 63 height 27
click at [828, 397] on button "‹" at bounding box center [825, 392] width 27 height 27
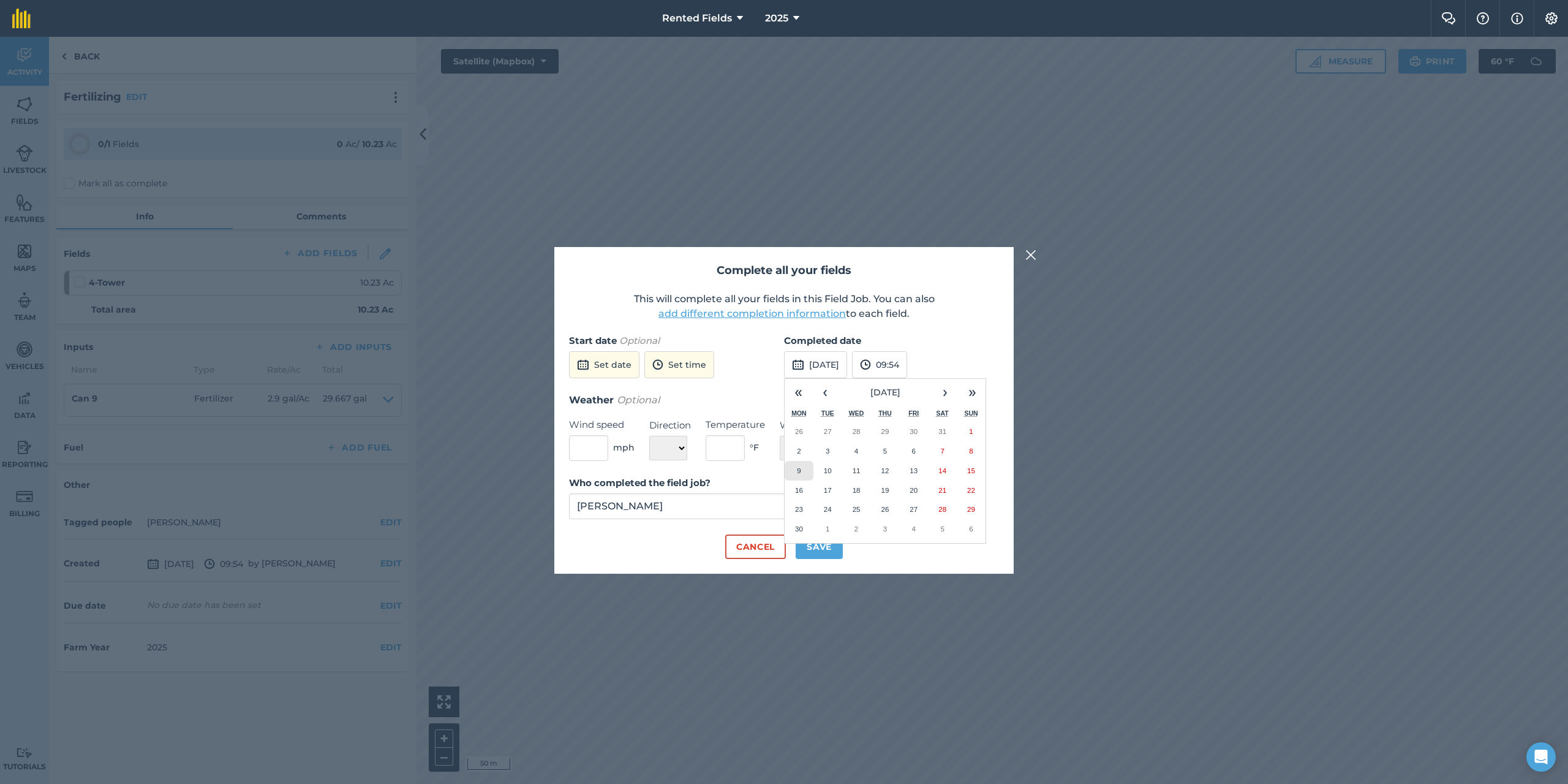
click at [801, 472] on abbr "9" at bounding box center [798, 471] width 3 height 8
click at [898, 366] on button "09:54" at bounding box center [879, 364] width 55 height 27
click at [901, 391] on button "00:00" at bounding box center [882, 388] width 58 height 20
click at [814, 546] on button "Save" at bounding box center [819, 547] width 47 height 25
checkbox input "true"
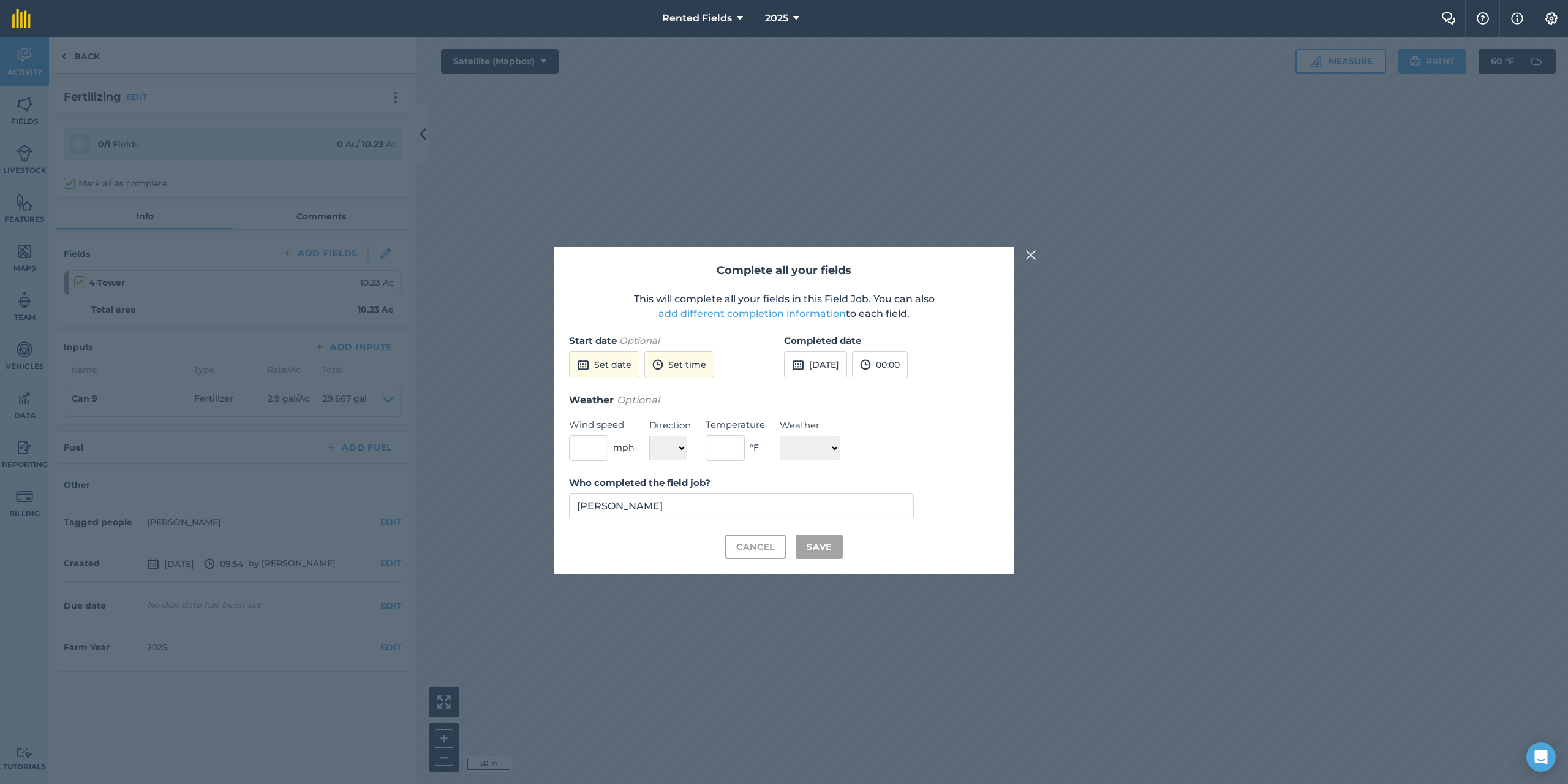
checkbox input "true"
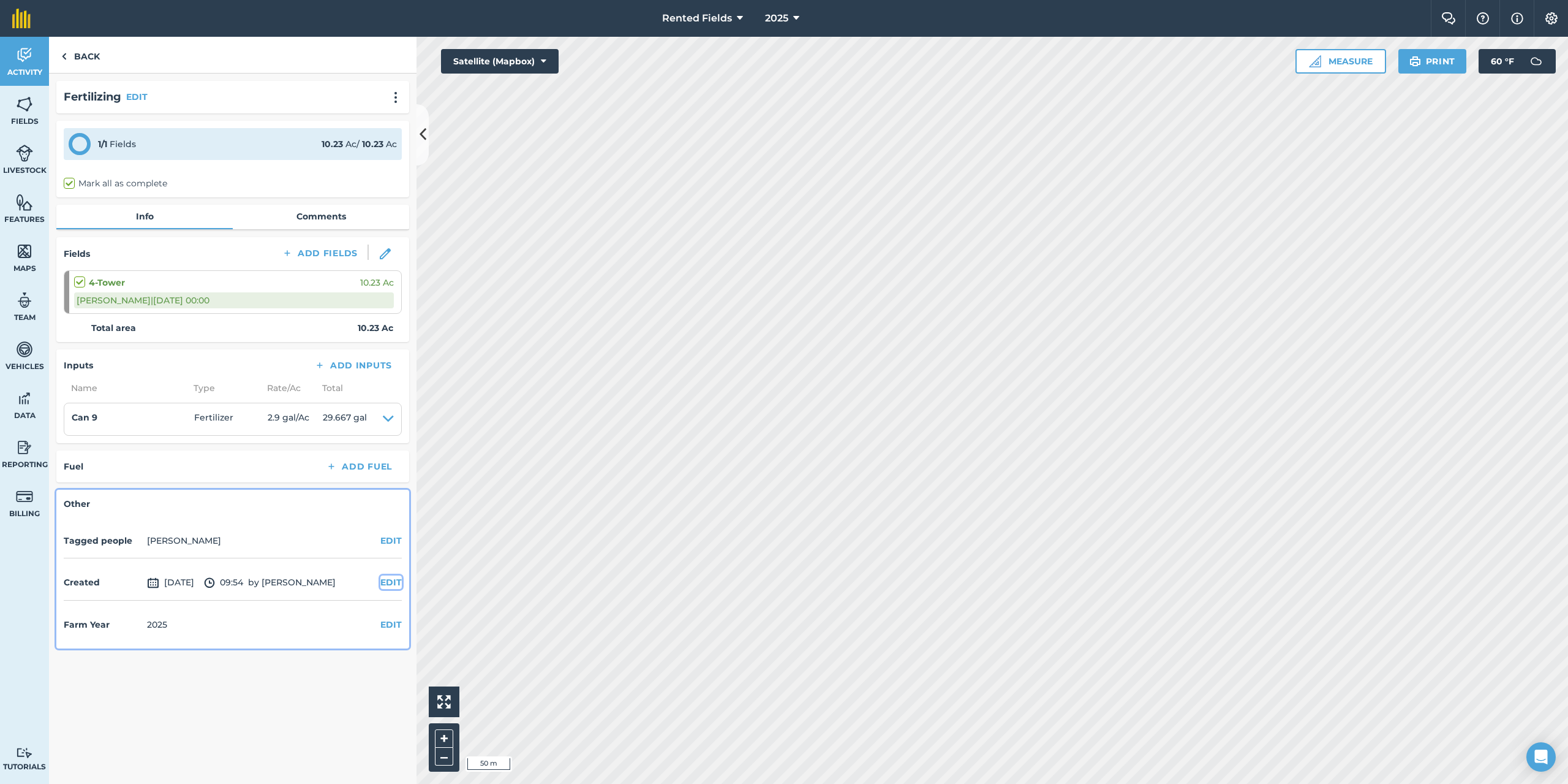
click at [389, 586] on button "EDIT" at bounding box center [391, 582] width 21 height 13
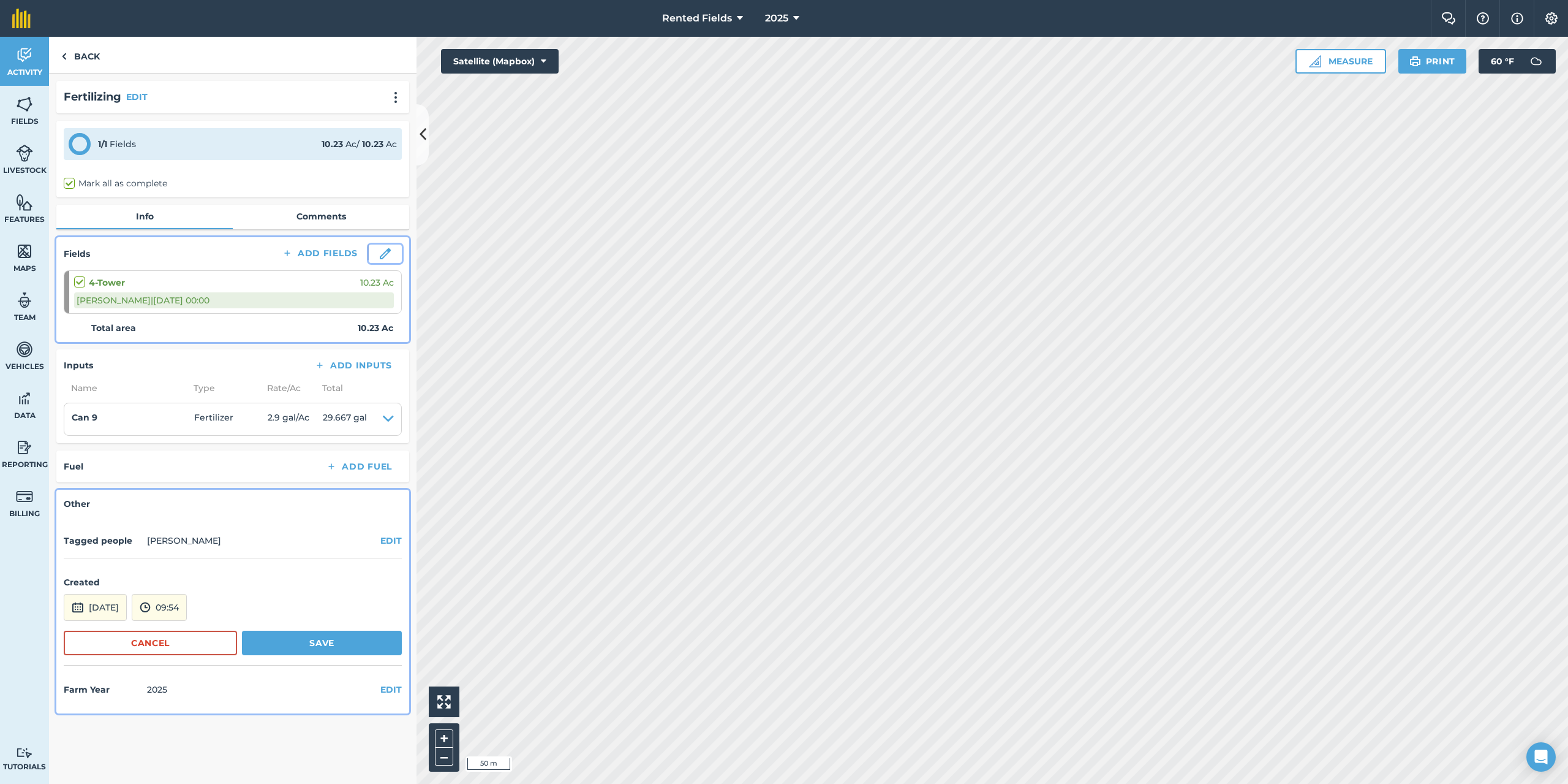
click at [386, 253] on img at bounding box center [385, 253] width 11 height 11
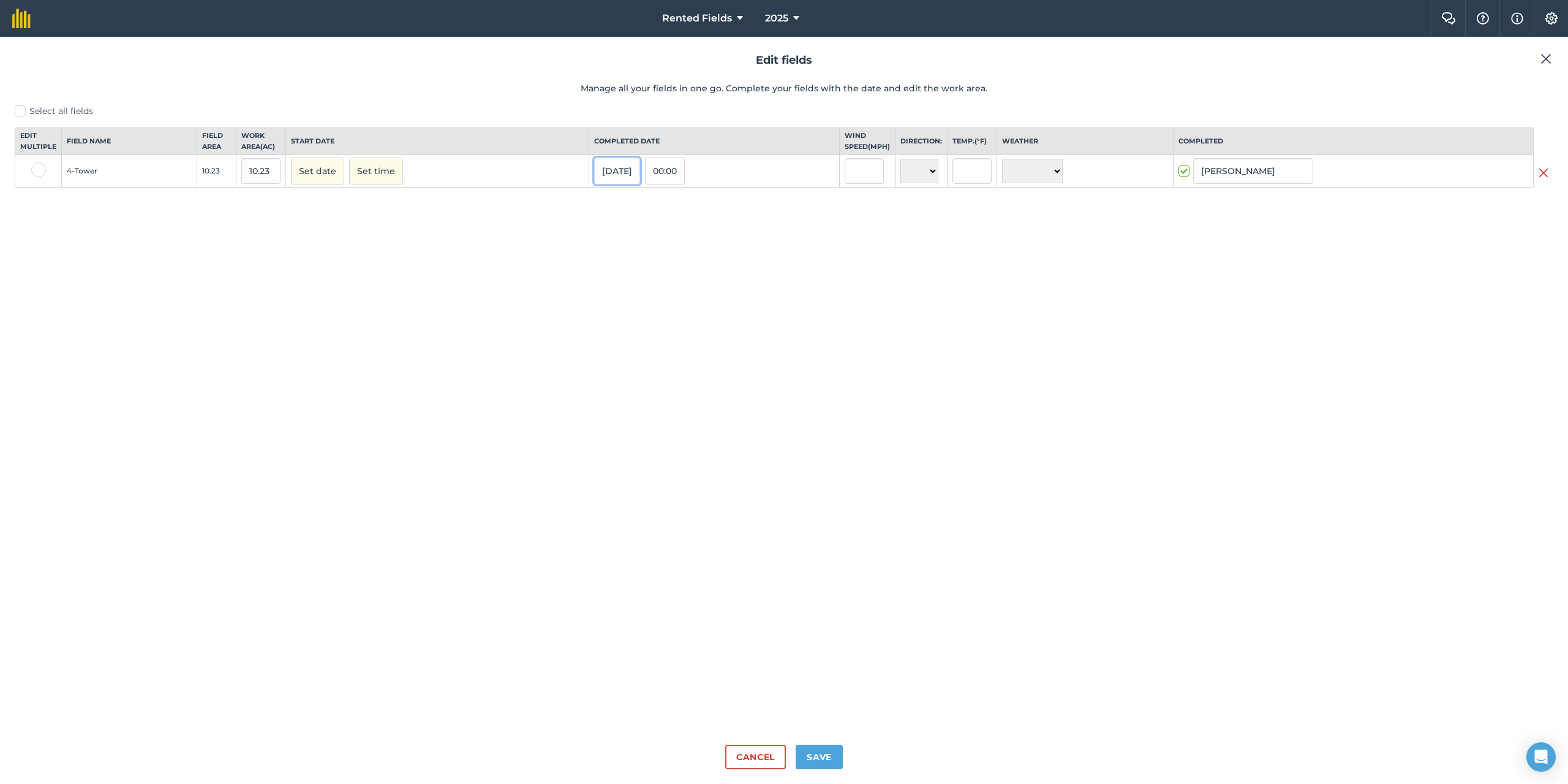
click at [603, 185] on button "[DATE]" at bounding box center [617, 171] width 46 height 27
click at [595, 298] on button "16" at bounding box center [609, 289] width 29 height 18
click at [822, 753] on button "Save" at bounding box center [819, 757] width 47 height 25
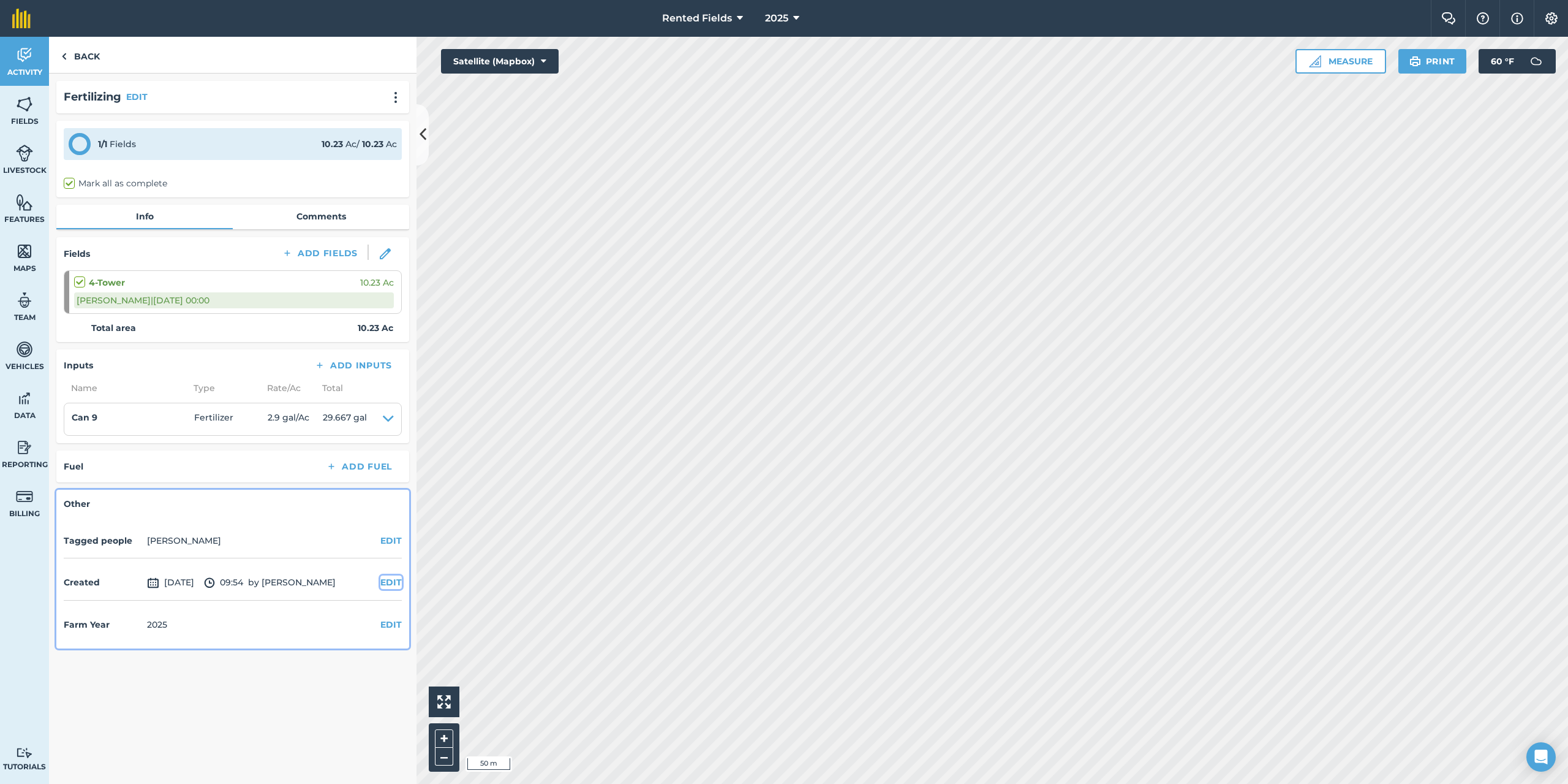
click at [389, 583] on button "EDIT" at bounding box center [391, 582] width 21 height 13
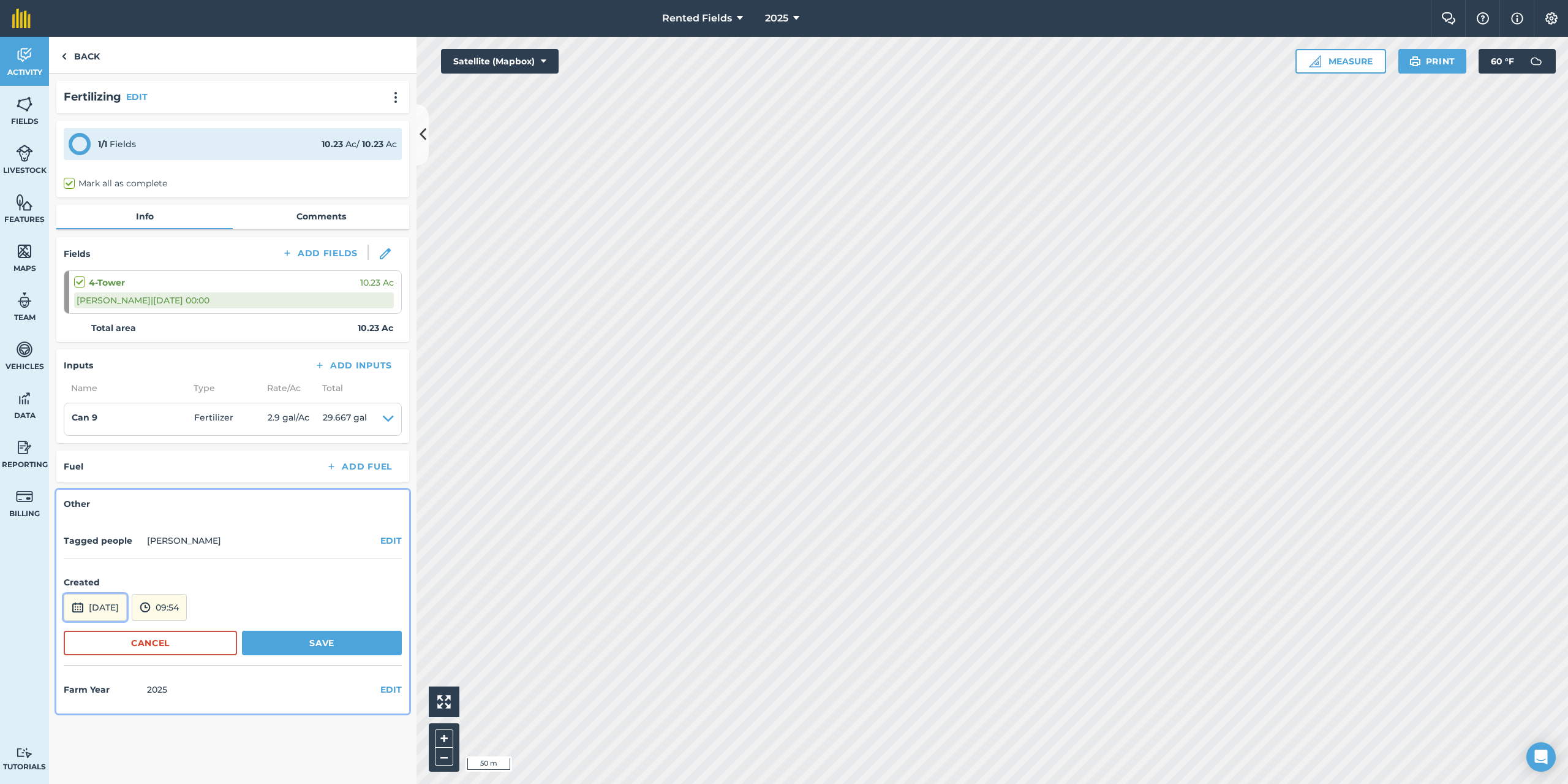
click at [89, 608] on button "[DATE]" at bounding box center [95, 607] width 63 height 27
click at [104, 441] on button "‹" at bounding box center [105, 442] width 27 height 27
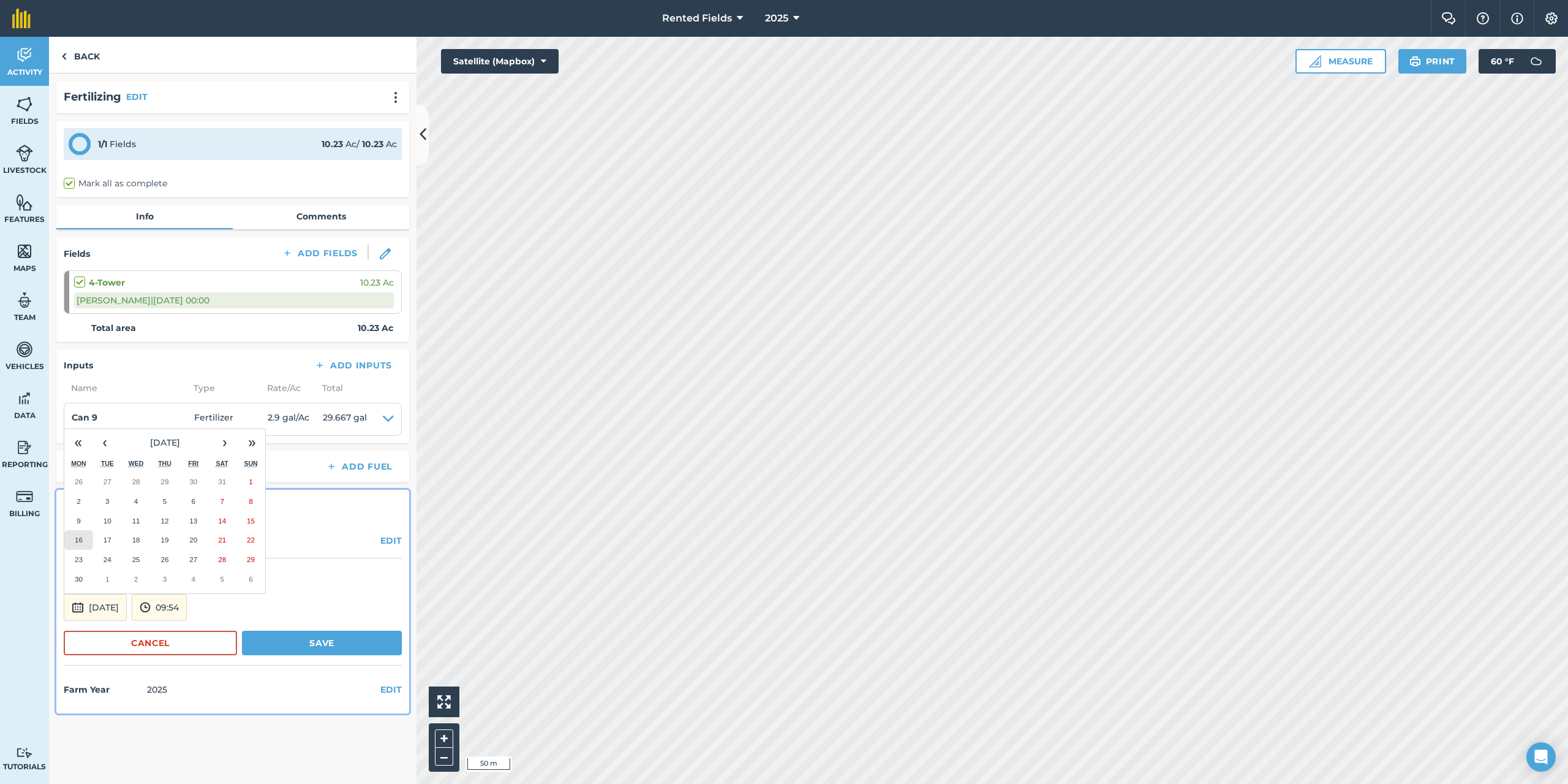
click at [80, 538] on abbr "16" at bounding box center [79, 540] width 8 height 8
click at [187, 608] on button "09:54" at bounding box center [159, 607] width 55 height 27
click at [185, 476] on button "00:00" at bounding box center [161, 477] width 58 height 20
click at [329, 646] on button "Save" at bounding box center [322, 643] width 160 height 25
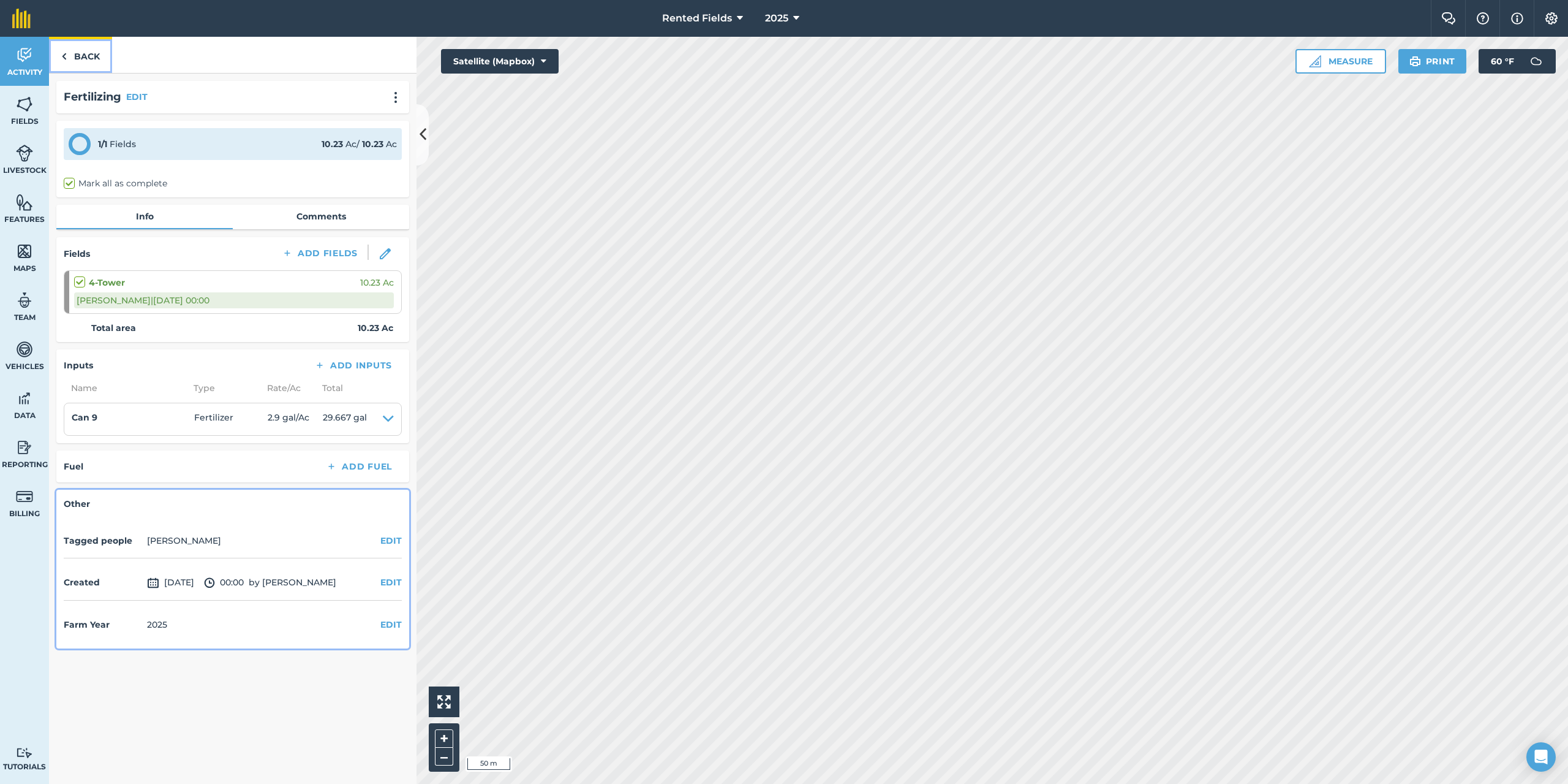
click at [60, 55] on link "Back" at bounding box center [80, 55] width 63 height 36
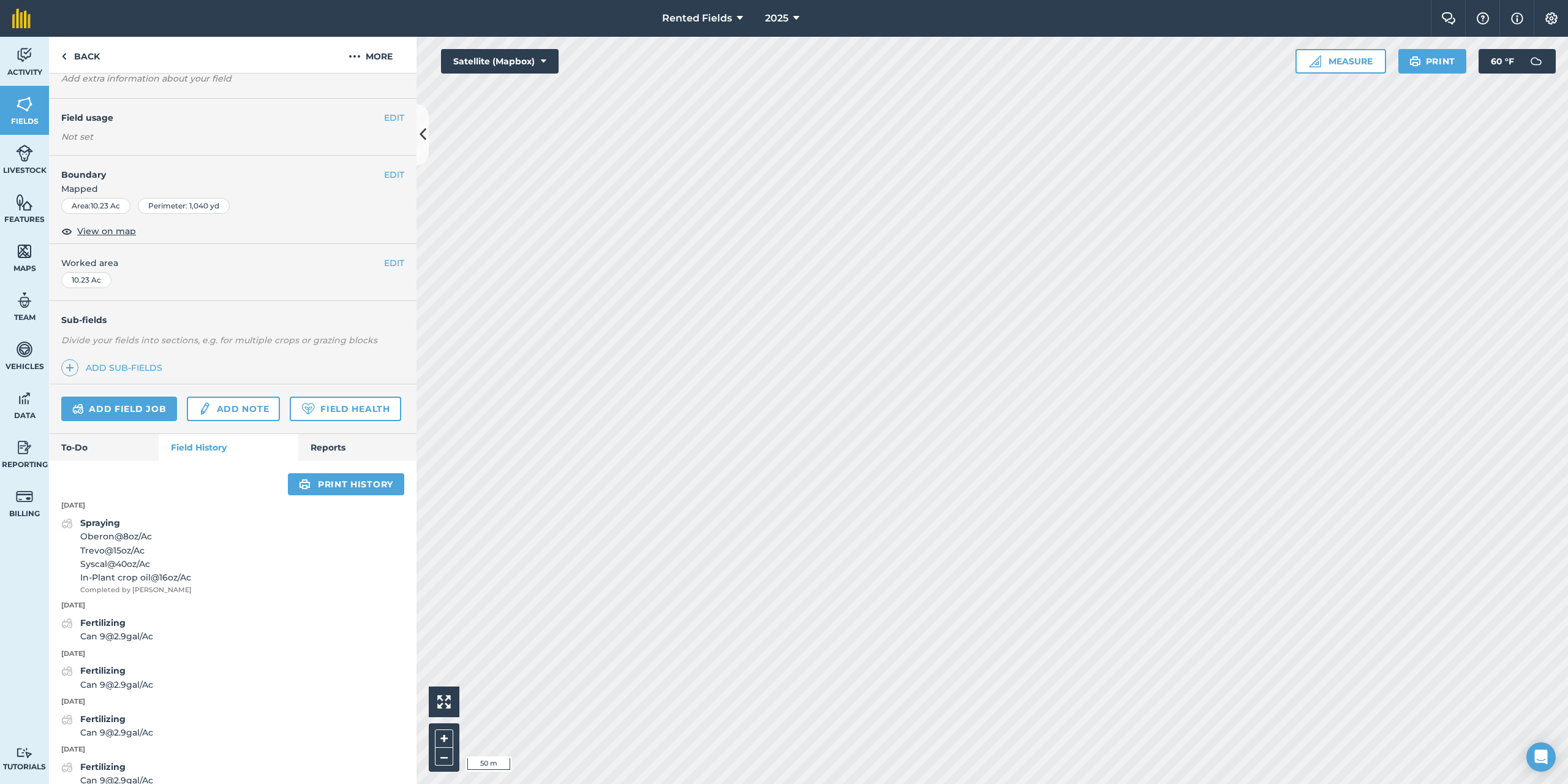
scroll to position [123, 0]
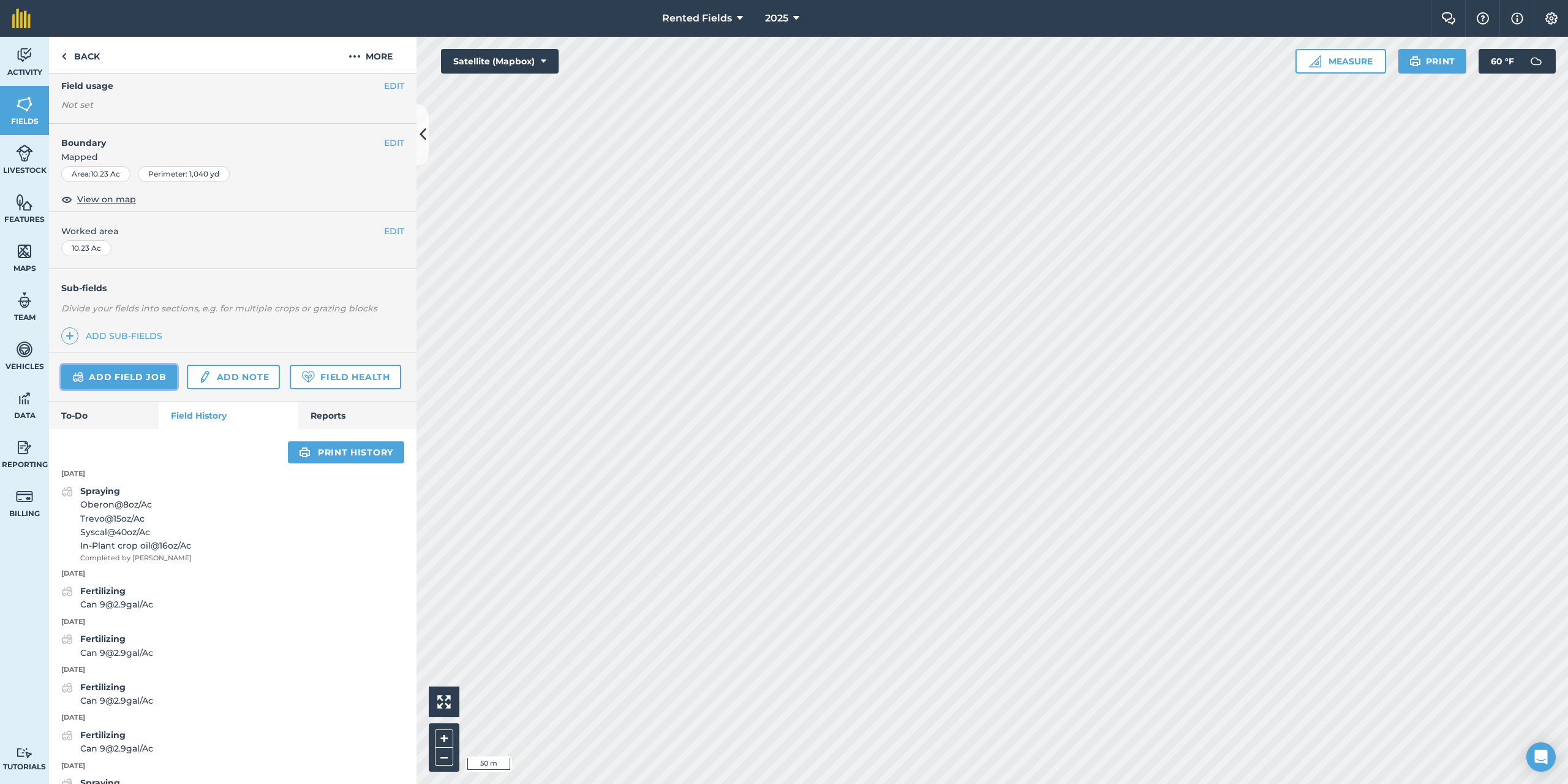
click at [147, 372] on link "Add field job" at bounding box center [119, 377] width 116 height 25
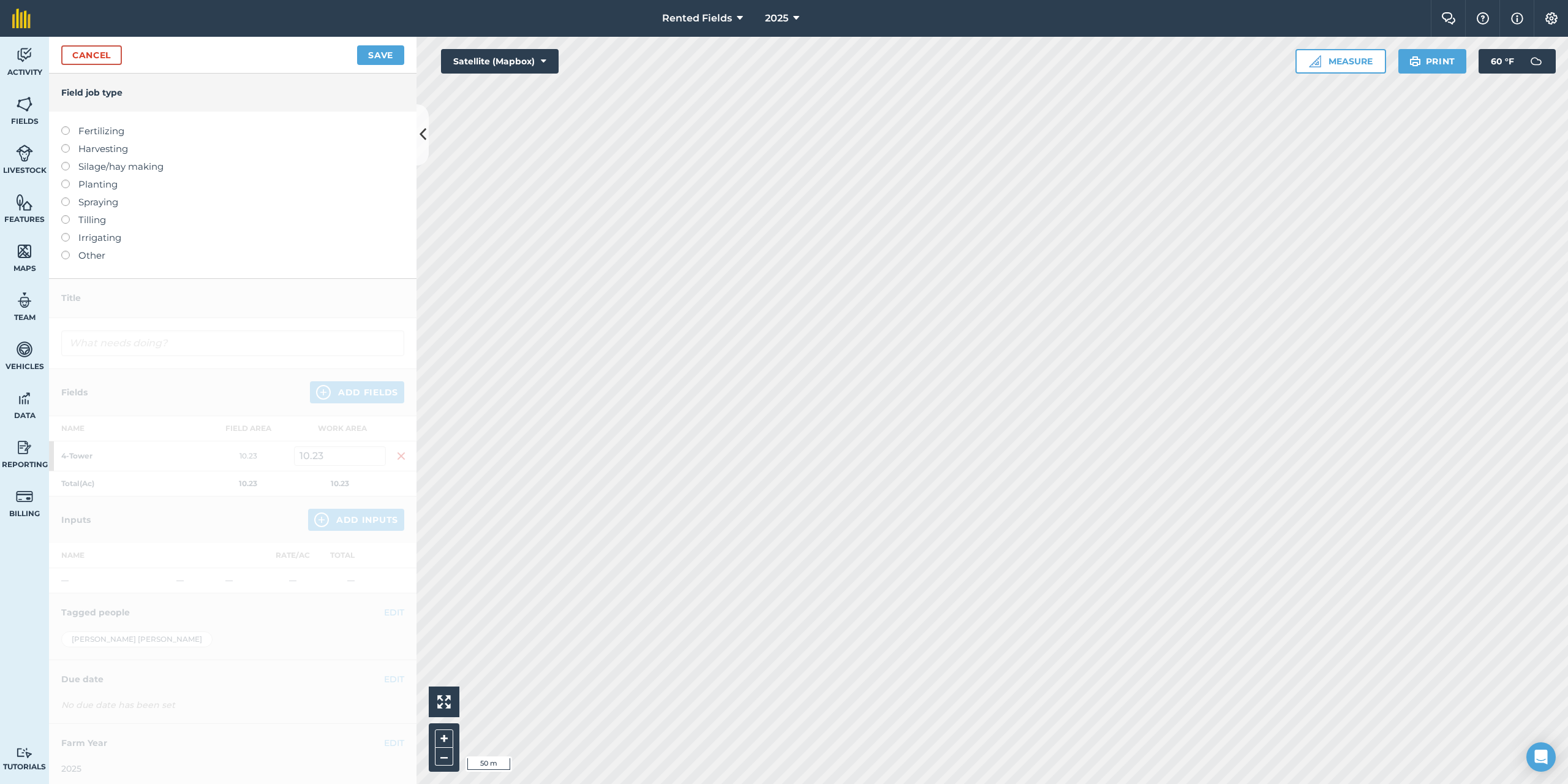
click at [64, 126] on label at bounding box center [69, 126] width 17 height 0
type input "Fertilizing"
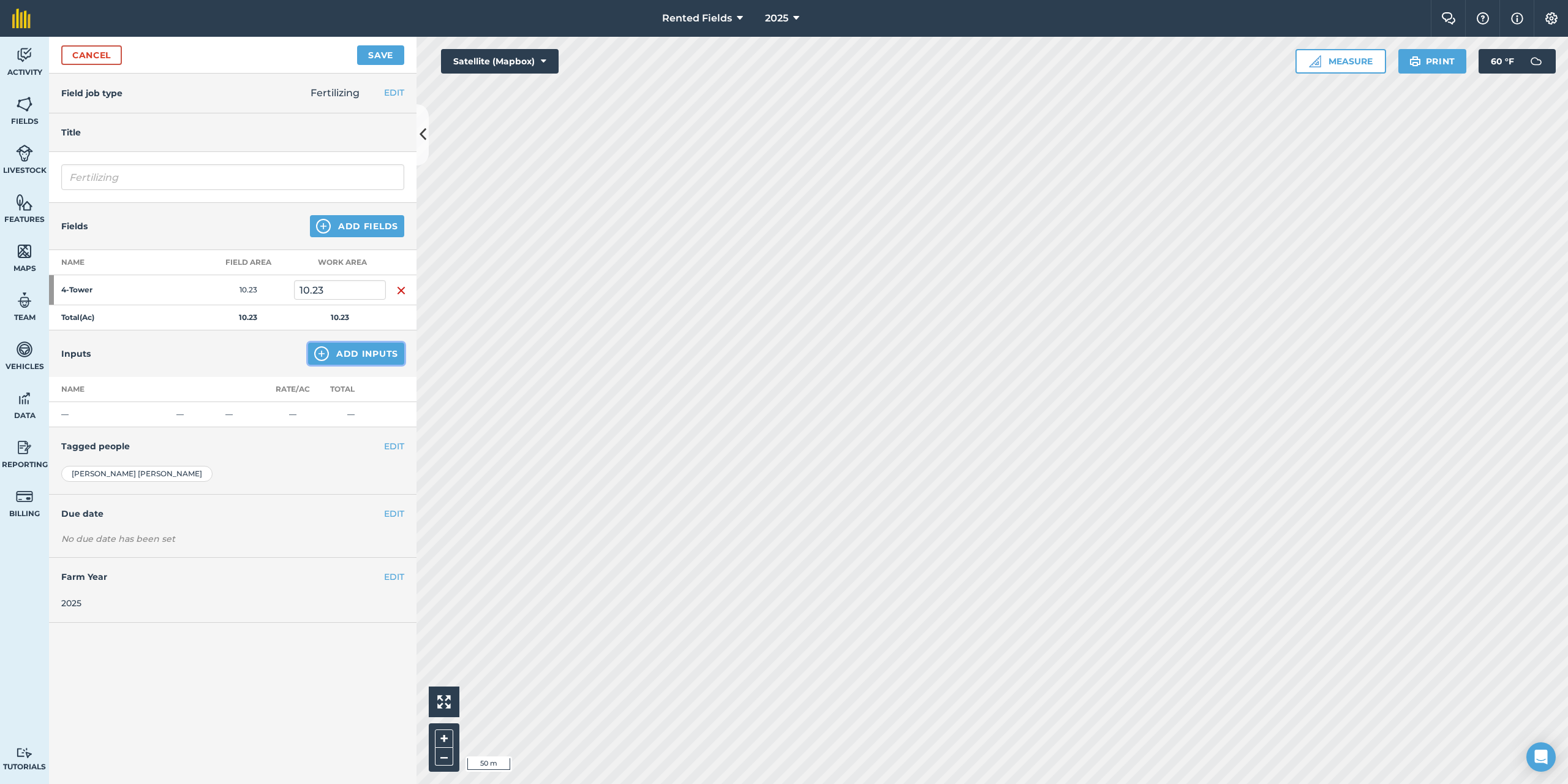
click at [342, 348] on button "Add Inputs" at bounding box center [356, 354] width 96 height 22
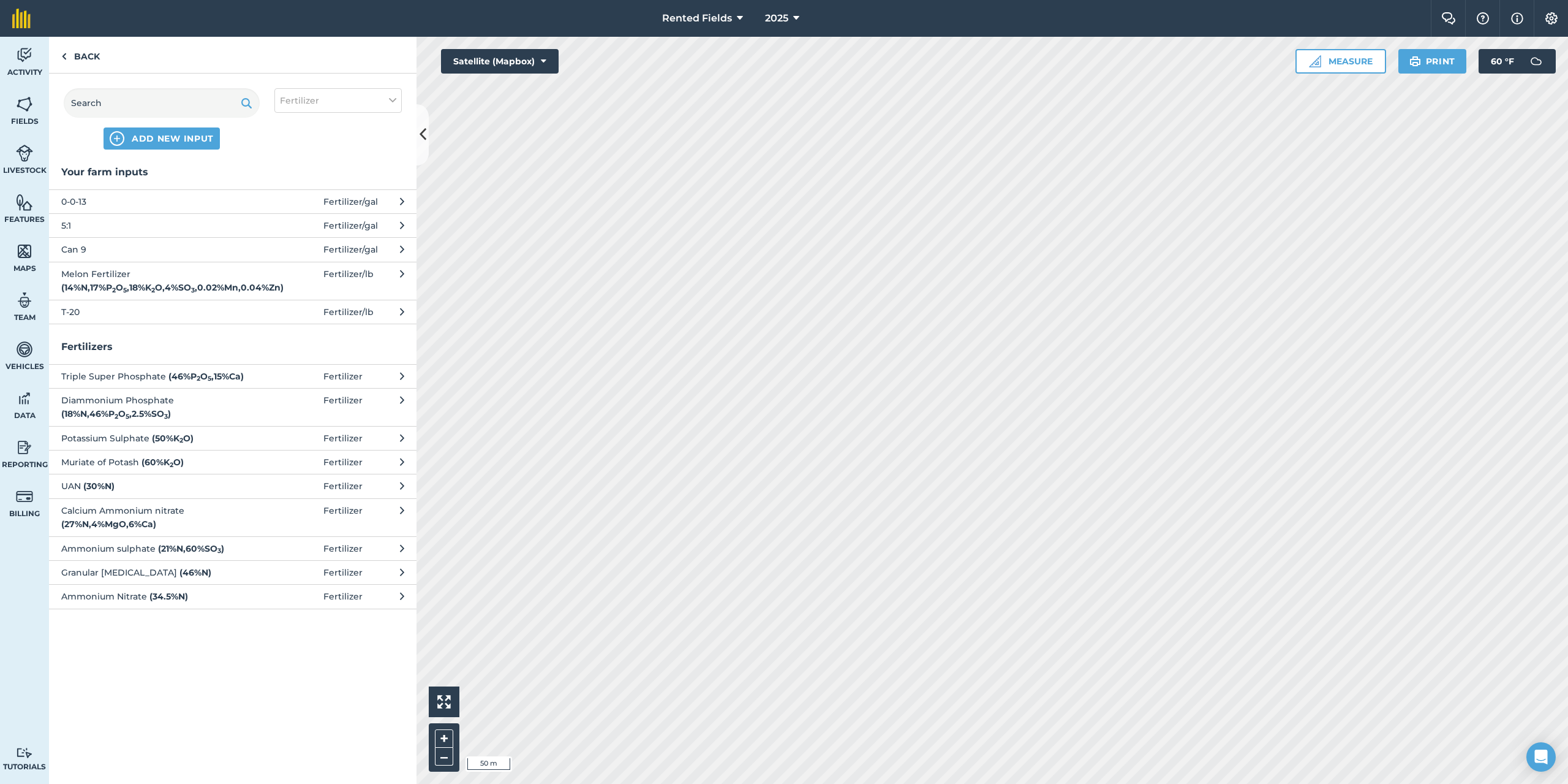
click at [84, 251] on span "Can 9" at bounding box center [161, 249] width 200 height 13
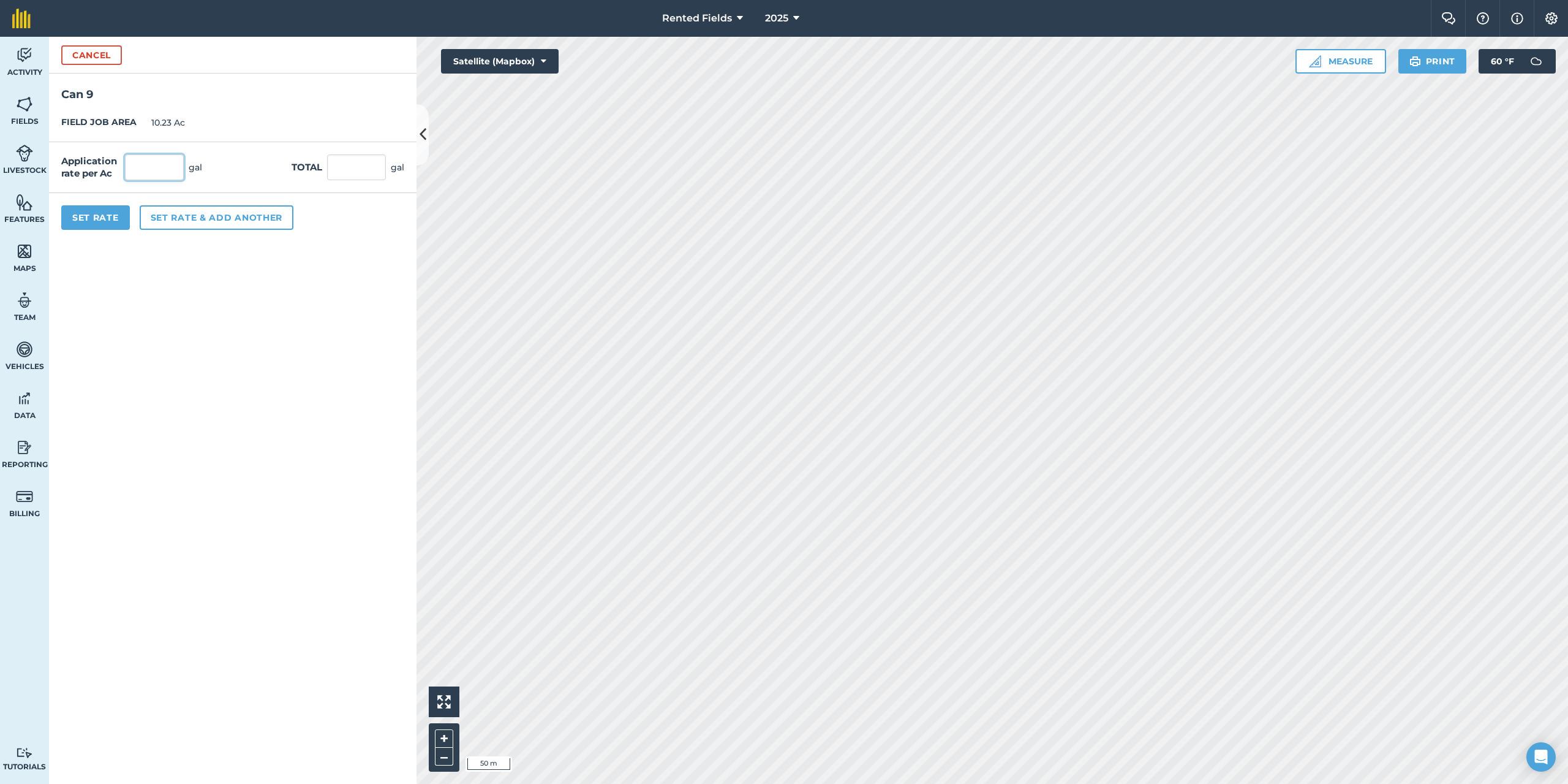
click at [157, 164] on input "text" at bounding box center [154, 167] width 59 height 26
type input "2.9"
type input "29.667"
click at [93, 222] on button "Set Rate" at bounding box center [95, 218] width 68 height 25
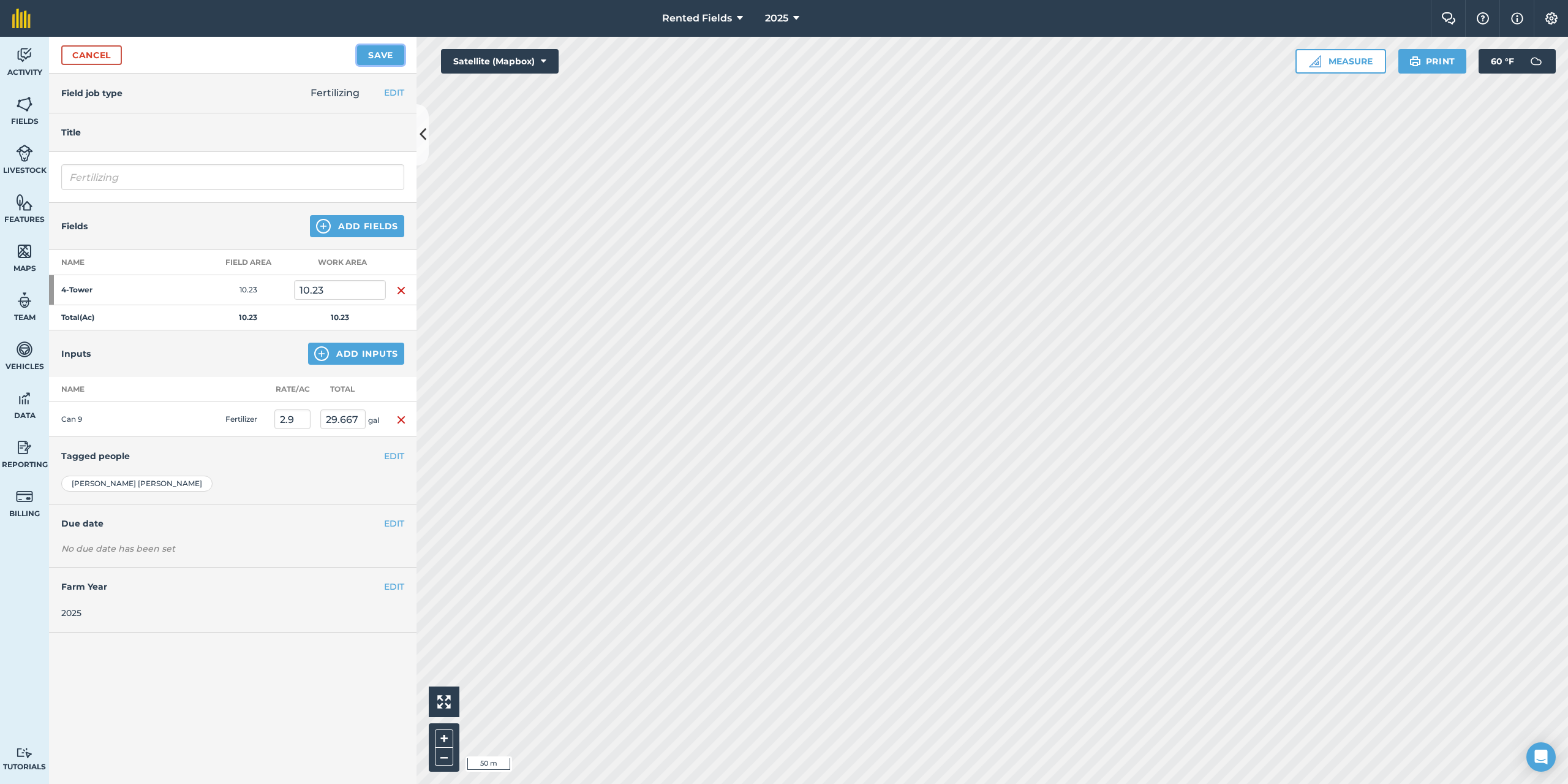
click at [368, 59] on button "Save" at bounding box center [380, 55] width 47 height 20
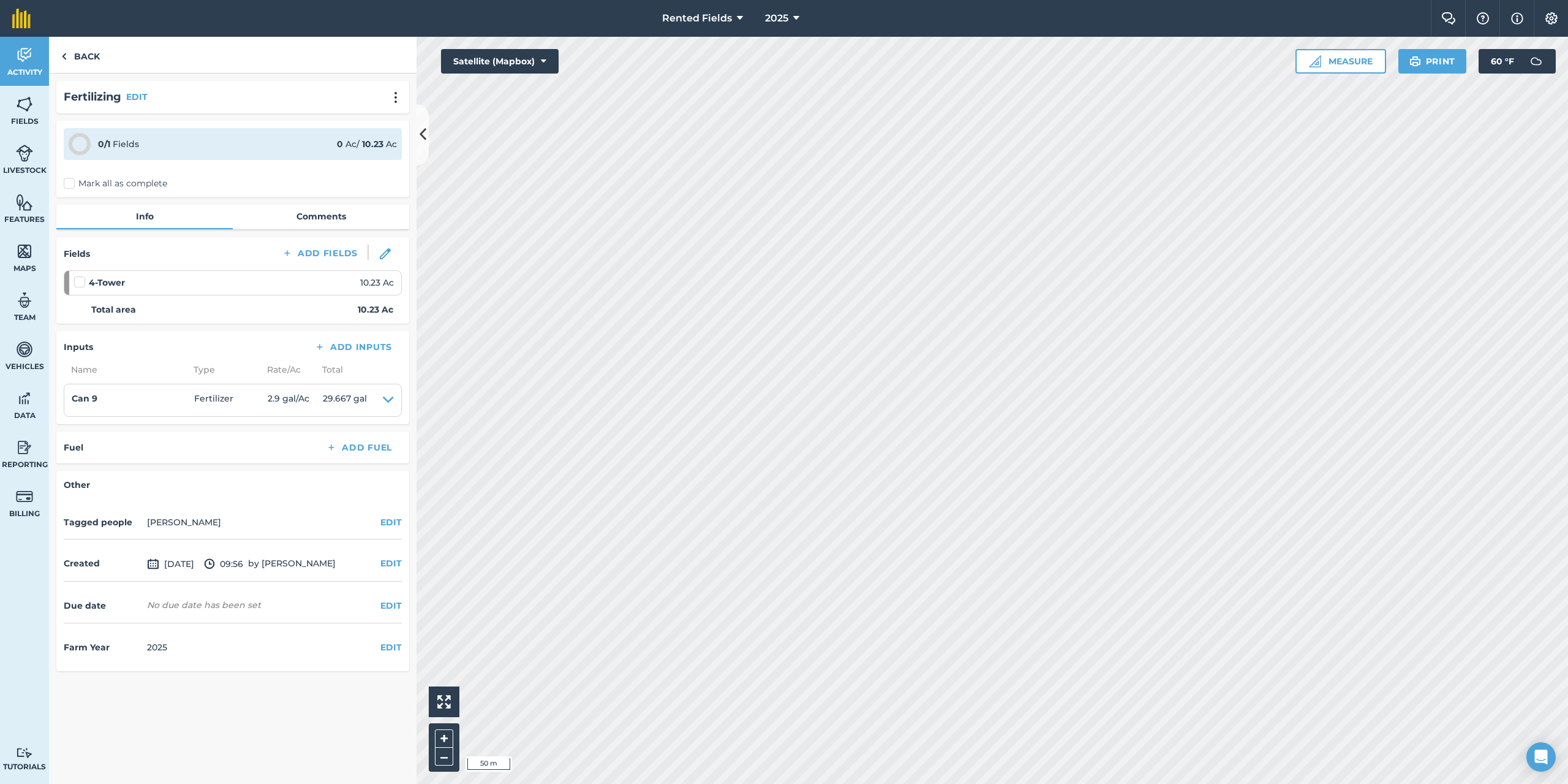
click at [74, 185] on label "Mark all as complete" at bounding box center [115, 184] width 104 height 13
click at [72, 185] on input "Mark all as complete" at bounding box center [68, 181] width 8 height 8
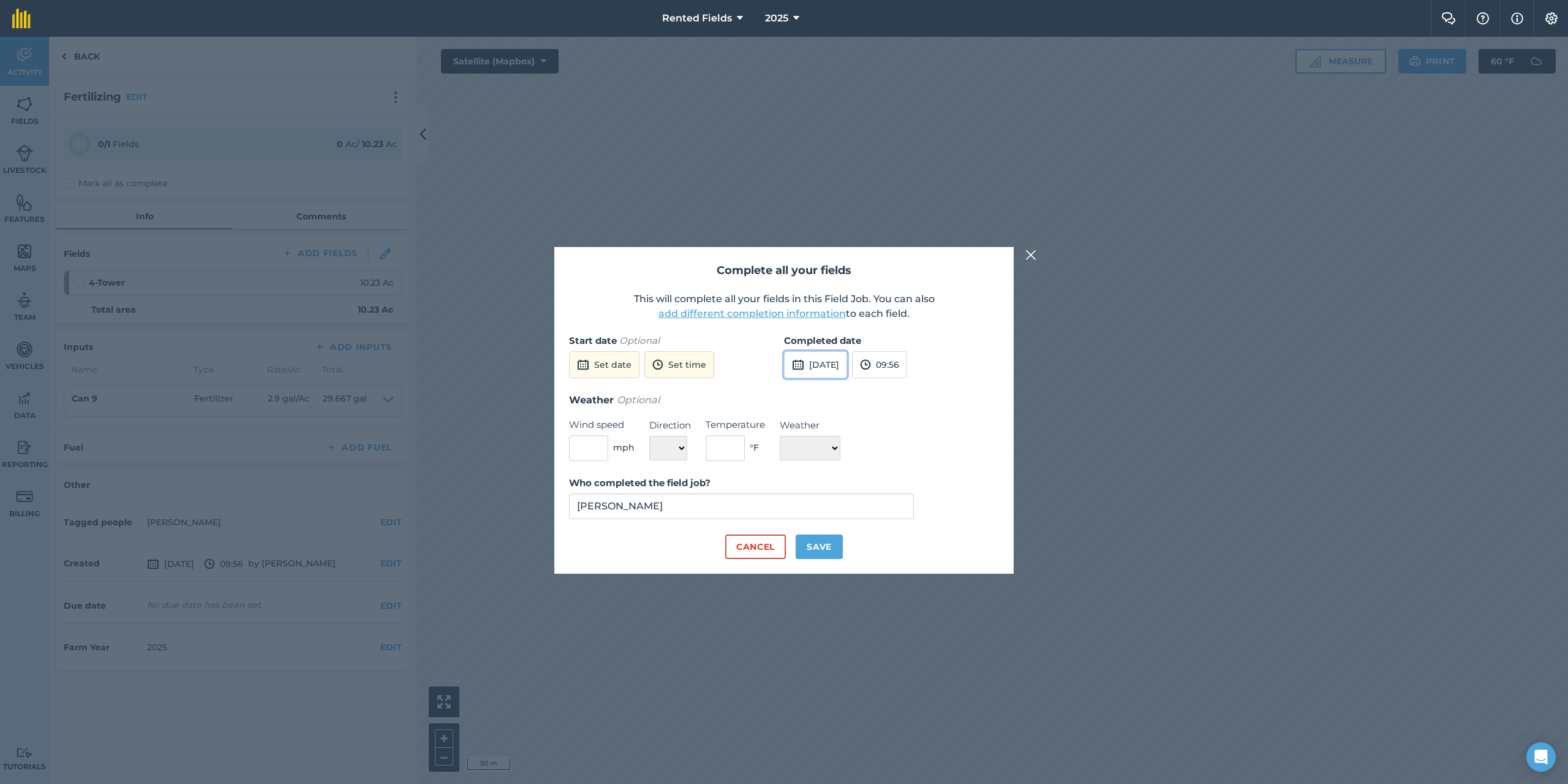
click at [827, 370] on button "[DATE]" at bounding box center [816, 364] width 63 height 27
click at [823, 388] on button "‹" at bounding box center [825, 392] width 27 height 27
click at [824, 388] on button "‹" at bounding box center [825, 392] width 27 height 27
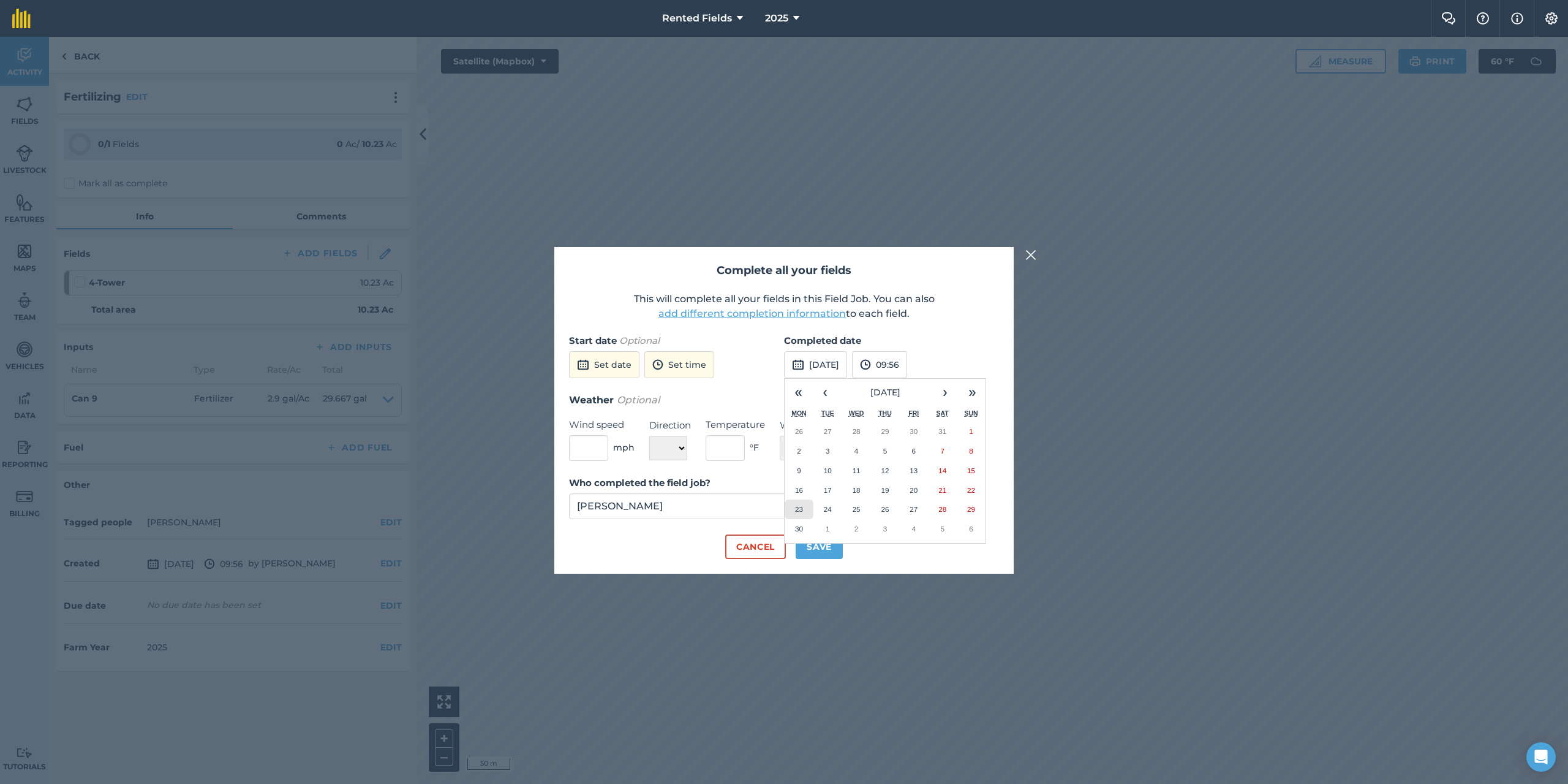
click at [799, 507] on abbr "23" at bounding box center [799, 509] width 8 height 8
click at [904, 369] on button "09:56" at bounding box center [879, 364] width 55 height 27
click at [909, 387] on button "00:00" at bounding box center [882, 388] width 58 height 20
click at [823, 545] on button "Save" at bounding box center [819, 547] width 47 height 25
checkbox input "true"
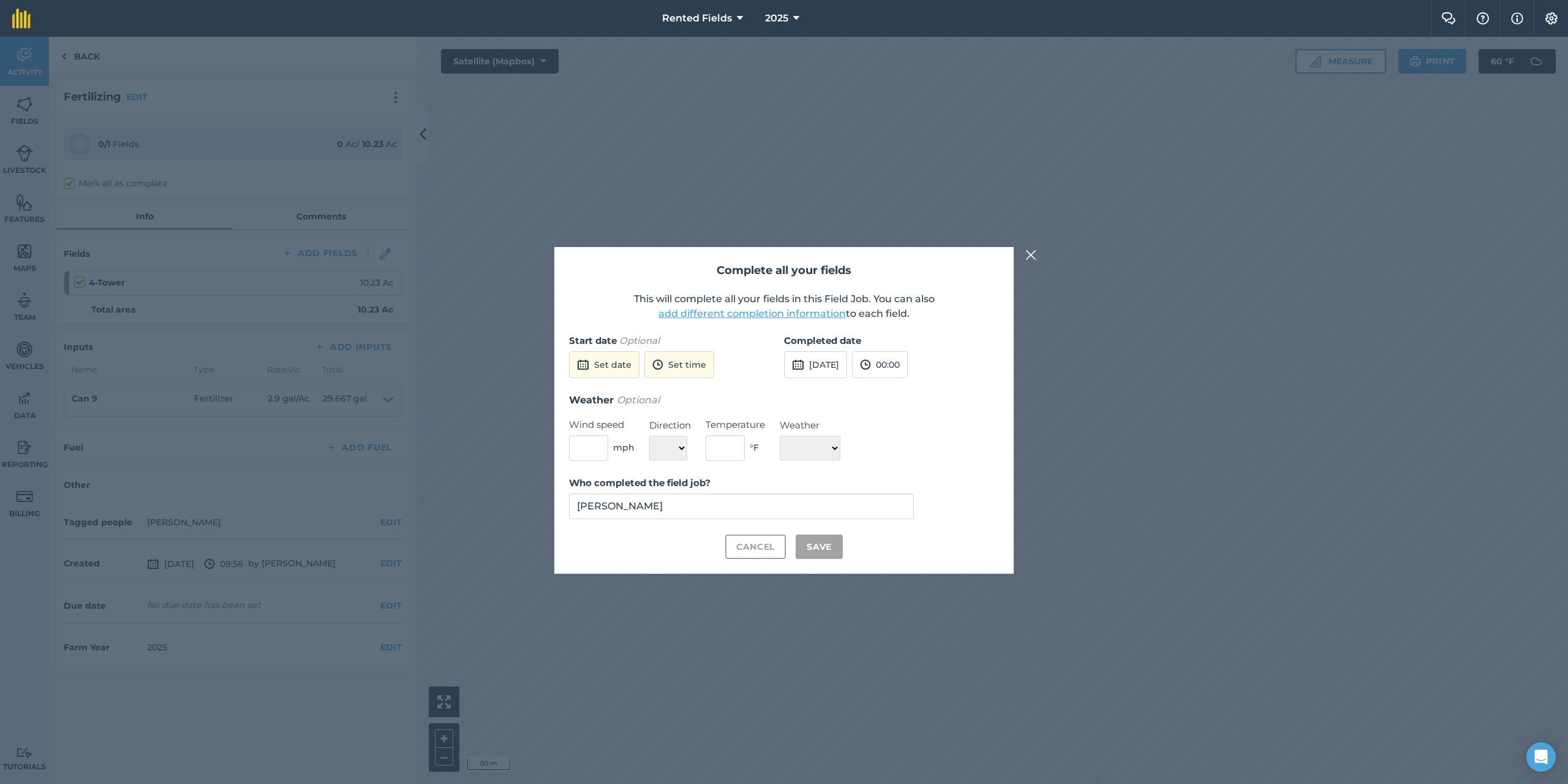
checkbox input "true"
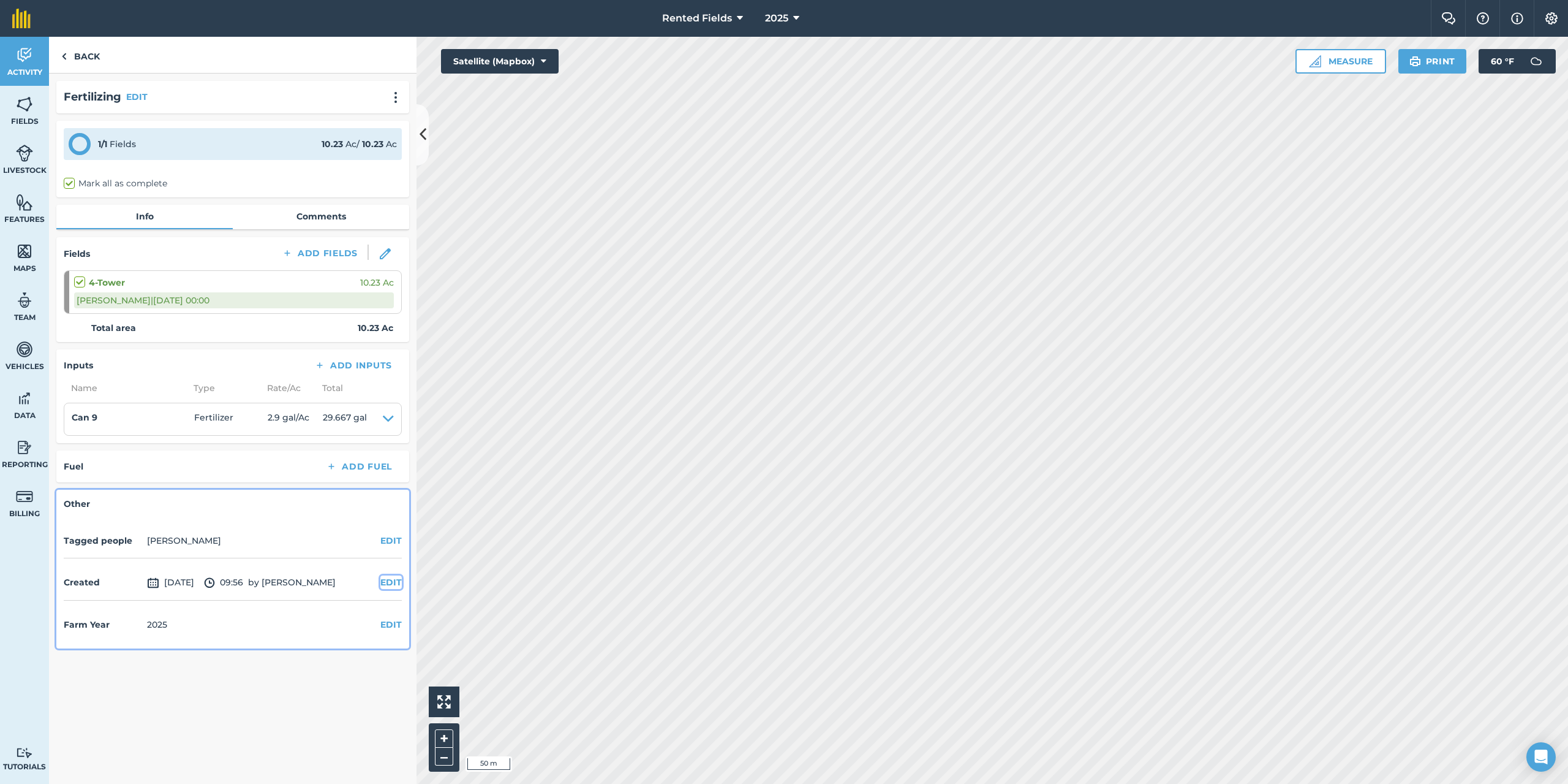
click at [391, 586] on button "EDIT" at bounding box center [391, 582] width 21 height 13
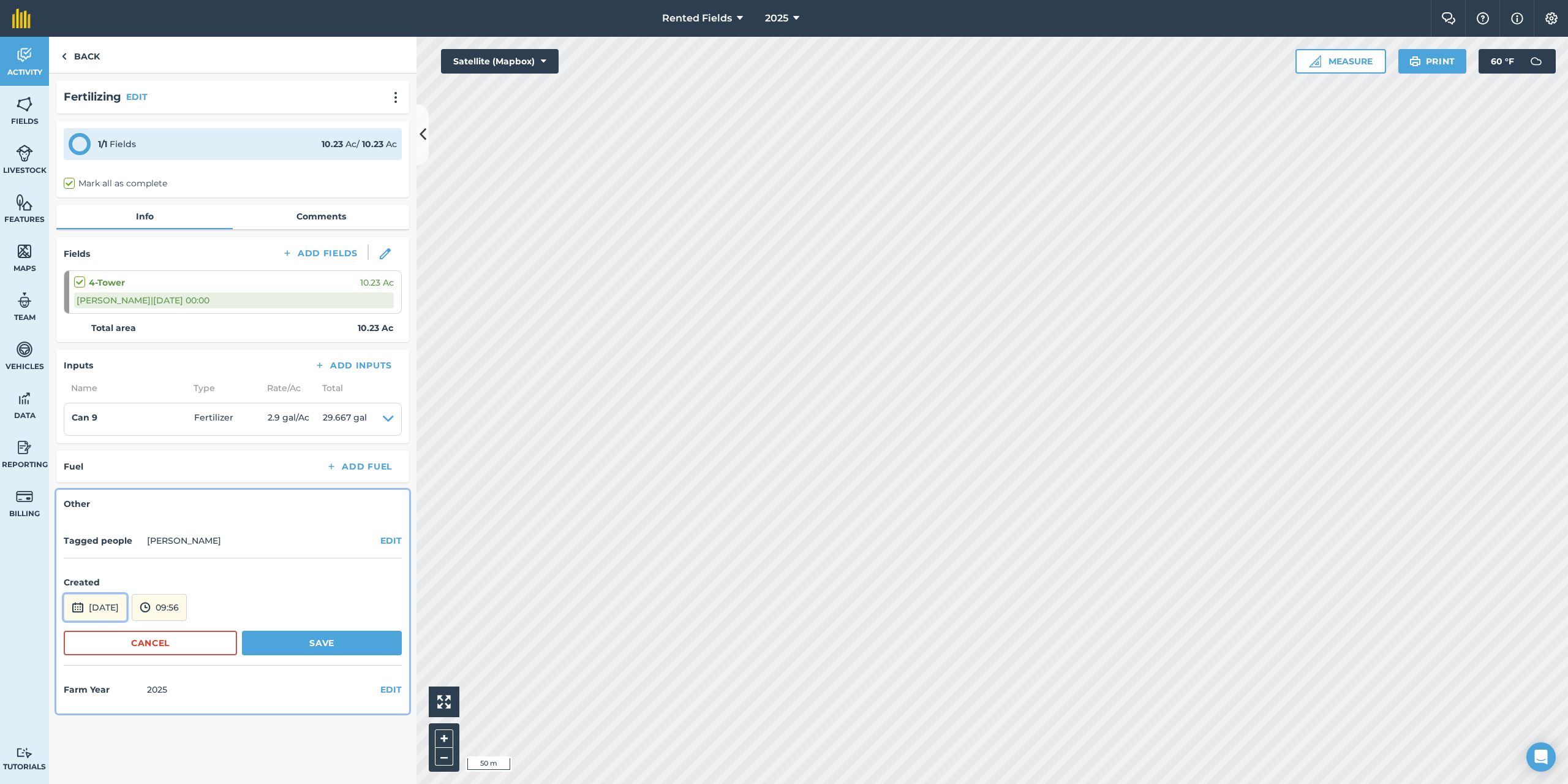
click at [108, 606] on button "[DATE]" at bounding box center [95, 607] width 63 height 27
click at [104, 440] on button "‹" at bounding box center [105, 442] width 27 height 27
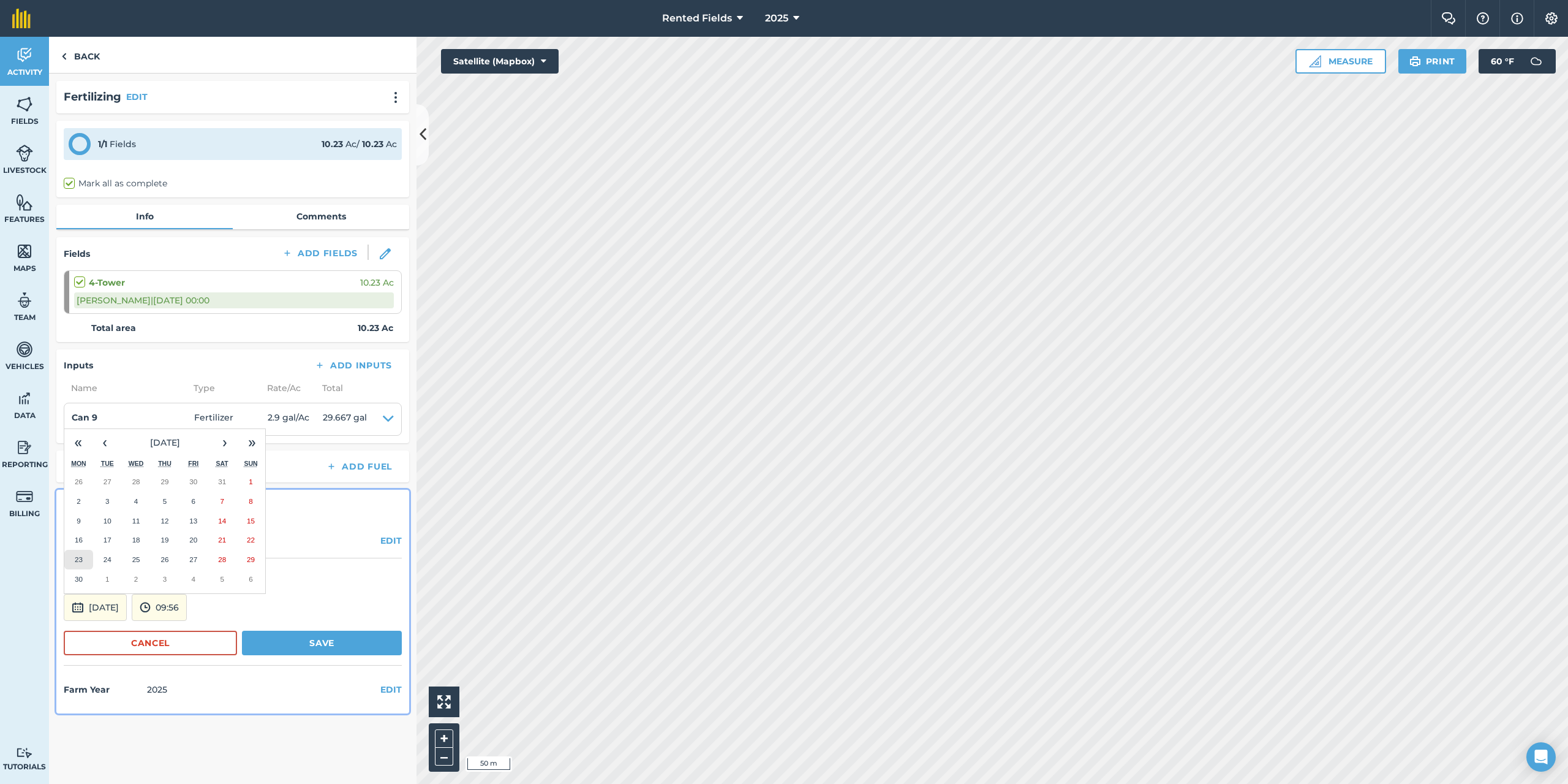
click at [77, 555] on button "23" at bounding box center [78, 560] width 29 height 20
click at [151, 611] on img at bounding box center [145, 608] width 11 height 15
click at [182, 481] on button "00:00" at bounding box center [161, 477] width 58 height 20
click at [298, 640] on button "Save" at bounding box center [322, 643] width 160 height 25
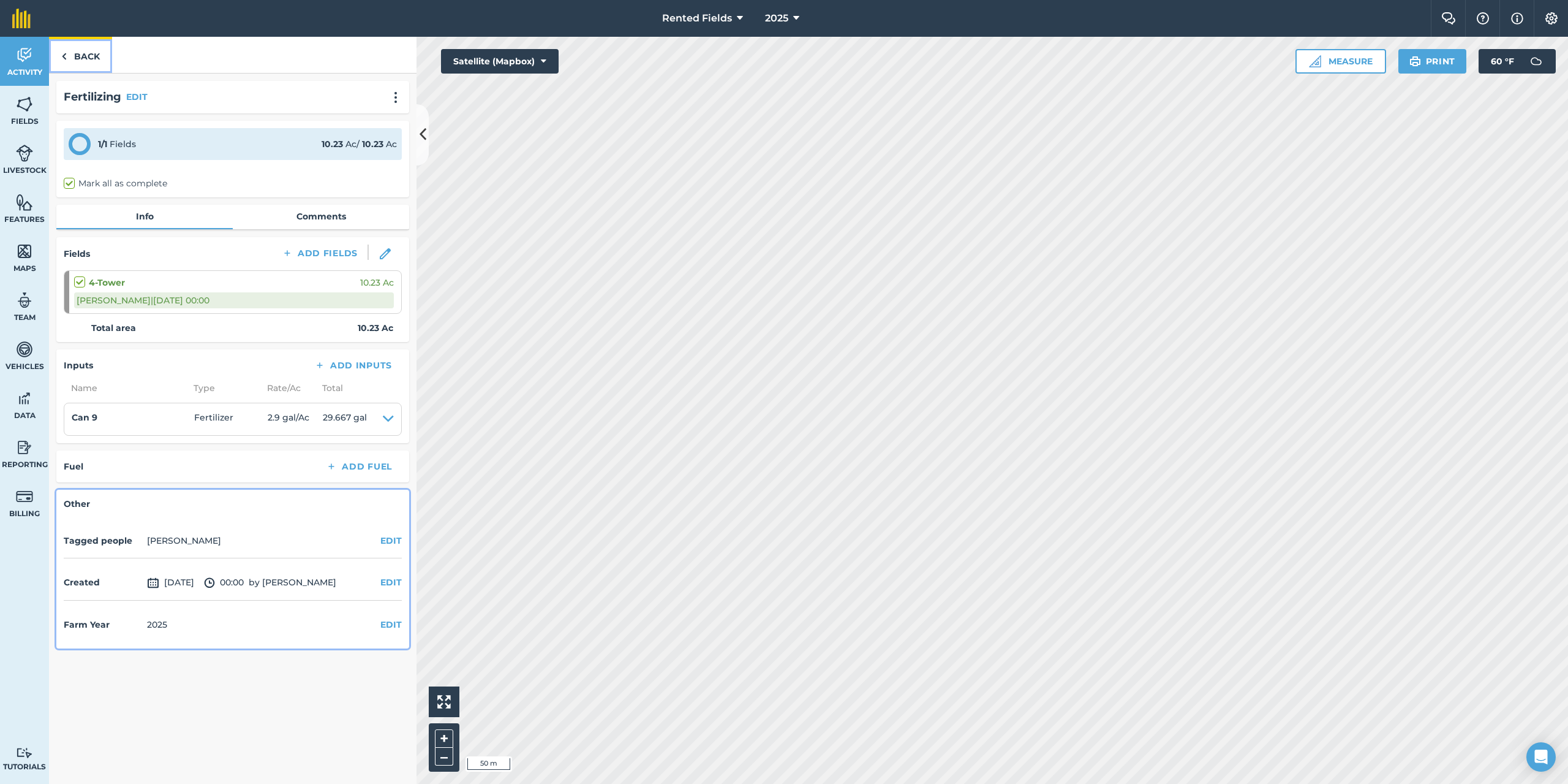
click at [65, 55] on img at bounding box center [63, 56] width 6 height 15
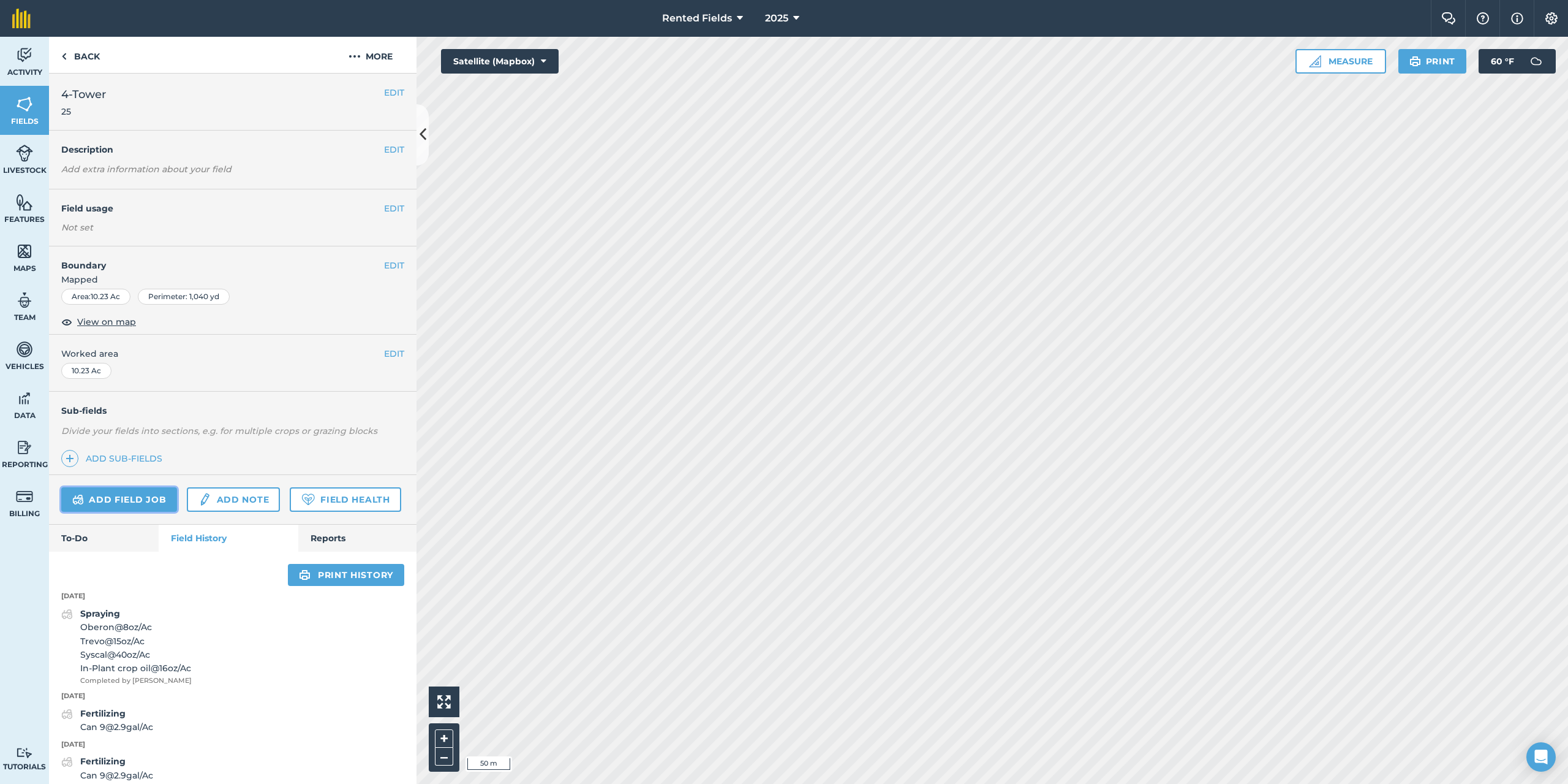
click at [158, 488] on link "Add field job" at bounding box center [119, 500] width 116 height 25
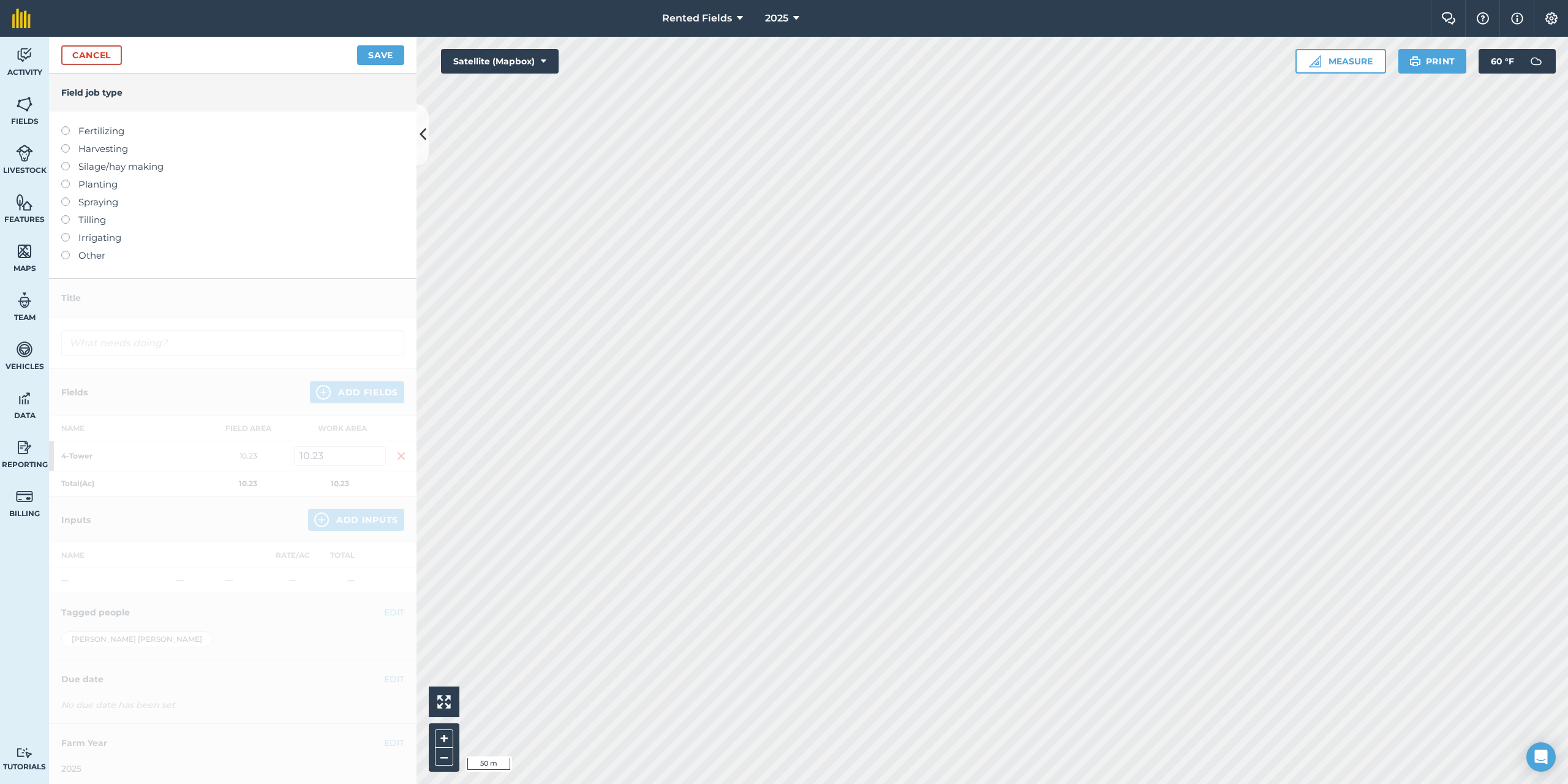
click at [62, 126] on label at bounding box center [69, 126] width 17 height 0
type input "Fertilizing"
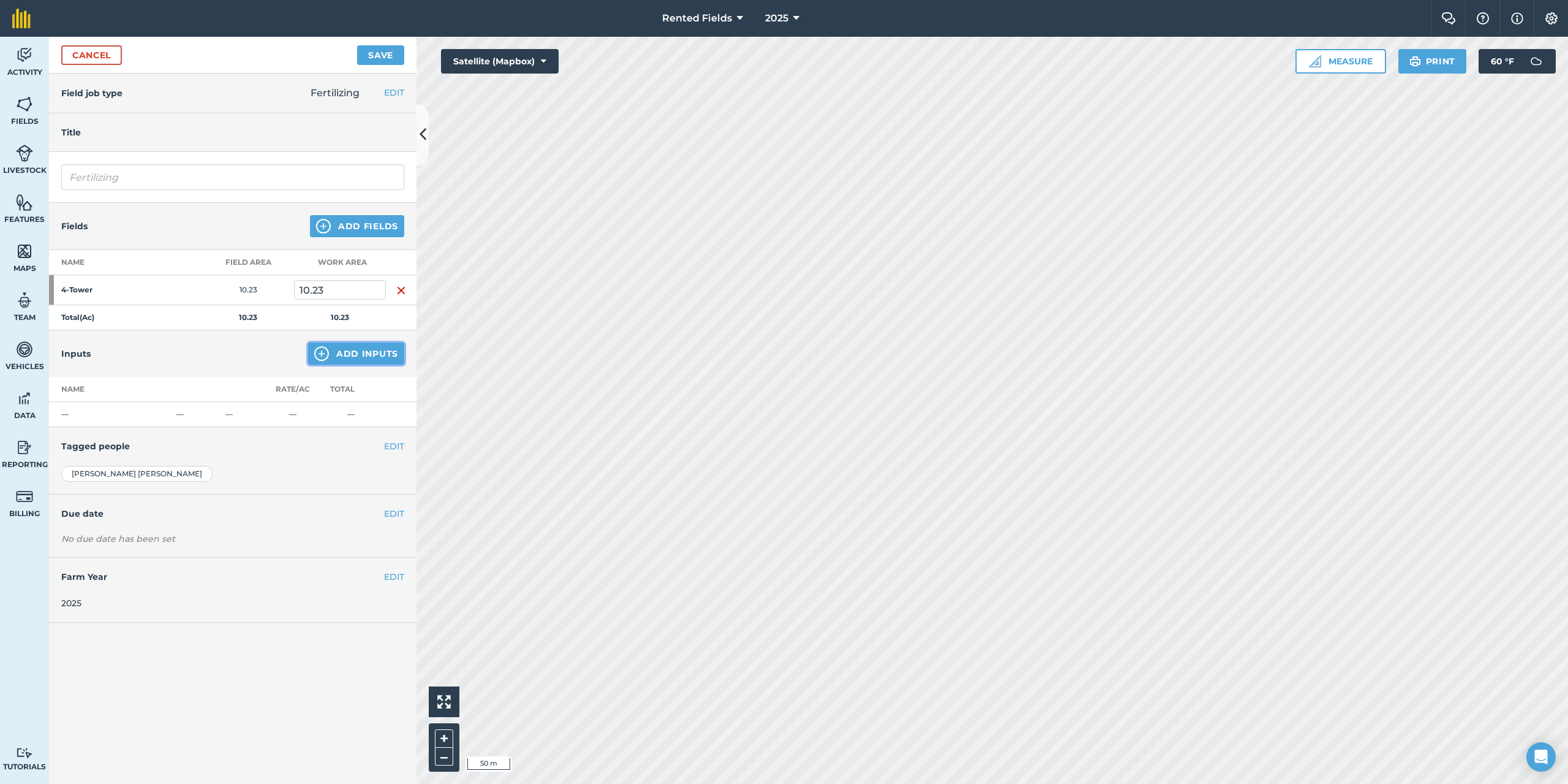
click at [336, 354] on button "Add Inputs" at bounding box center [356, 354] width 96 height 22
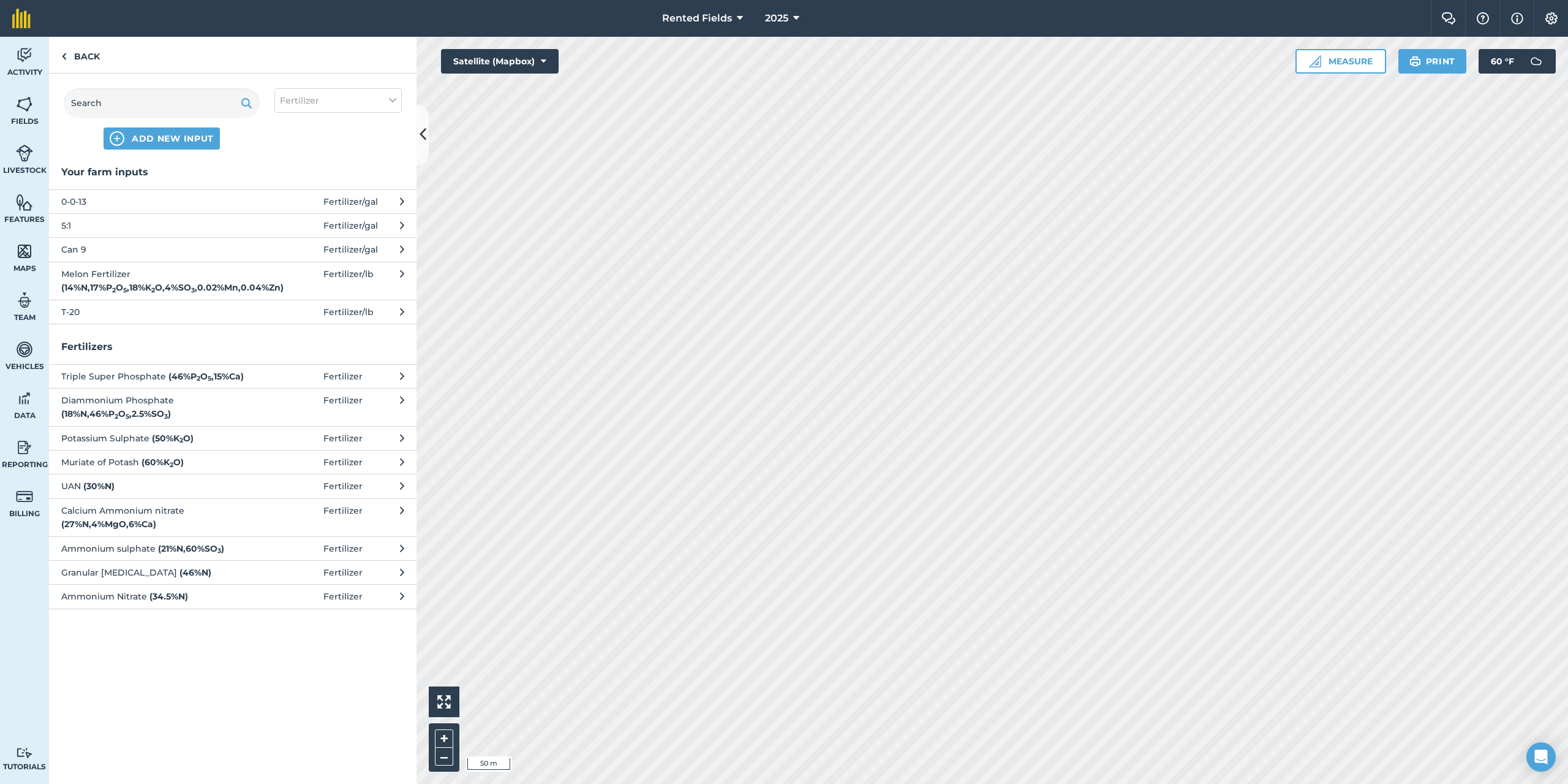
click at [73, 246] on span "Can 9" at bounding box center [161, 249] width 200 height 13
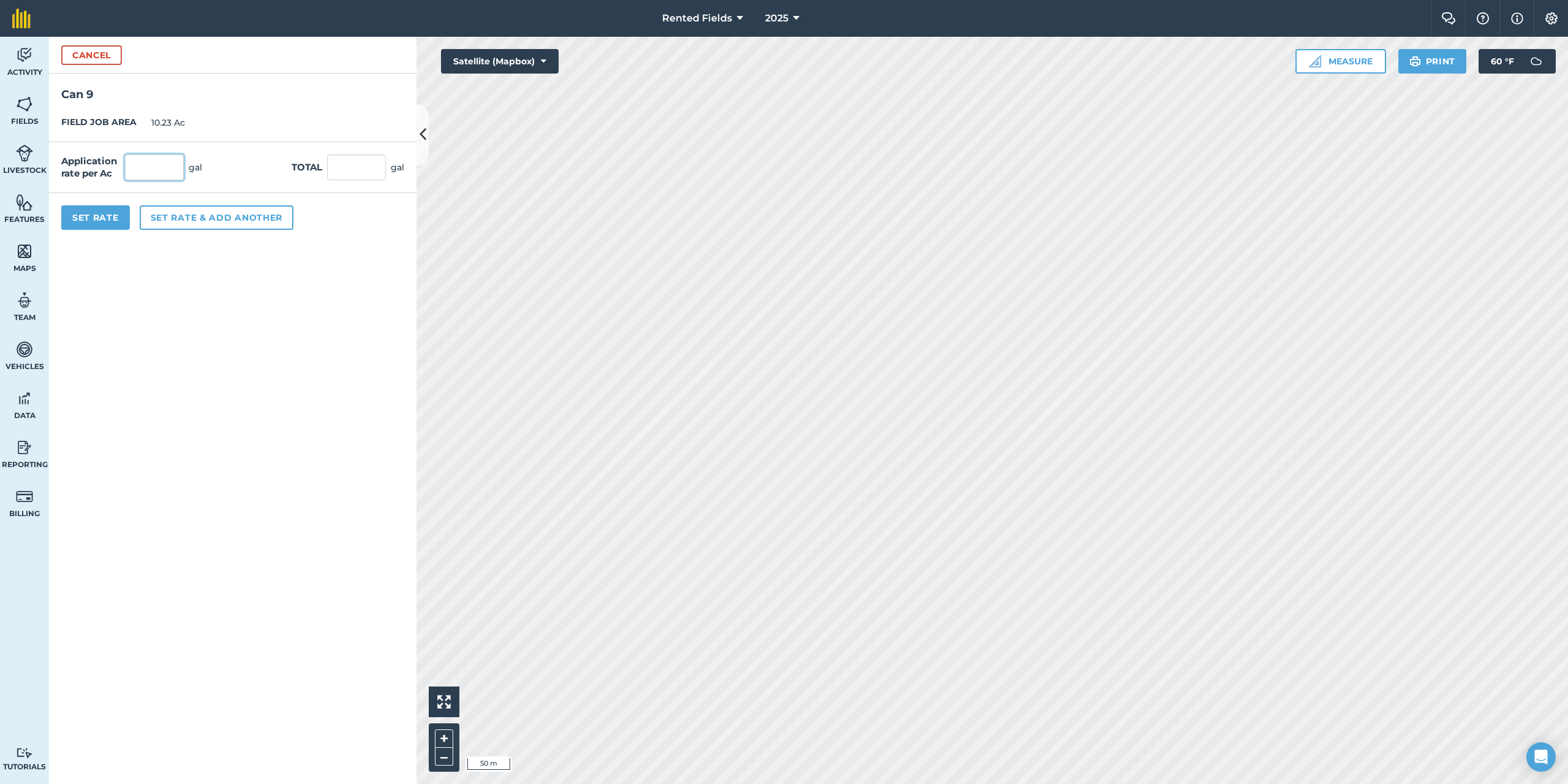
click at [164, 176] on input "text" at bounding box center [154, 167] width 59 height 26
type input "2.9"
type input "29.667"
click at [90, 212] on button "Set Rate" at bounding box center [95, 218] width 68 height 25
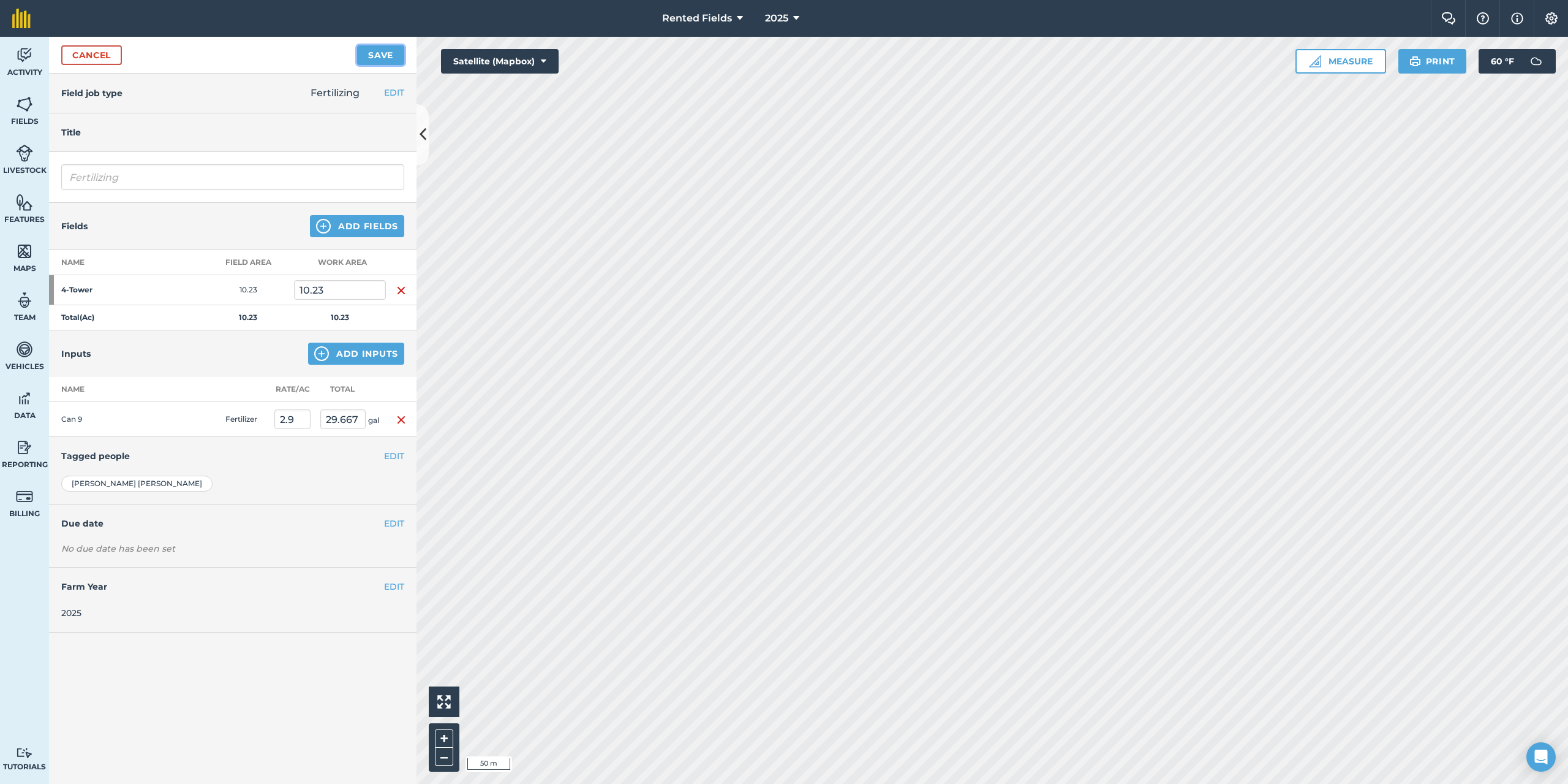
click at [391, 55] on button "Save" at bounding box center [380, 55] width 47 height 20
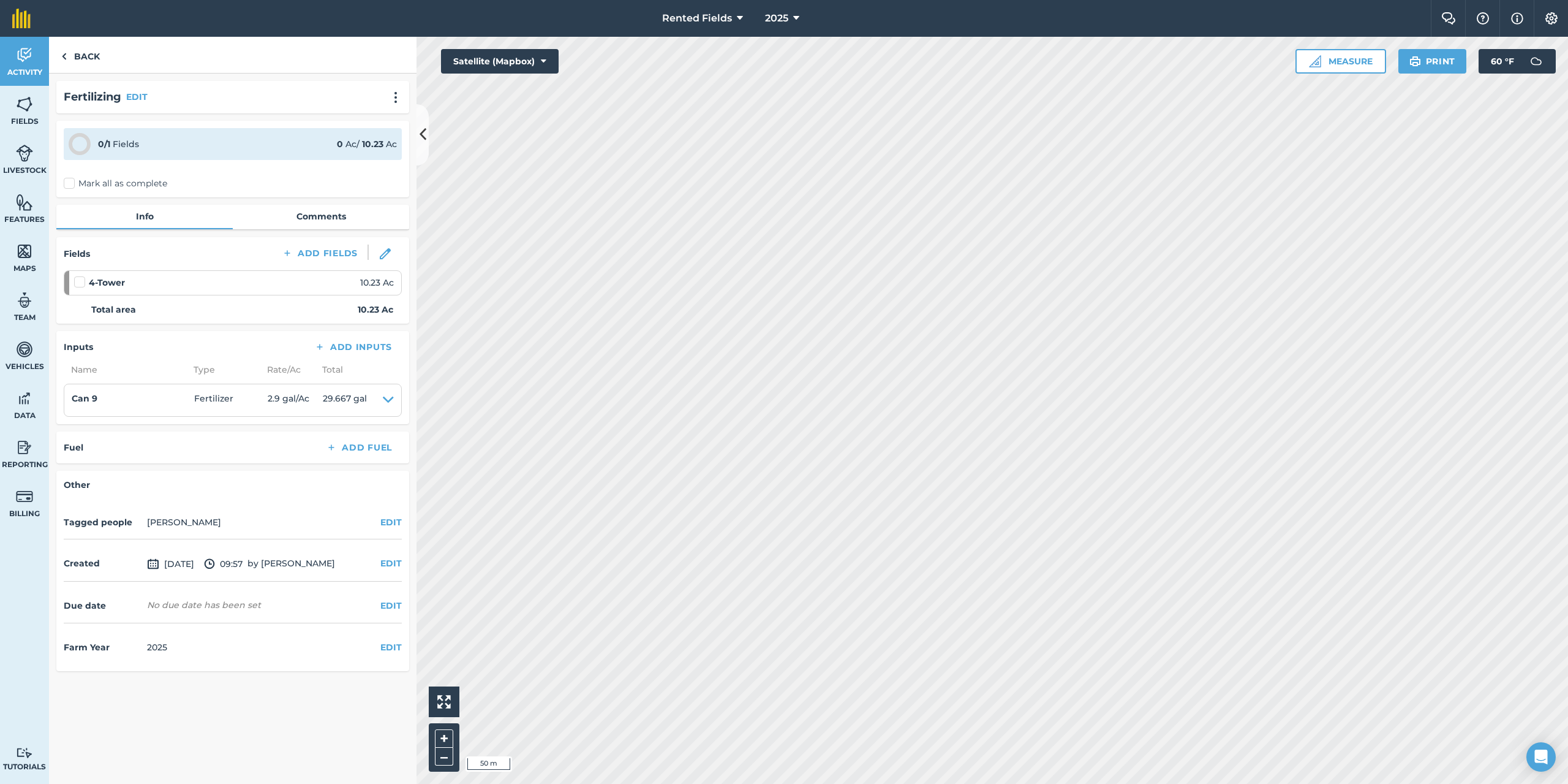
click at [68, 182] on label "Mark all as complete" at bounding box center [115, 184] width 104 height 13
click at [68, 182] on input "Mark all as complete" at bounding box center [68, 181] width 8 height 8
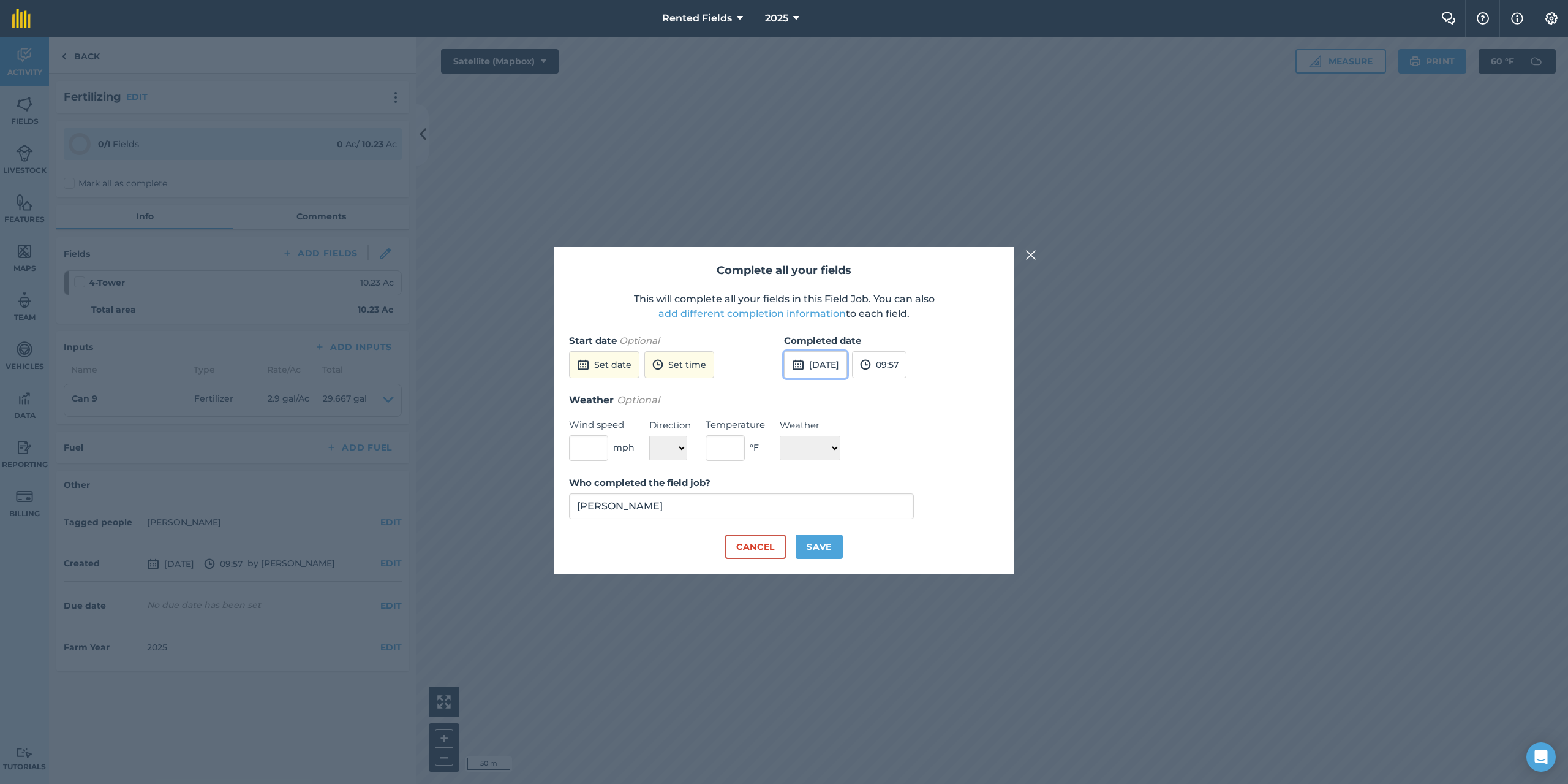
click at [847, 363] on button "[DATE]" at bounding box center [816, 364] width 63 height 27
click at [824, 393] on button "‹" at bounding box center [825, 392] width 27 height 27
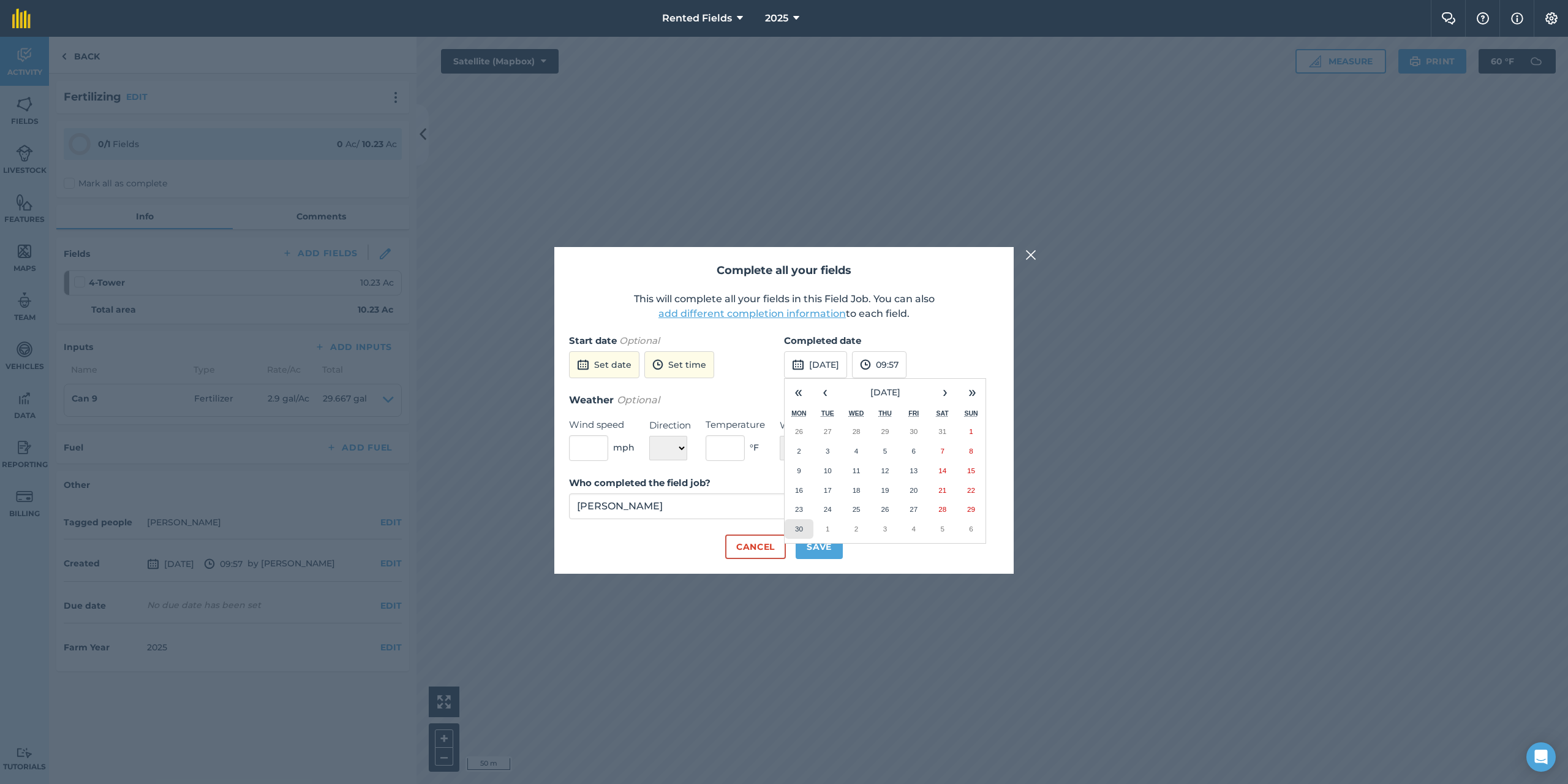
click at [800, 527] on abbr "30" at bounding box center [799, 528] width 8 height 8
click at [871, 366] on img at bounding box center [865, 364] width 11 height 15
click at [904, 388] on button "00:00" at bounding box center [882, 388] width 58 height 20
click at [821, 550] on button "Save" at bounding box center [819, 547] width 47 height 25
checkbox input "true"
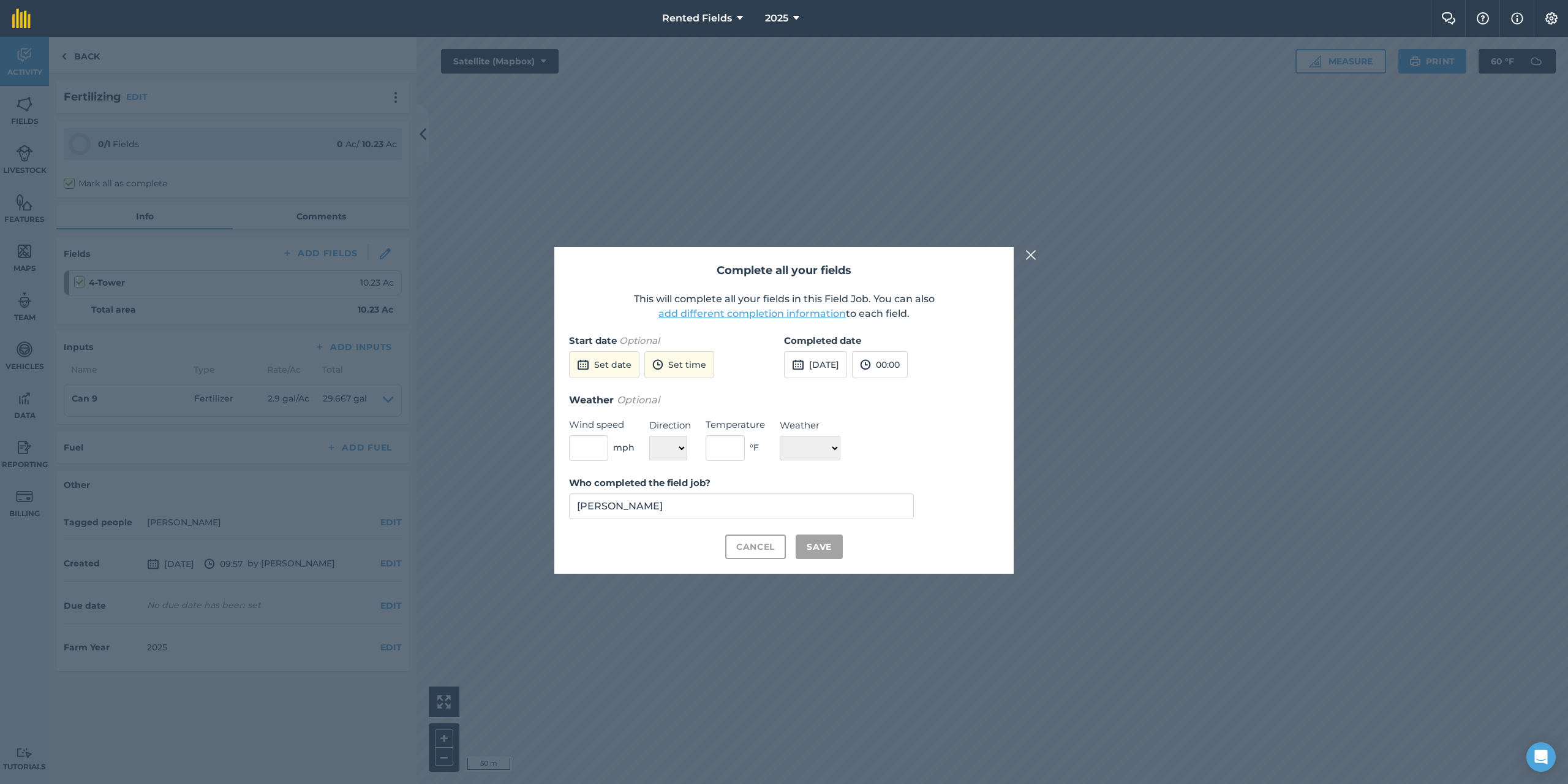
checkbox input "true"
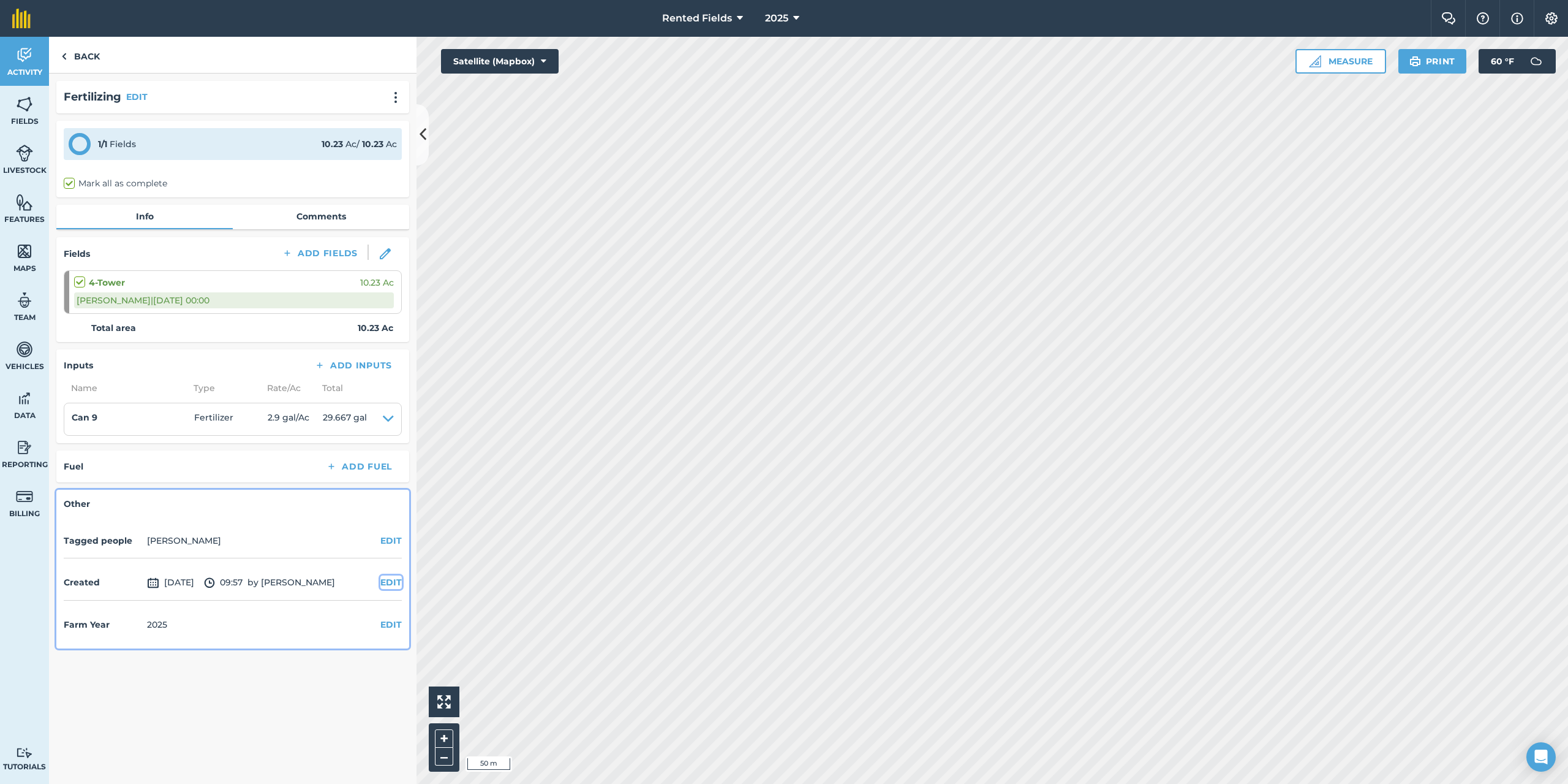
click at [391, 582] on button "EDIT" at bounding box center [391, 582] width 21 height 13
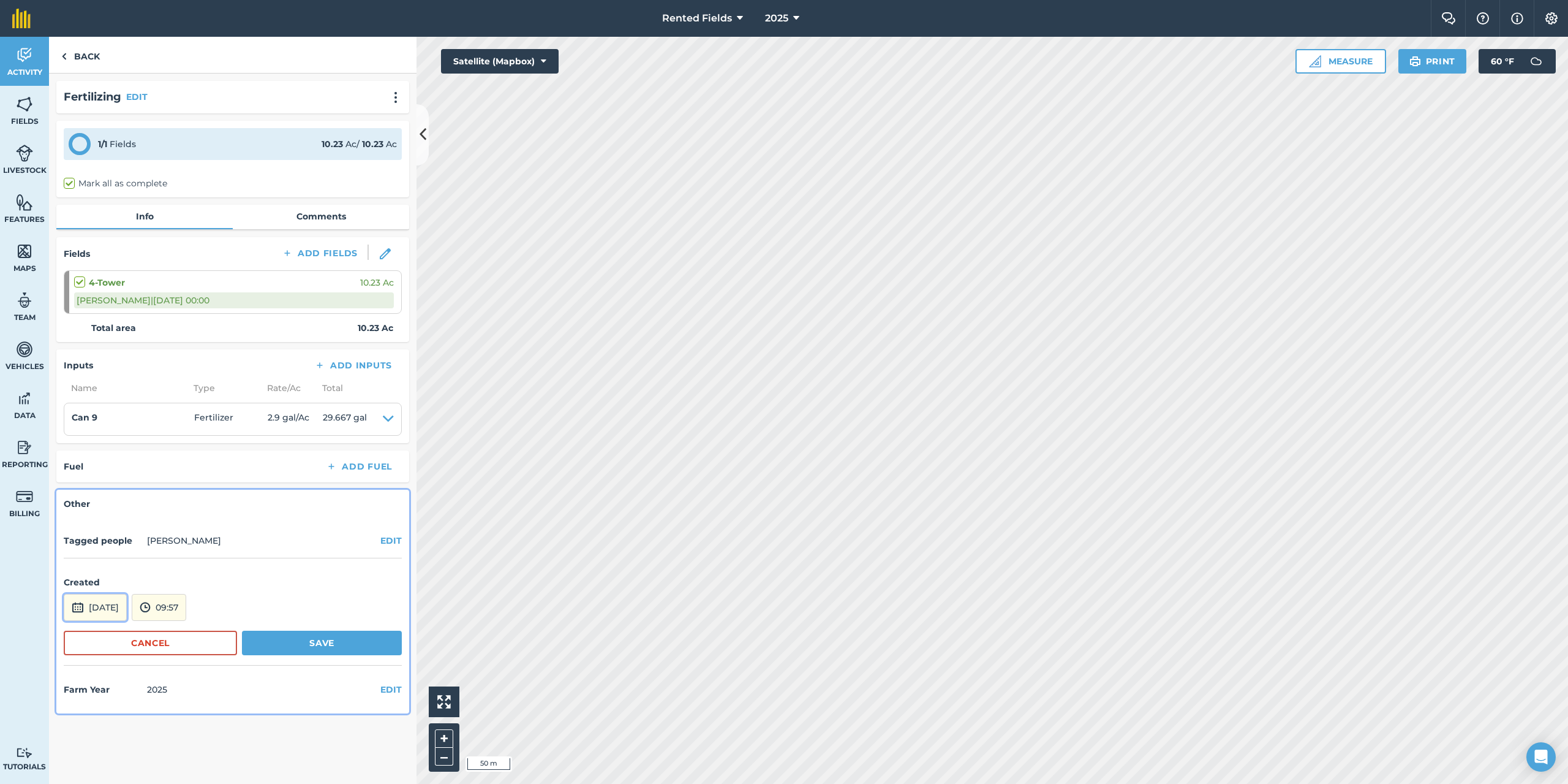
click at [127, 617] on button "[DATE]" at bounding box center [95, 607] width 63 height 27
click at [103, 444] on button "‹" at bounding box center [105, 442] width 27 height 27
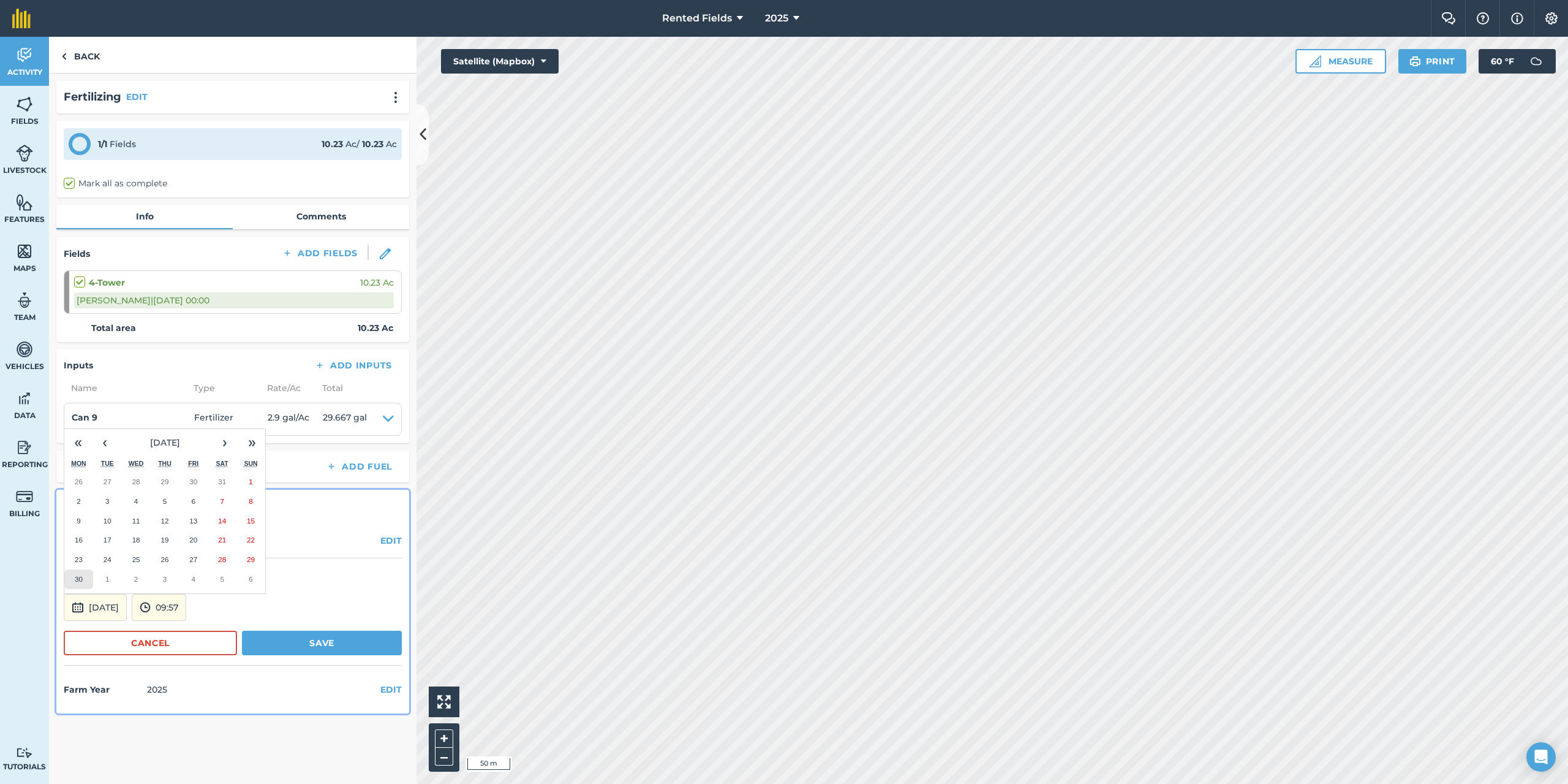
click at [80, 577] on abbr "30" at bounding box center [79, 579] width 8 height 8
click at [186, 606] on button "09:57" at bounding box center [159, 607] width 54 height 27
click at [183, 472] on button "00:00" at bounding box center [161, 477] width 58 height 20
click at [306, 637] on button "Save" at bounding box center [322, 643] width 160 height 25
